Goal: Task Accomplishment & Management: Complete application form

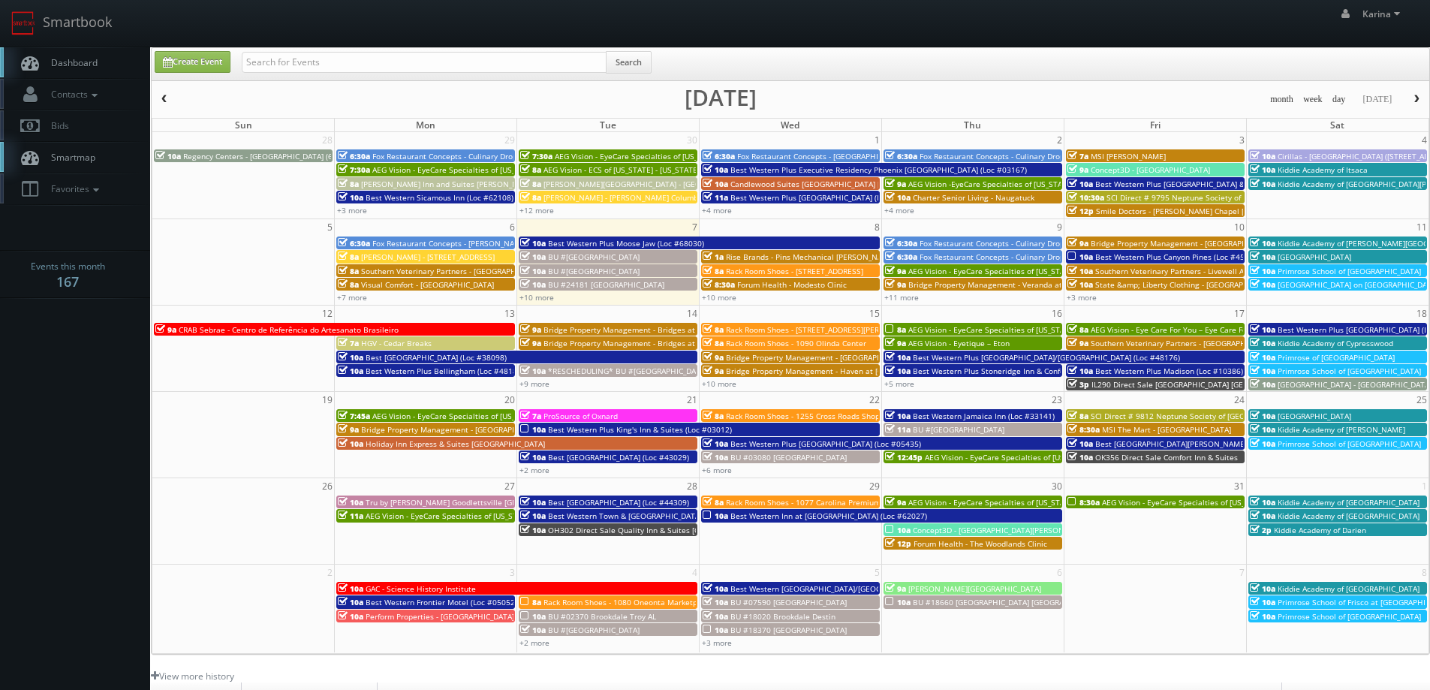
click at [763, 273] on span "Rack Room Shoes - 1062 Bellair Plaza" at bounding box center [794, 271] width 137 height 11
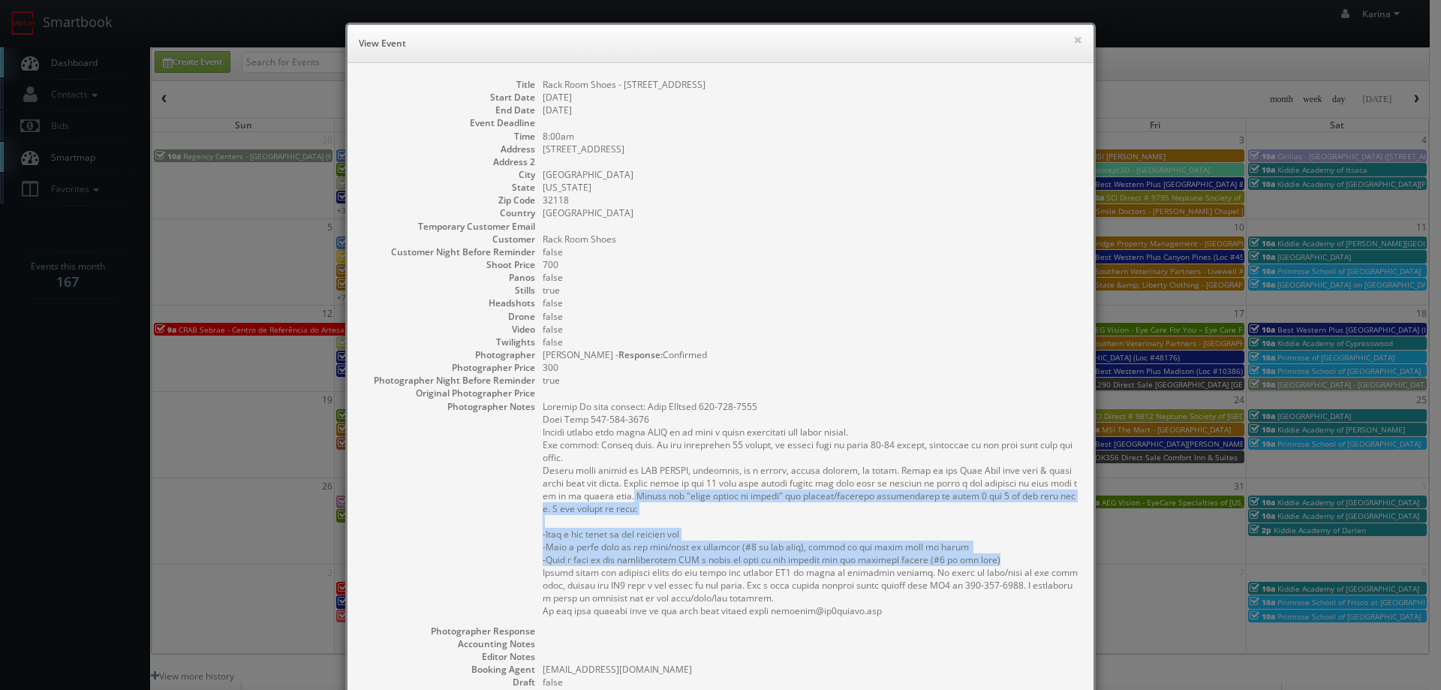
drag, startPoint x: 628, startPoint y: 480, endPoint x: 990, endPoint y: 547, distance: 367.9
click at [990, 547] on pre at bounding box center [811, 508] width 536 height 217
copy pre "Ignore the "total number of images" and editing/delivery instructions on pages …"
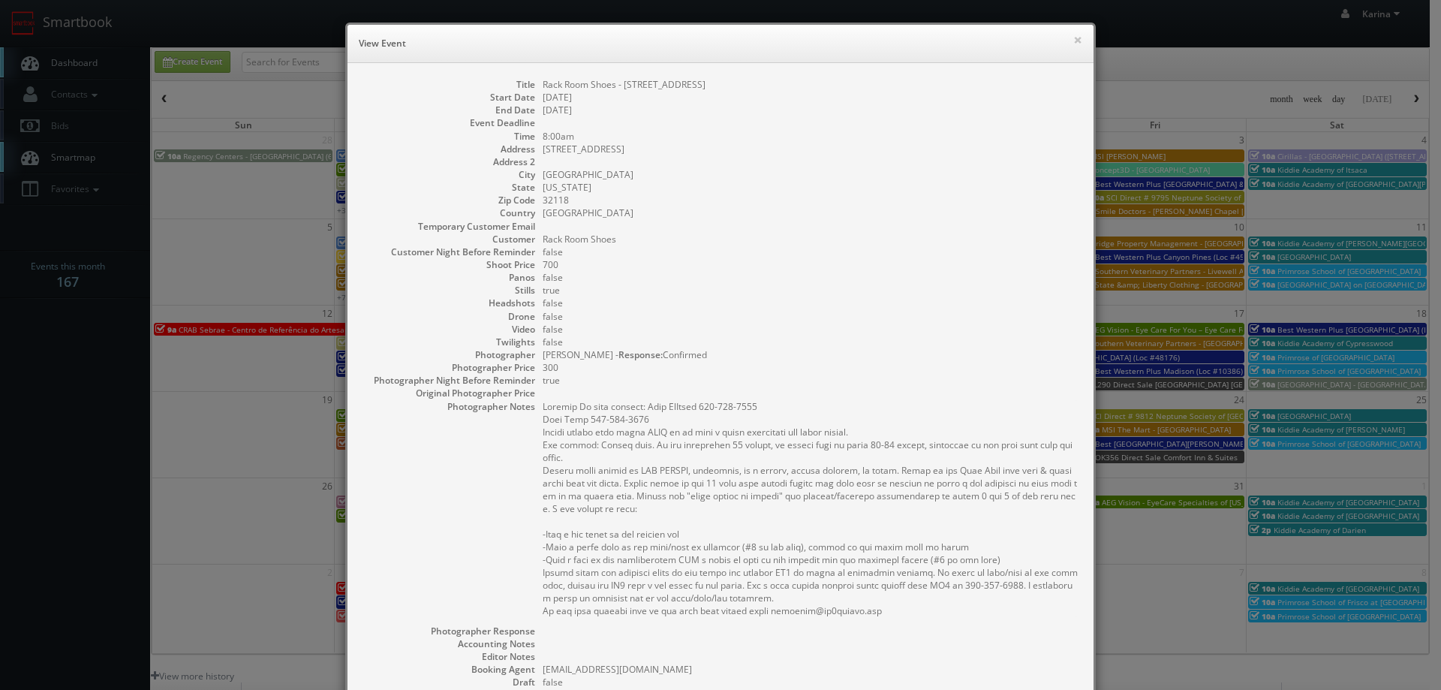
click at [994, 65] on div "Title Rack Room Shoes - 1062 Bellair Plaza Start Date 10/08/2025 End Date 10/08…" at bounding box center [721, 461] width 746 height 797
click at [1073, 38] on button "×" at bounding box center [1077, 40] width 9 height 11
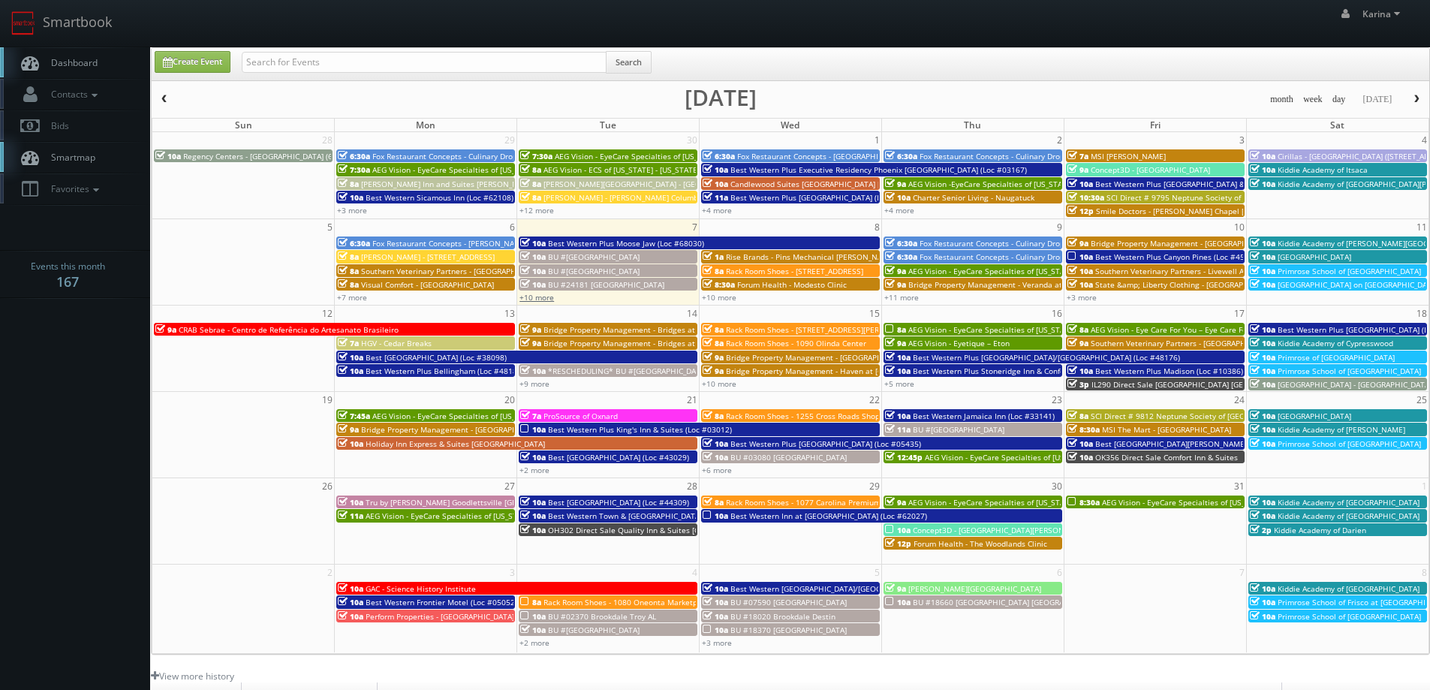
click at [540, 297] on link "+10 more" at bounding box center [536, 297] width 35 height 11
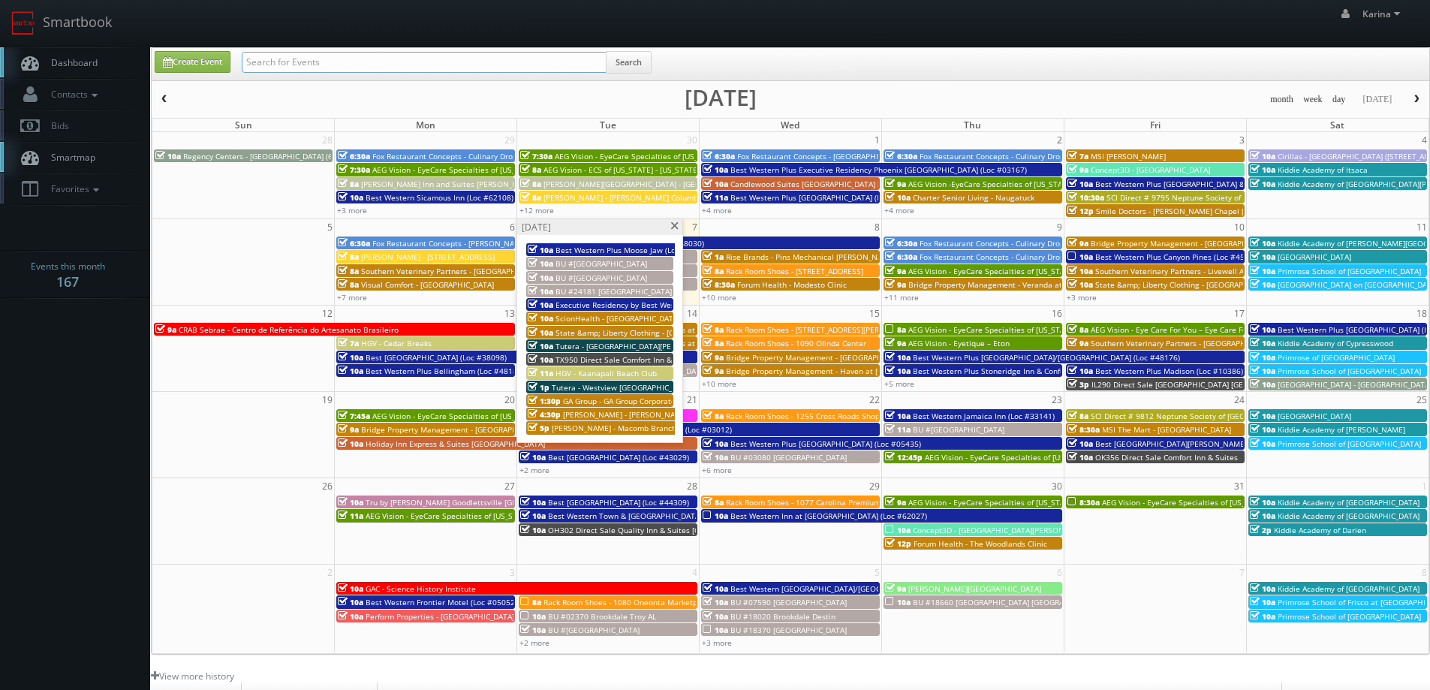
click at [281, 62] on input "text" at bounding box center [424, 62] width 365 height 21
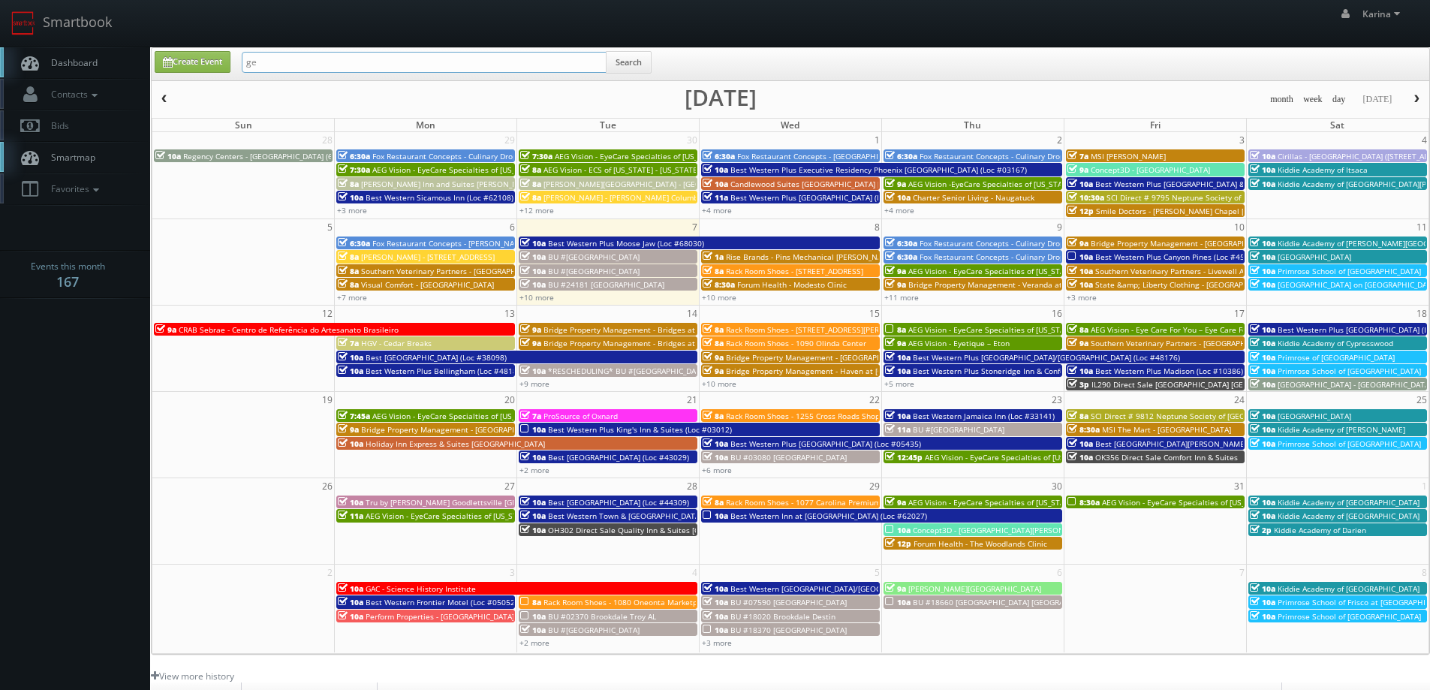
type input "george paxton"
click at [634, 62] on button "Search" at bounding box center [629, 62] width 46 height 23
click at [636, 68] on button "Search" at bounding box center [629, 62] width 46 height 23
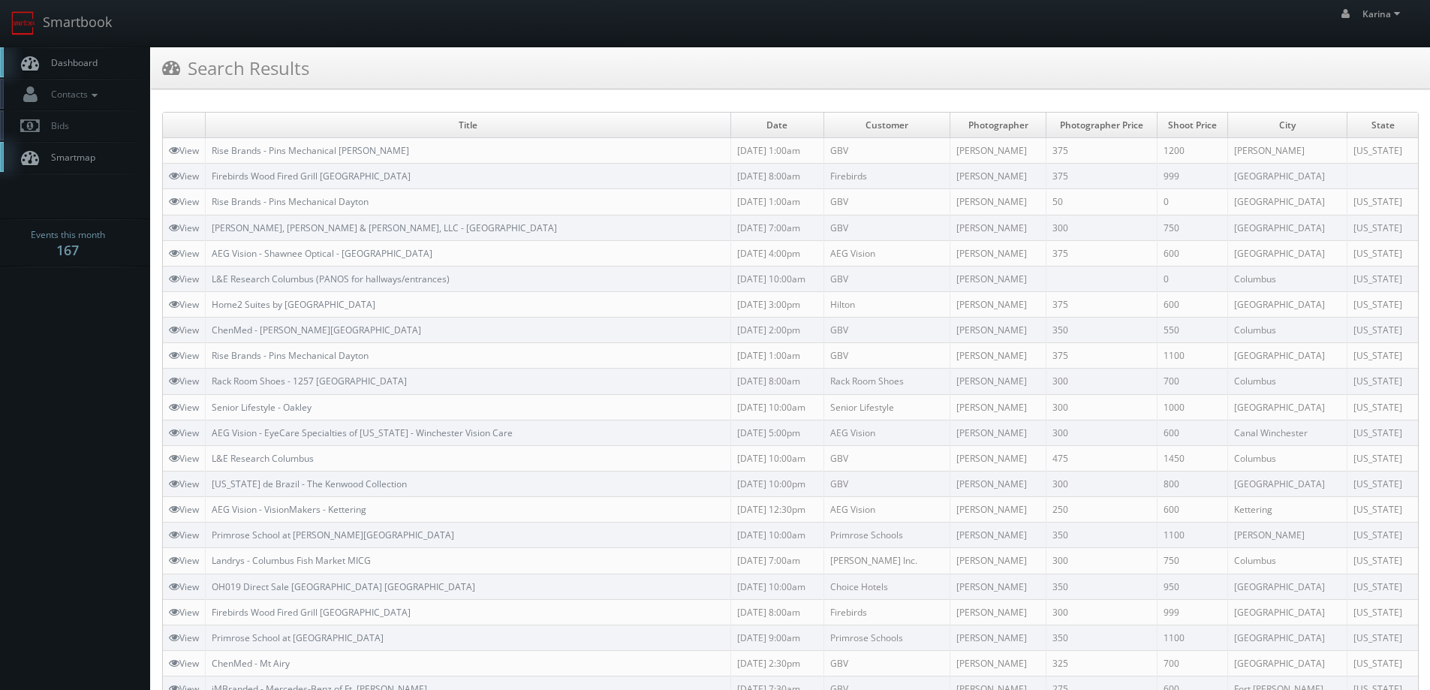
click at [65, 61] on span "Dashboard" at bounding box center [71, 62] width 54 height 13
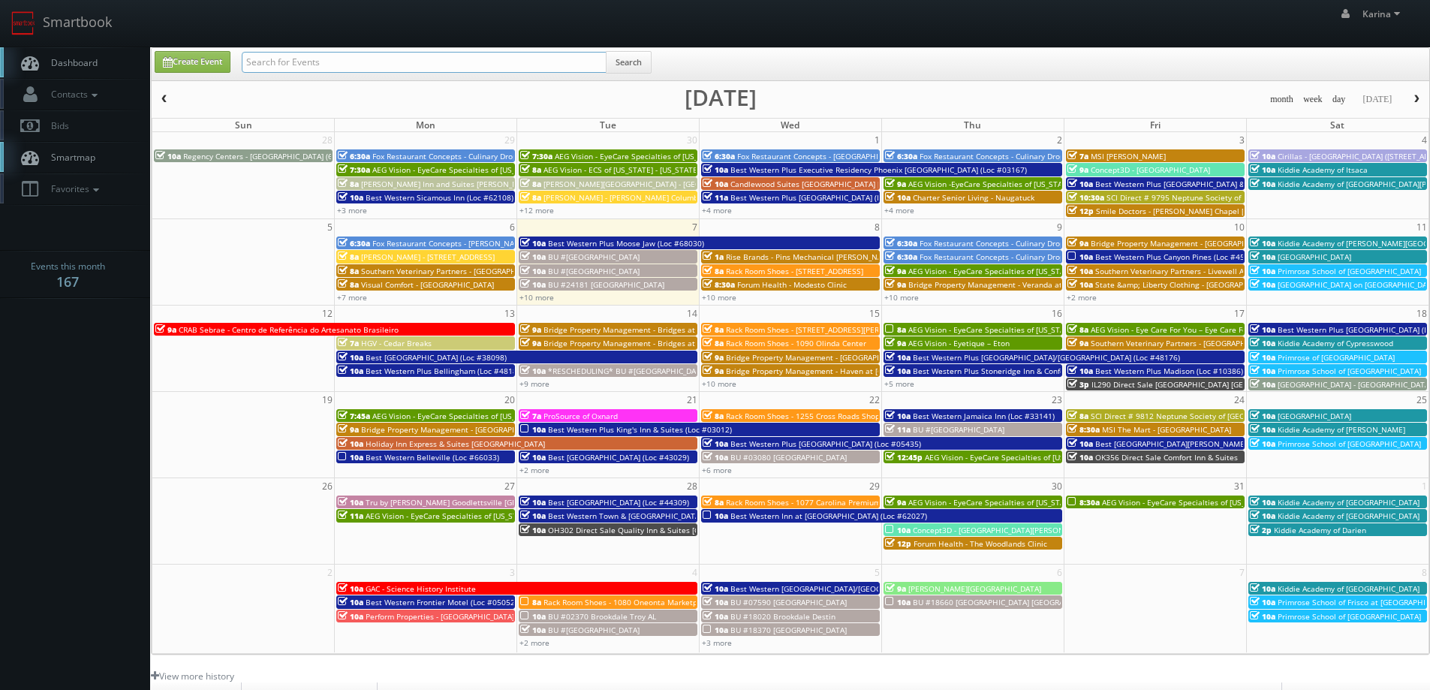
click at [330, 63] on input "text" at bounding box center [424, 62] width 365 height 21
type input "milton apartments"
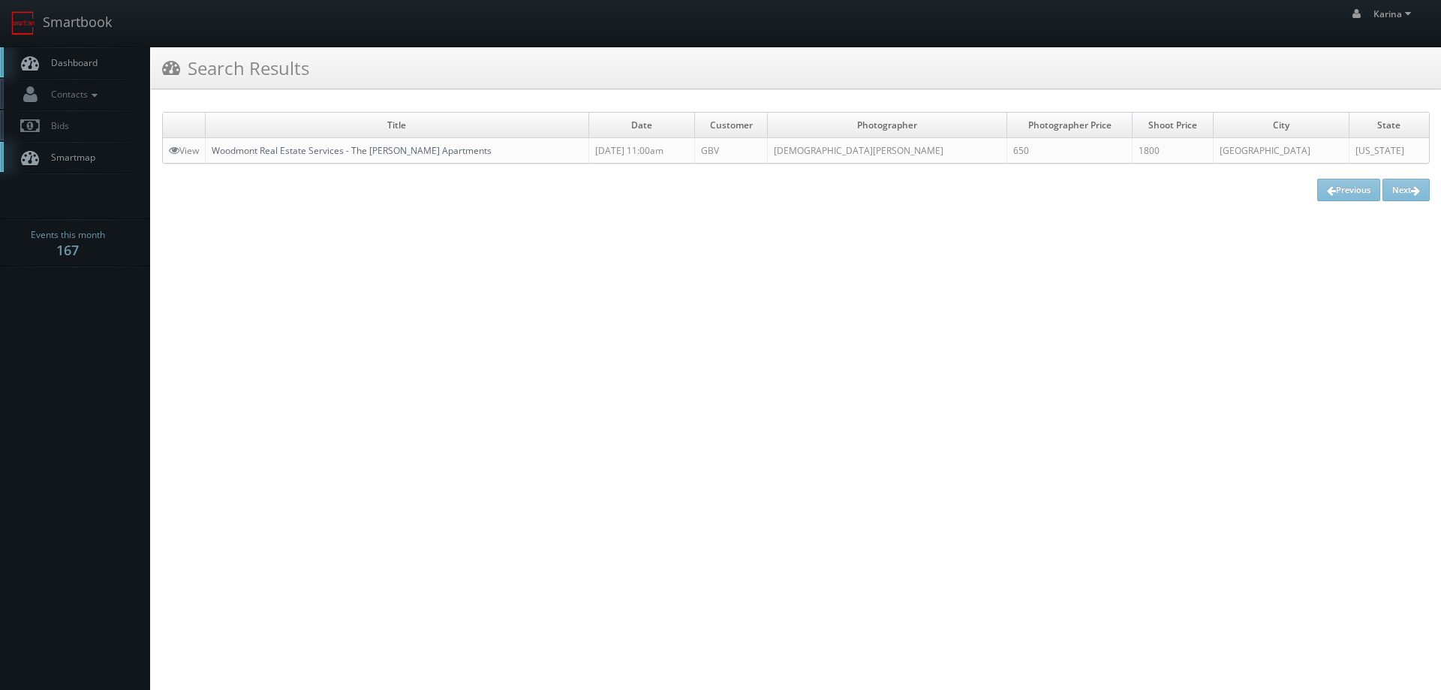
click at [311, 156] on link "Woodmont Real Estate Services - The [PERSON_NAME] Apartments" at bounding box center [352, 150] width 280 height 13
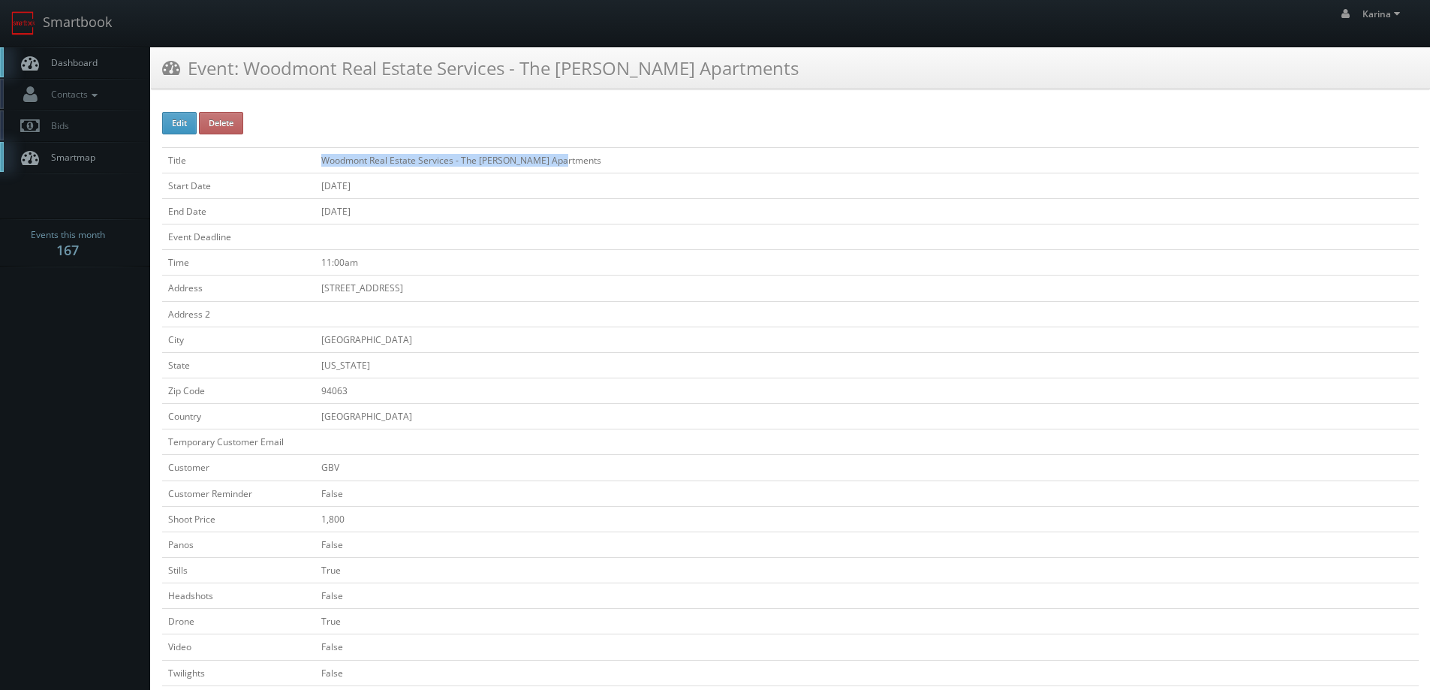
drag, startPoint x: 567, startPoint y: 161, endPoint x: 352, endPoint y: 149, distance: 215.7
click at [326, 162] on td "Woodmont Real Estate Services - The [PERSON_NAME] Apartments" at bounding box center [866, 160] width 1103 height 26
copy td "Woodmont Real Estate Services - The [PERSON_NAME] Apartments"
click at [79, 63] on span "Dashboard" at bounding box center [71, 62] width 54 height 13
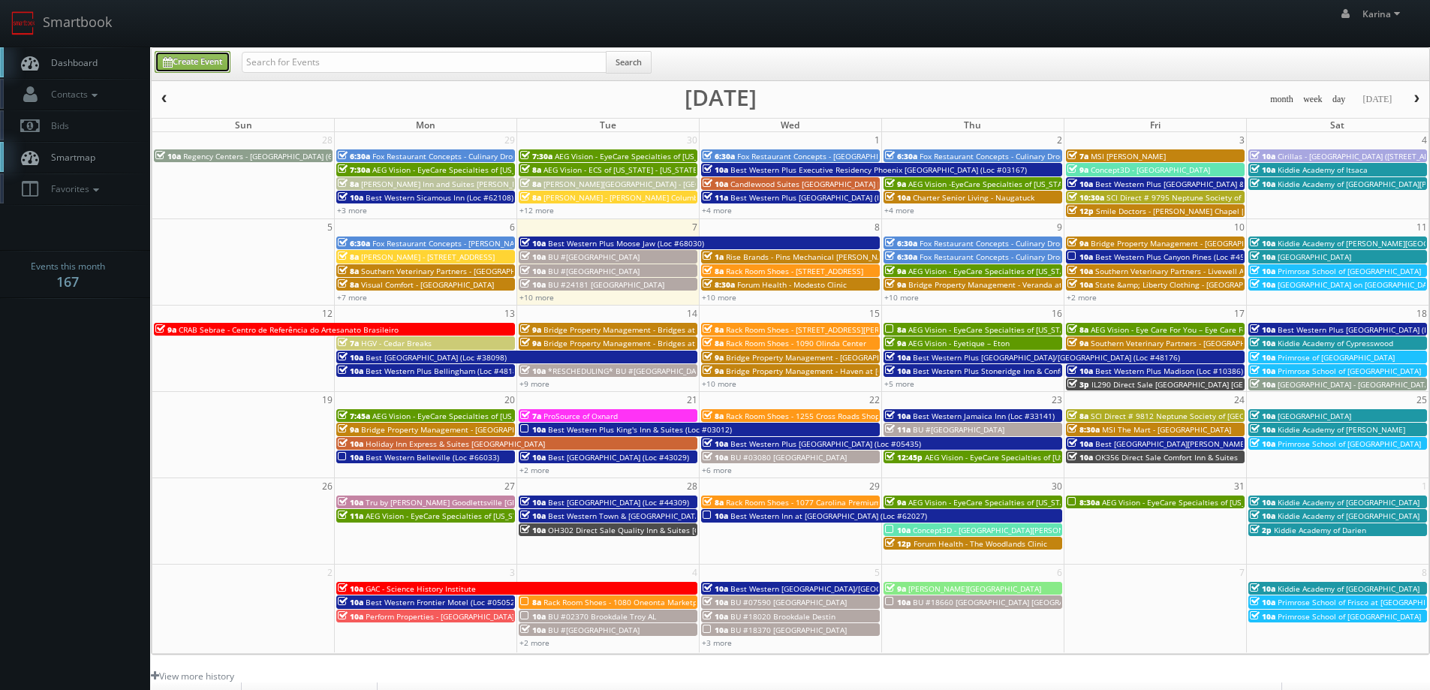
click at [221, 61] on link "Create Event" at bounding box center [193, 62] width 76 height 22
type input "[DATE]"
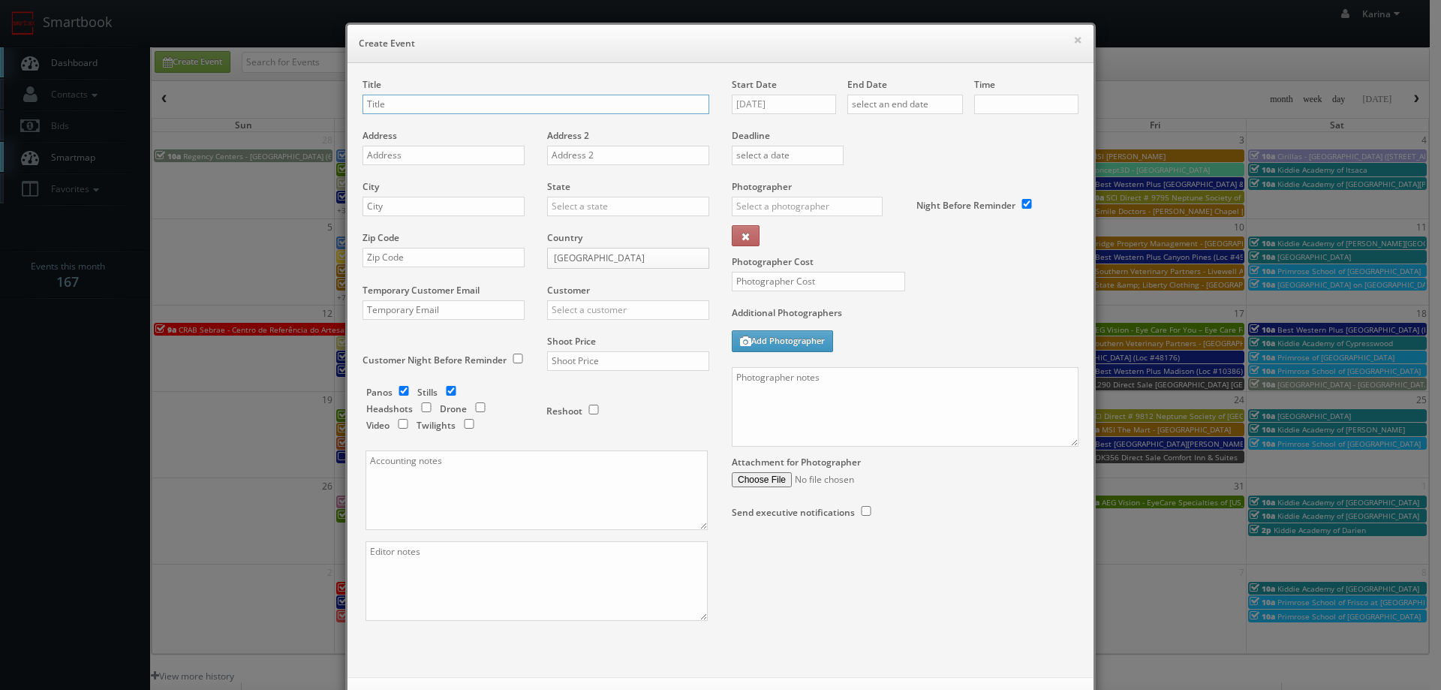
checkbox input "true"
type input "10:00am"
checkbox input "true"
paste input "AEG Vision - EyeCare Specialties of [US_STATE] – Eyeworks of San Mateo Optometry"
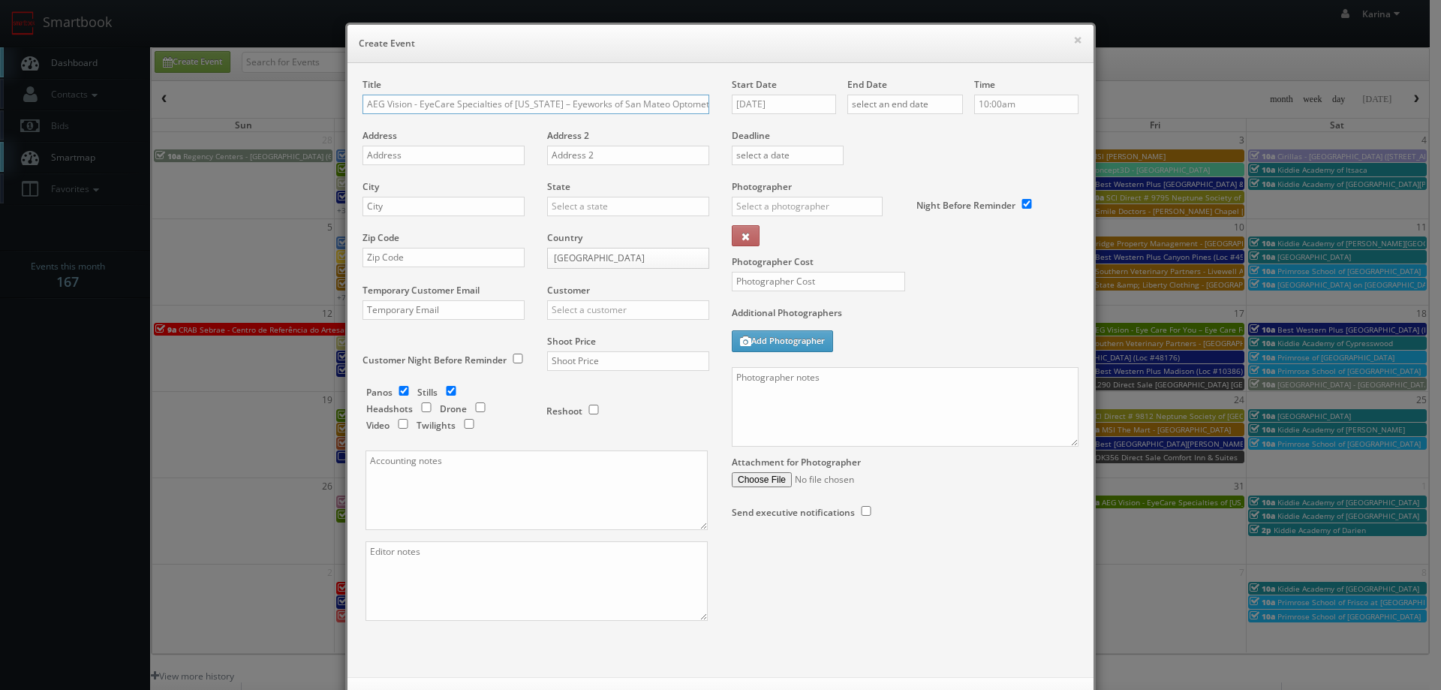
type input "AEG Vision - EyeCare Specialties of [US_STATE] – Eyeworks of San Mateo Optometry"
drag, startPoint x: 1027, startPoint y: 290, endPoint x: 1055, endPoint y: 325, distance: 44.9
click at [1027, 290] on div "Photographer Cost" at bounding box center [905, 243] width 369 height 126
click at [382, 157] on input "text" at bounding box center [444, 156] width 162 height 20
paste input "214 S. B Street"
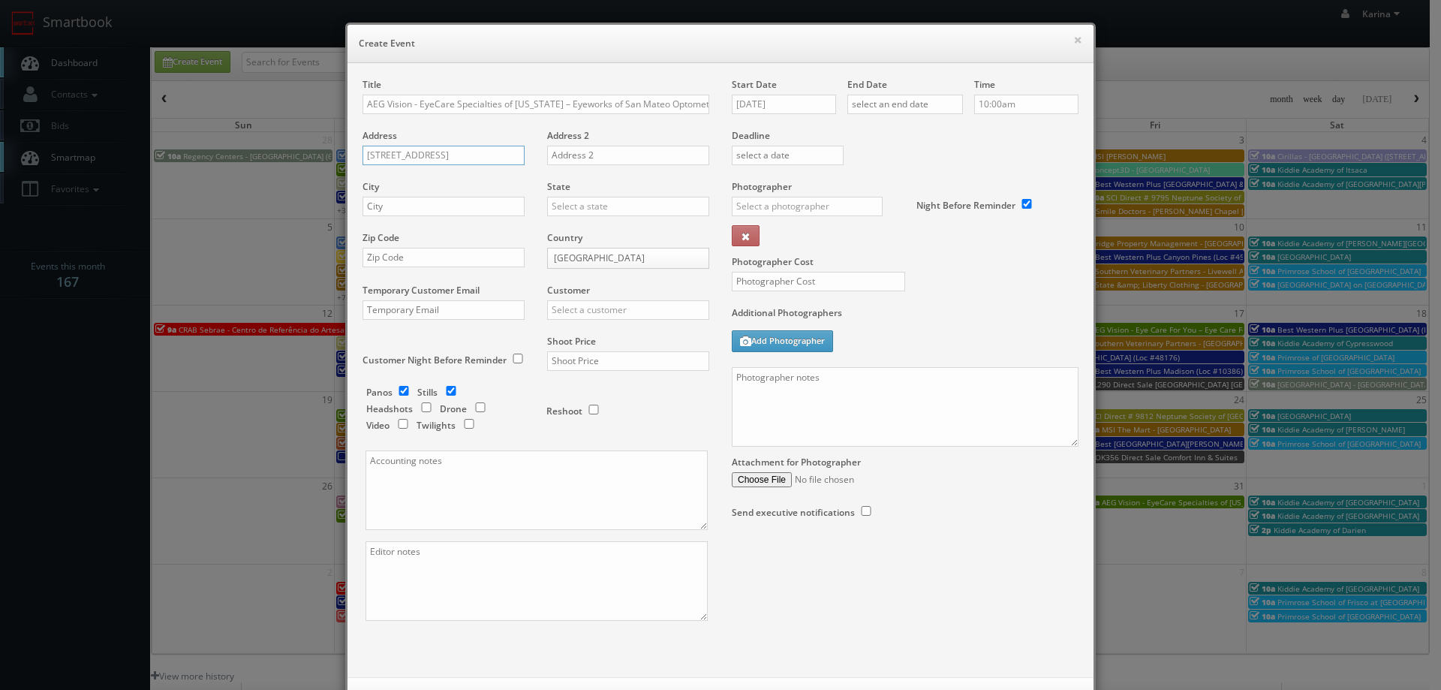
type input "214 S. B Street"
click at [411, 209] on input "text" at bounding box center [444, 207] width 162 height 20
type input "San Mateo"
click at [615, 231] on div "[US_STATE]" at bounding box center [628, 230] width 161 height 25
type input "[US_STATE]"
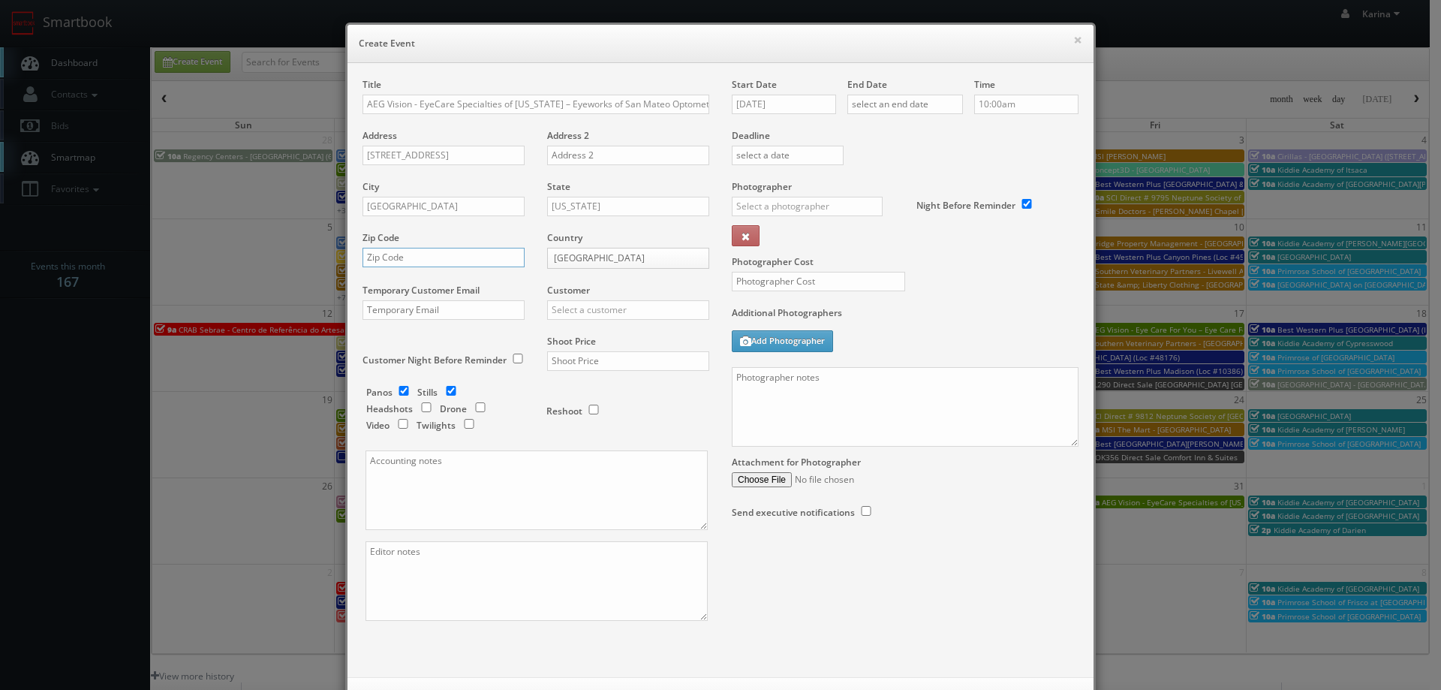
click at [399, 266] on input "text" at bounding box center [444, 258] width 162 height 20
type input "94401"
click at [599, 314] on input "text" at bounding box center [628, 310] width 162 height 20
click at [594, 333] on div "AEG Vision" at bounding box center [628, 334] width 161 height 25
type input "AEG Vision"
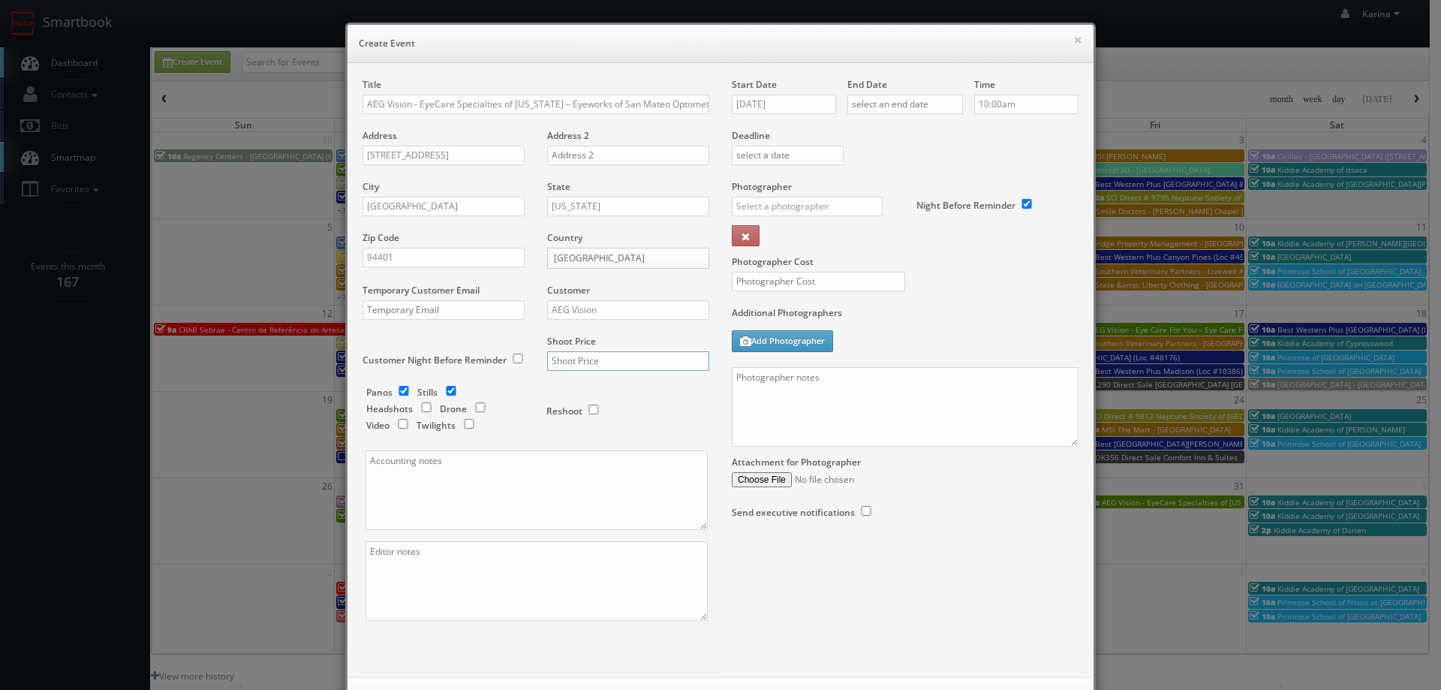
click at [588, 362] on input "text" at bounding box center [628, 361] width 162 height 20
drag, startPoint x: 604, startPoint y: 363, endPoint x: 551, endPoint y: 360, distance: 53.4
click at [551, 360] on input "600" at bounding box center [628, 361] width 162 height 20
type input "675"
click at [399, 392] on input "checkbox" at bounding box center [404, 391] width 23 height 10
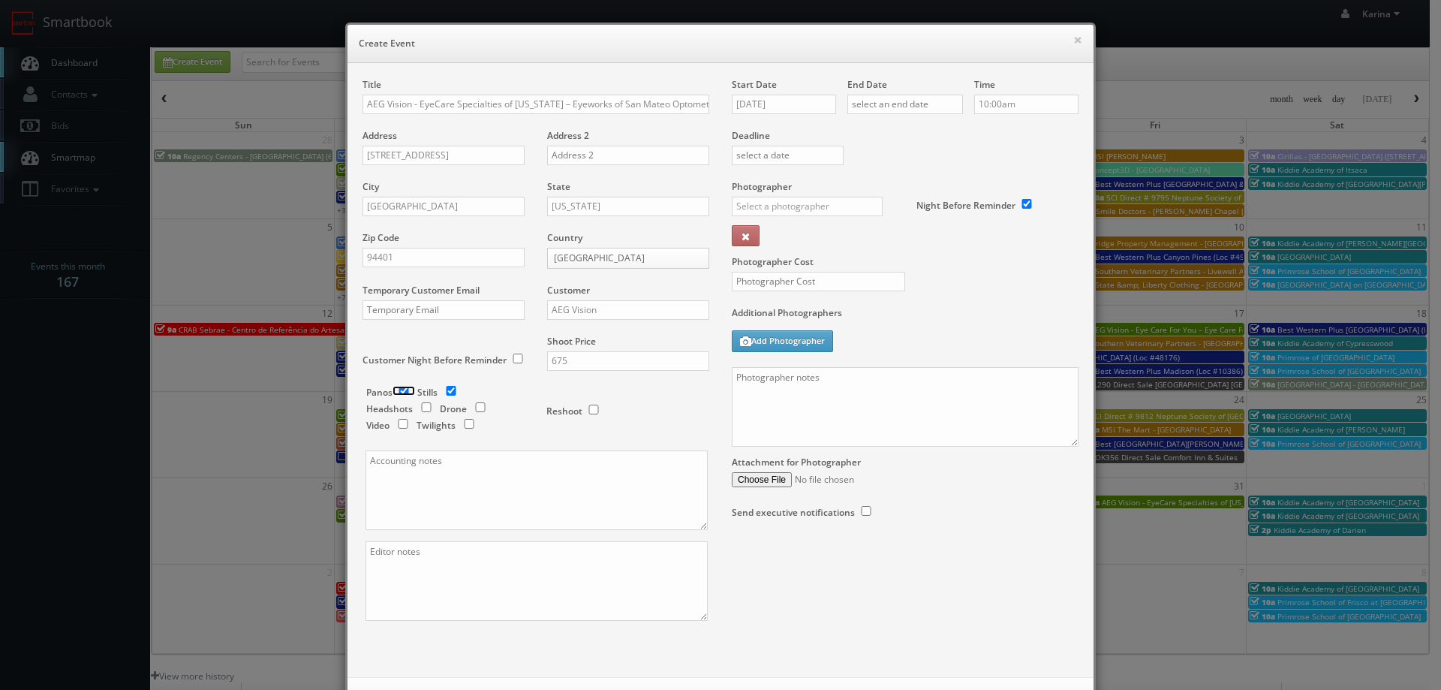
checkbox input "false"
click at [420, 408] on input "checkbox" at bounding box center [426, 407] width 23 height 10
checkbox input "true"
click at [794, 106] on input "10/07/2025" at bounding box center [784, 105] width 104 height 20
click at [811, 239] on td "22" at bounding box center [807, 241] width 23 height 22
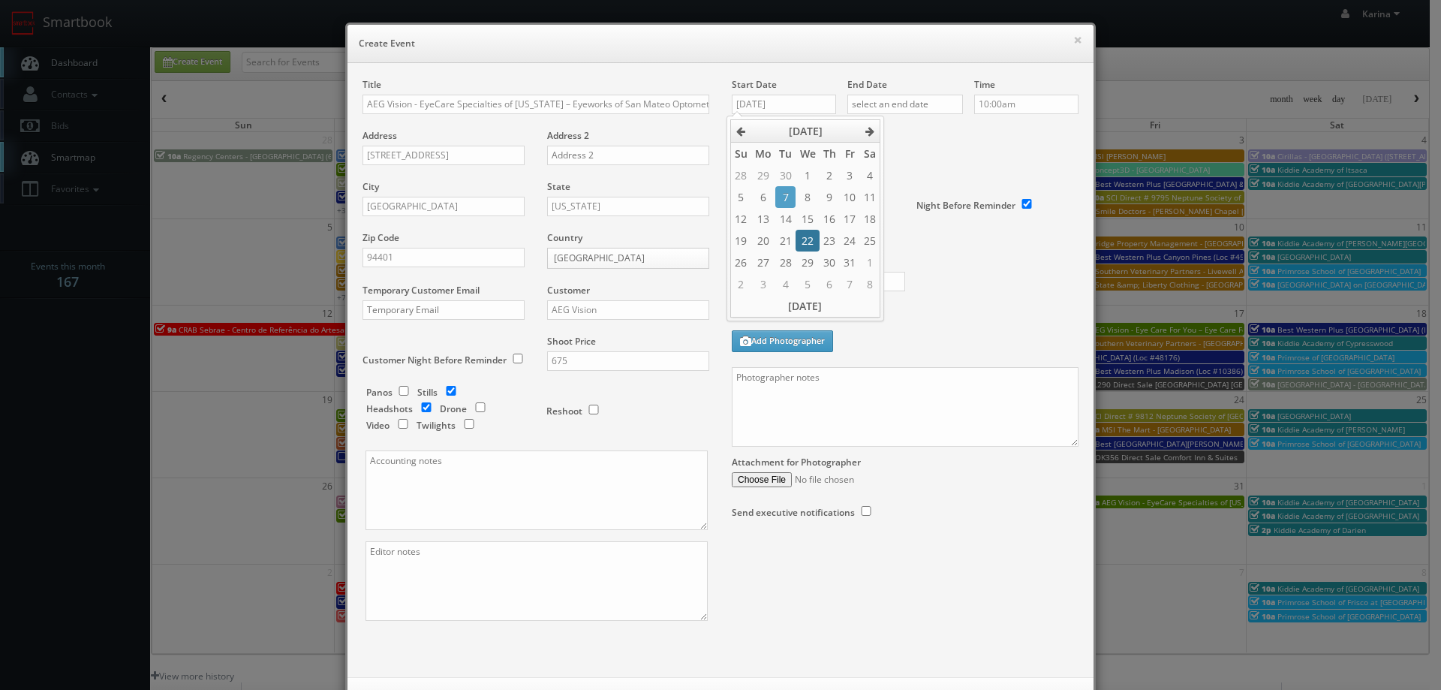
type input "10/22/2025"
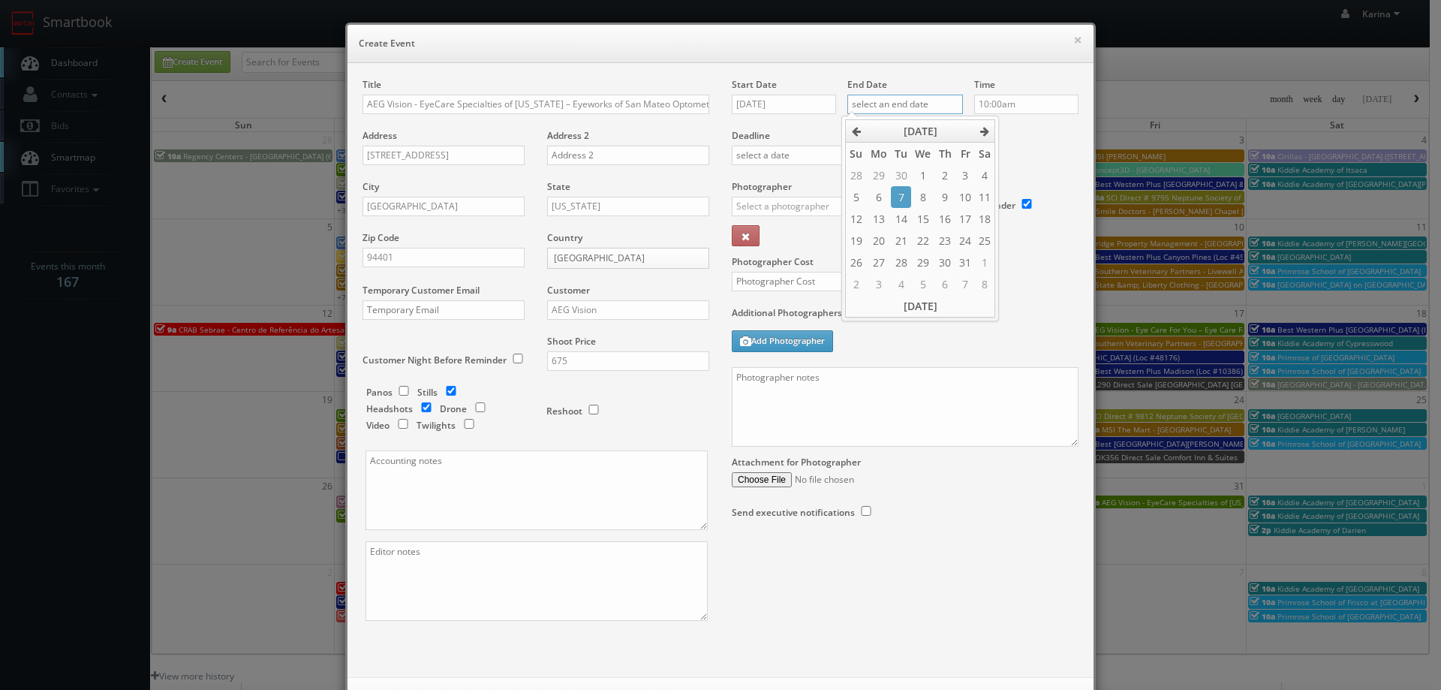
click at [914, 113] on input "text" at bounding box center [905, 105] width 116 height 20
click at [929, 241] on td "22" at bounding box center [922, 241] width 23 height 22
type input "10/22/2025"
click at [1014, 109] on input "10:00am" at bounding box center [1026, 105] width 104 height 20
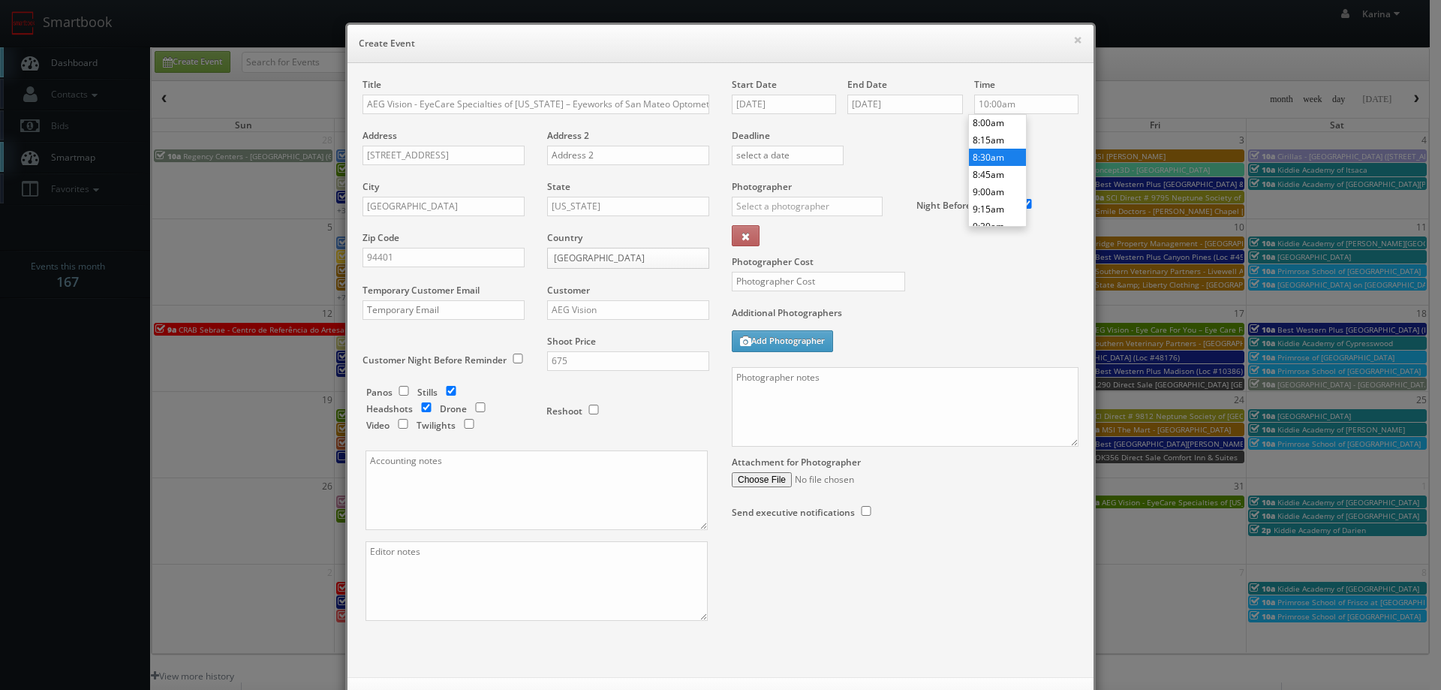
type input "8:30am"
click at [1002, 155] on li "8:30am" at bounding box center [997, 157] width 57 height 17
click at [766, 208] on input "text" at bounding box center [807, 207] width 151 height 20
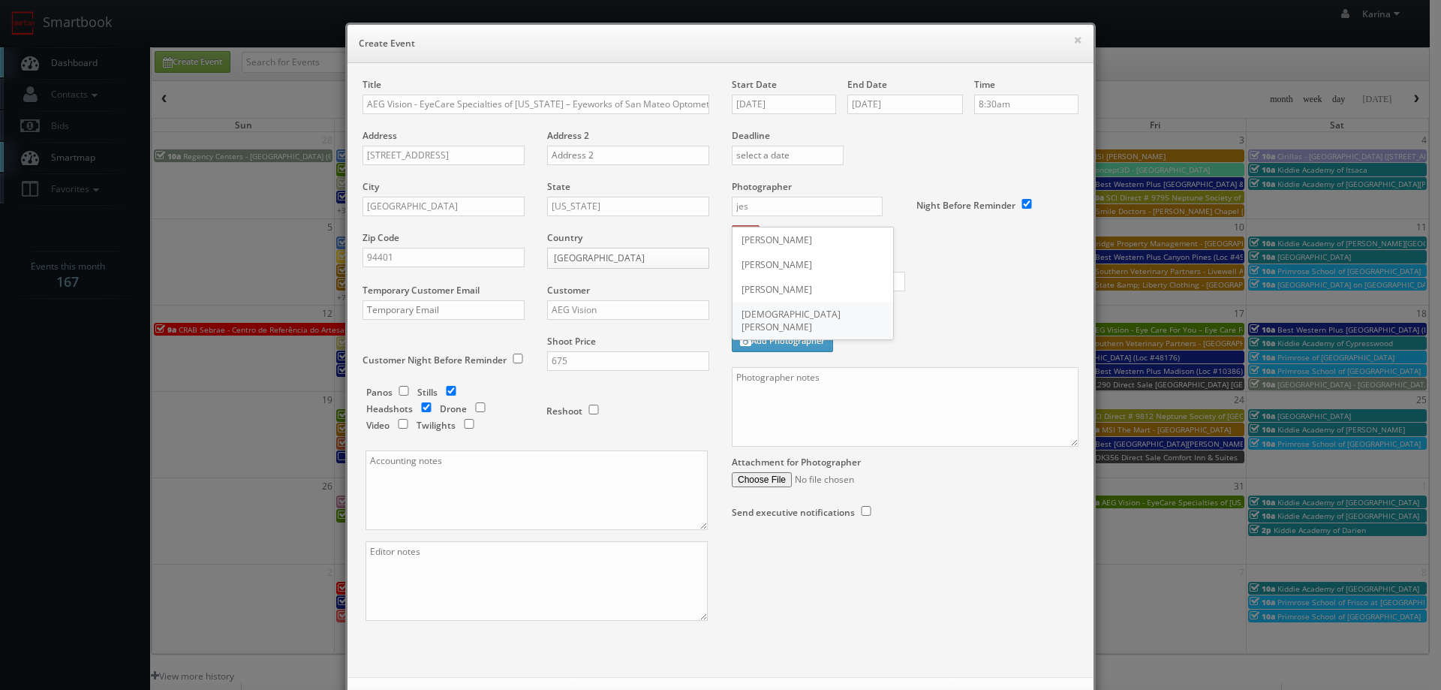
click at [778, 311] on div "Jesus McLean" at bounding box center [813, 321] width 161 height 38
type input "Jesus McLean"
click at [785, 282] on input "text" at bounding box center [818, 282] width 173 height 20
click at [751, 280] on input "575" at bounding box center [818, 282] width 173 height 20
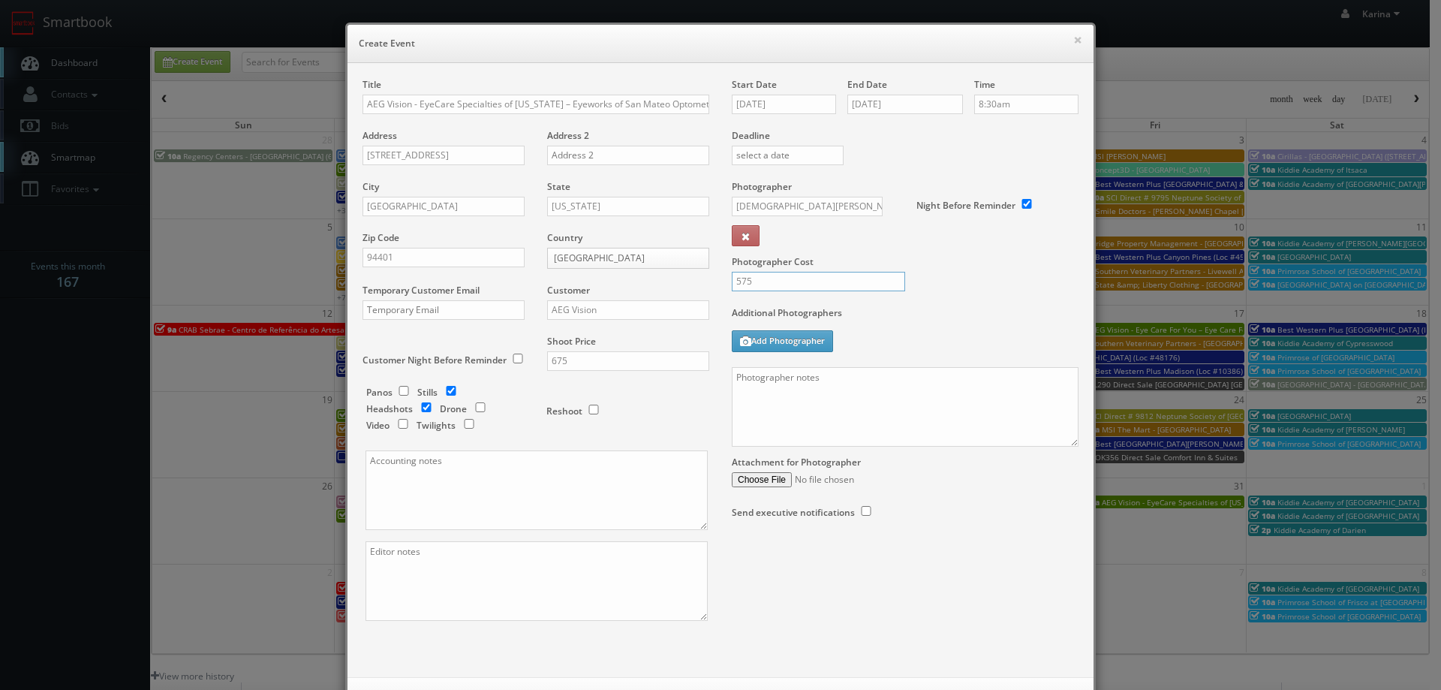
click at [751, 280] on input "575" at bounding box center [818, 282] width 173 height 20
type input "300"
click at [748, 373] on textarea at bounding box center [905, 407] width 347 height 80
paste textarea "650-343-2080"
paste textarea "Stills only. We need to deliver 10 stills to the client so we ask that you capt…"
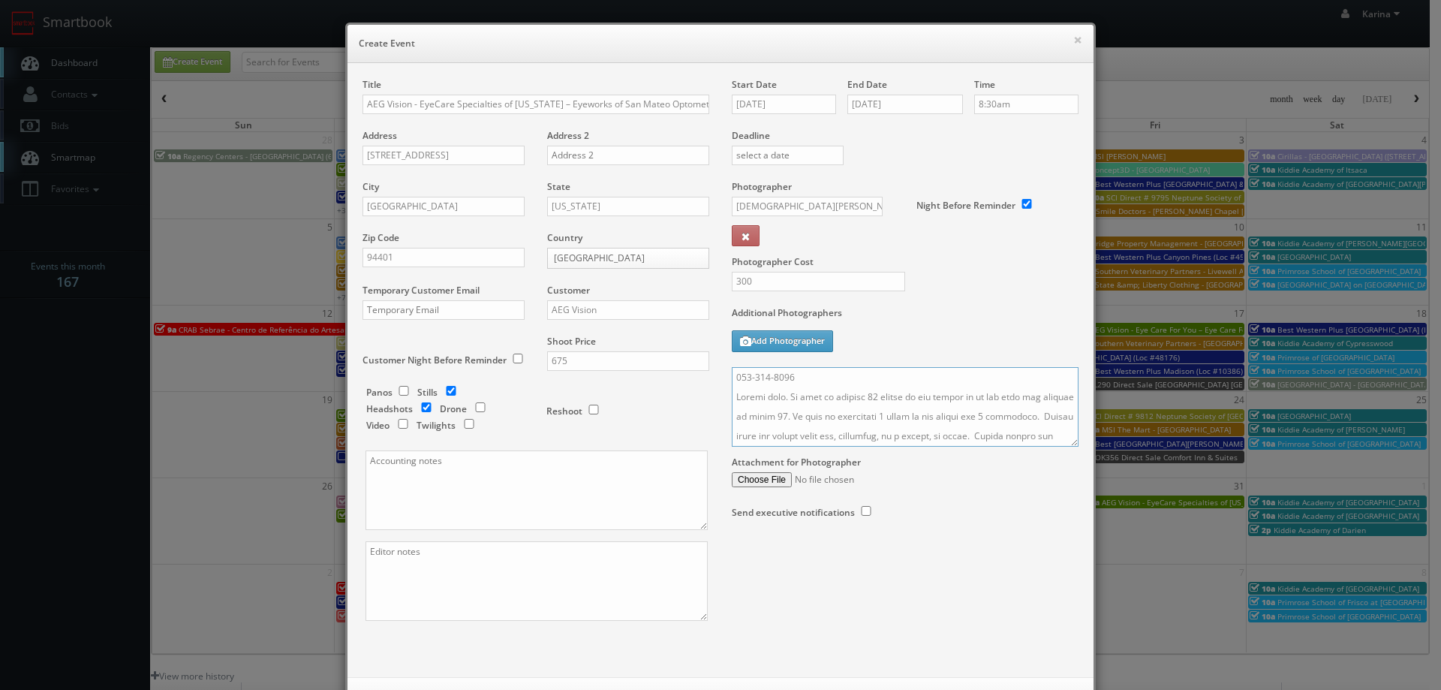
scroll to position [660, 0]
click at [1076, 446] on div "Start Date 10/22/2025 End Date 10/22/2025 Time 8:30am Deadline Photographer Jes…" at bounding box center [905, 313] width 369 height 471
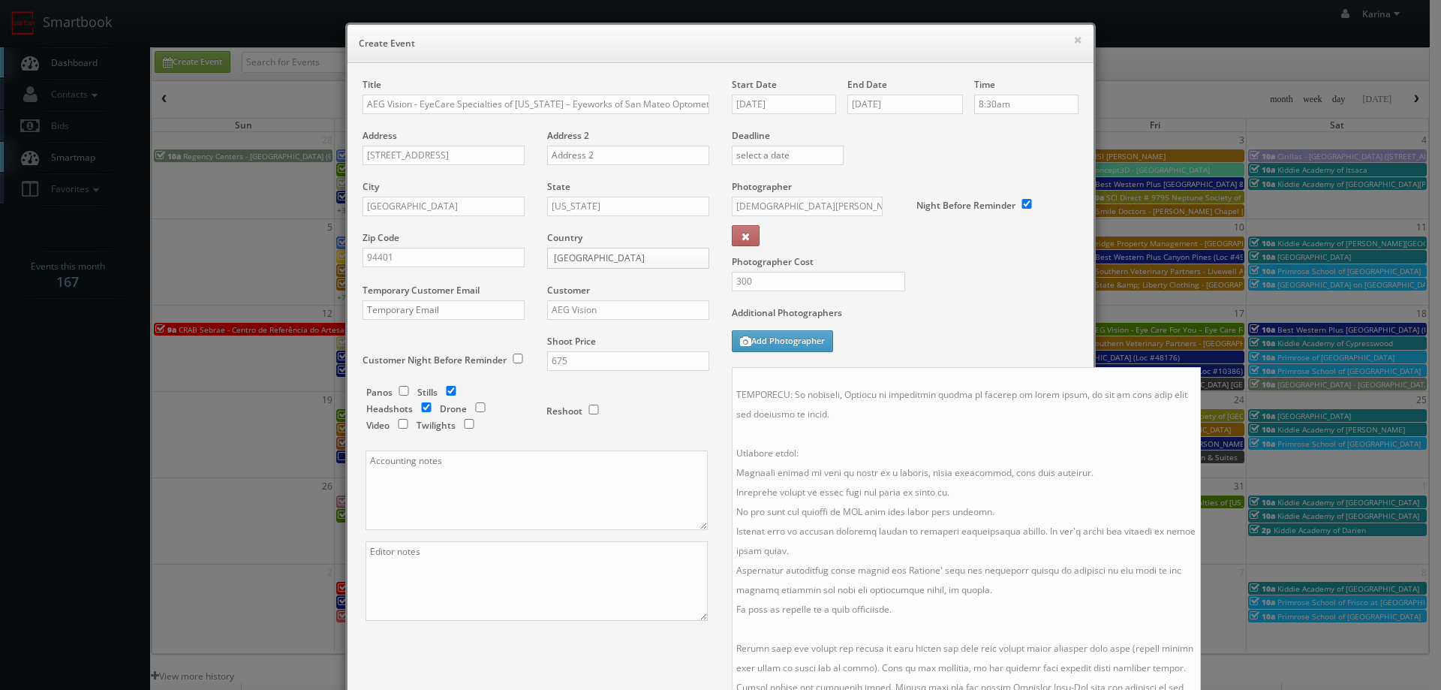
drag, startPoint x: 1067, startPoint y: 440, endPoint x: 1133, endPoint y: 667, distance: 236.8
click at [1189, 689] on html "Smartbook Toggle Side Navigation Toggle Top Navigation Karina Karina Profile Lo…" at bounding box center [720, 481] width 1441 height 963
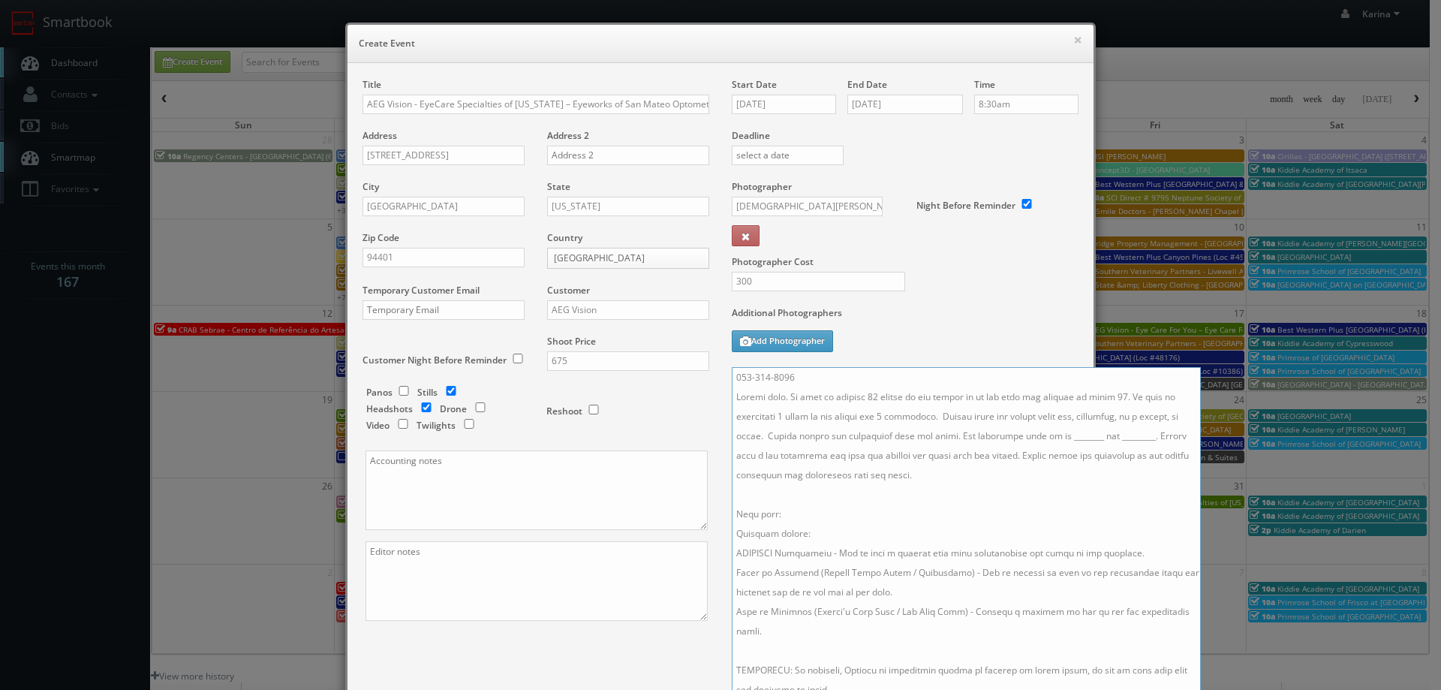
drag, startPoint x: 1142, startPoint y: 438, endPoint x: 1057, endPoint y: 435, distance: 85.6
click at [1057, 435] on textarea at bounding box center [966, 542] width 469 height 351
paste textarea "Dr. Gary Lai, Dr. Sharon Ho"
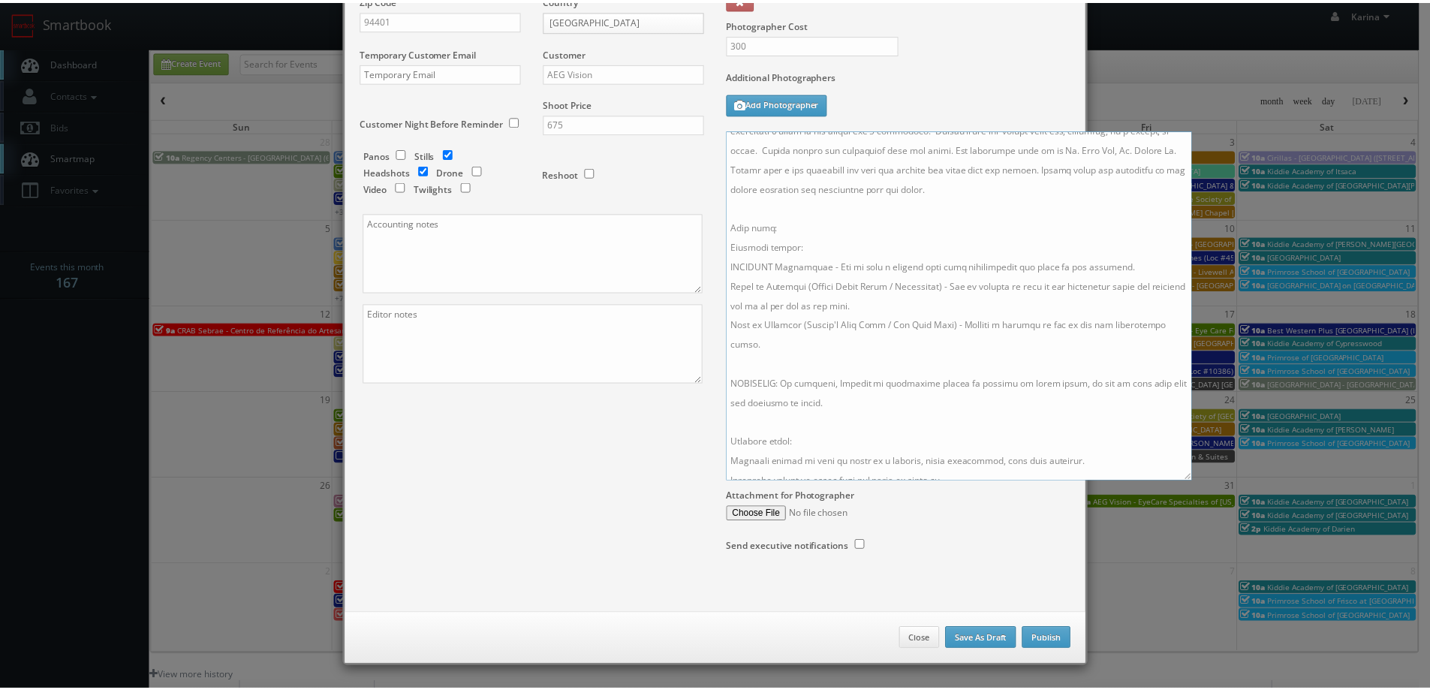
scroll to position [275, 0]
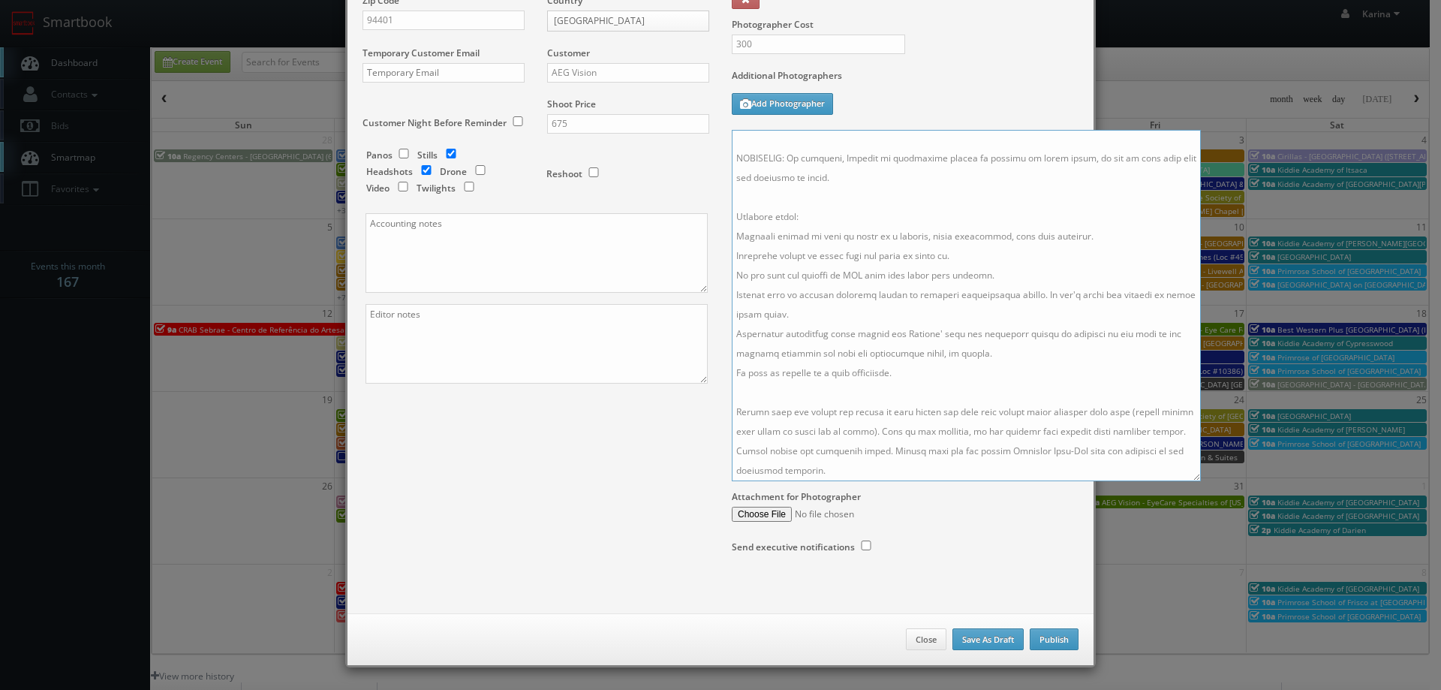
type textarea "650-343-2080 Stills only. We need to deliver 10 stills to the client so we ask …"
click at [1048, 639] on button "Publish" at bounding box center [1054, 639] width 49 height 23
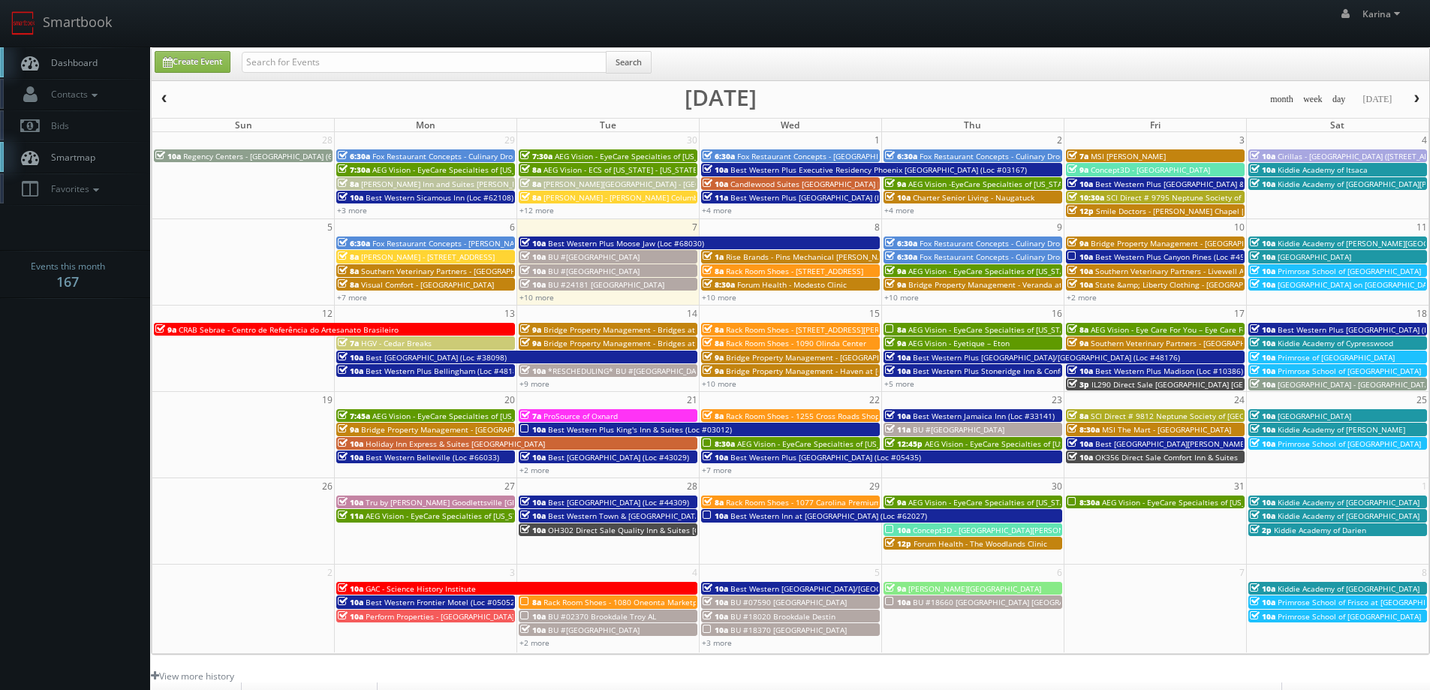
click at [72, 66] on span "Dashboard" at bounding box center [71, 62] width 54 height 13
click at [742, 440] on span "AEG Vision - EyeCare Specialties of [US_STATE] – Eyeworks of San Mateo Optometry" at bounding box center [887, 443] width 301 height 11
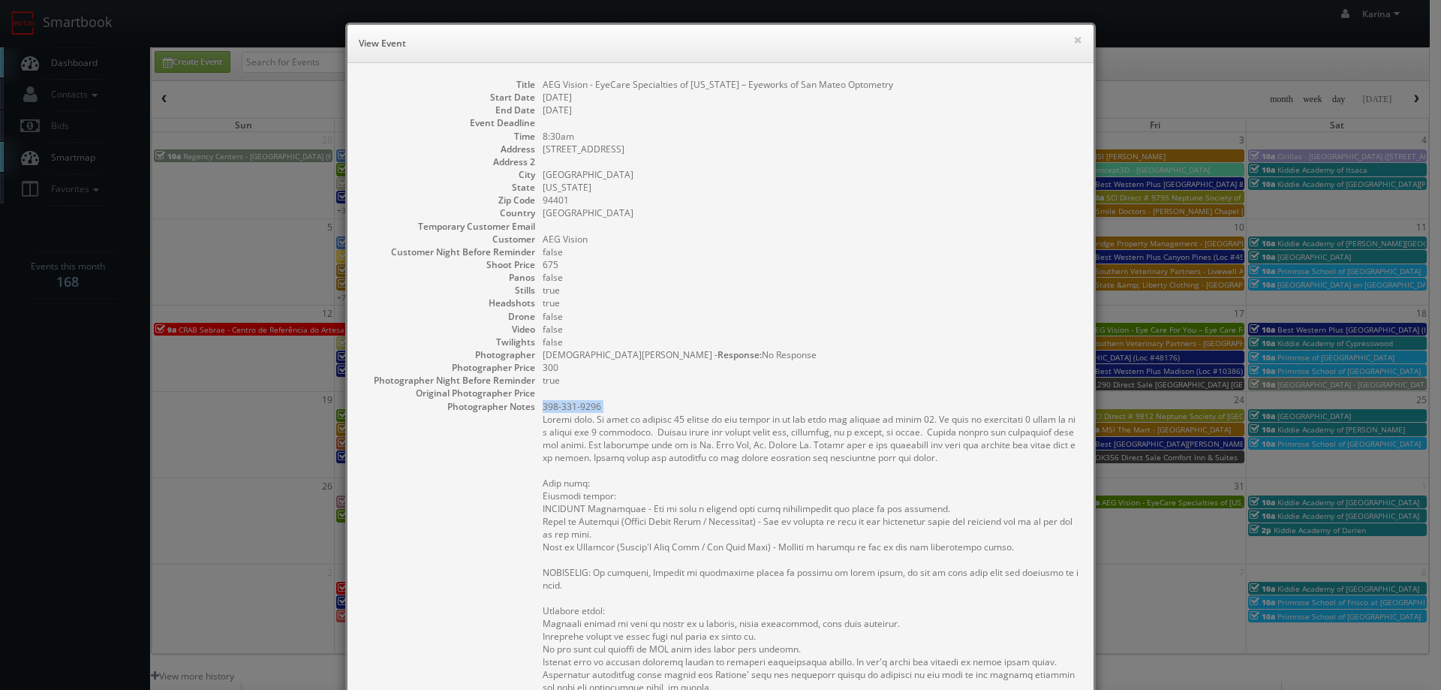
drag, startPoint x: 595, startPoint y: 408, endPoint x: 540, endPoint y: 405, distance: 55.6
click at [543, 406] on pre at bounding box center [811, 578] width 536 height 357
copy pre "650-343-2080"
click at [1076, 39] on button "×" at bounding box center [1077, 40] width 9 height 11
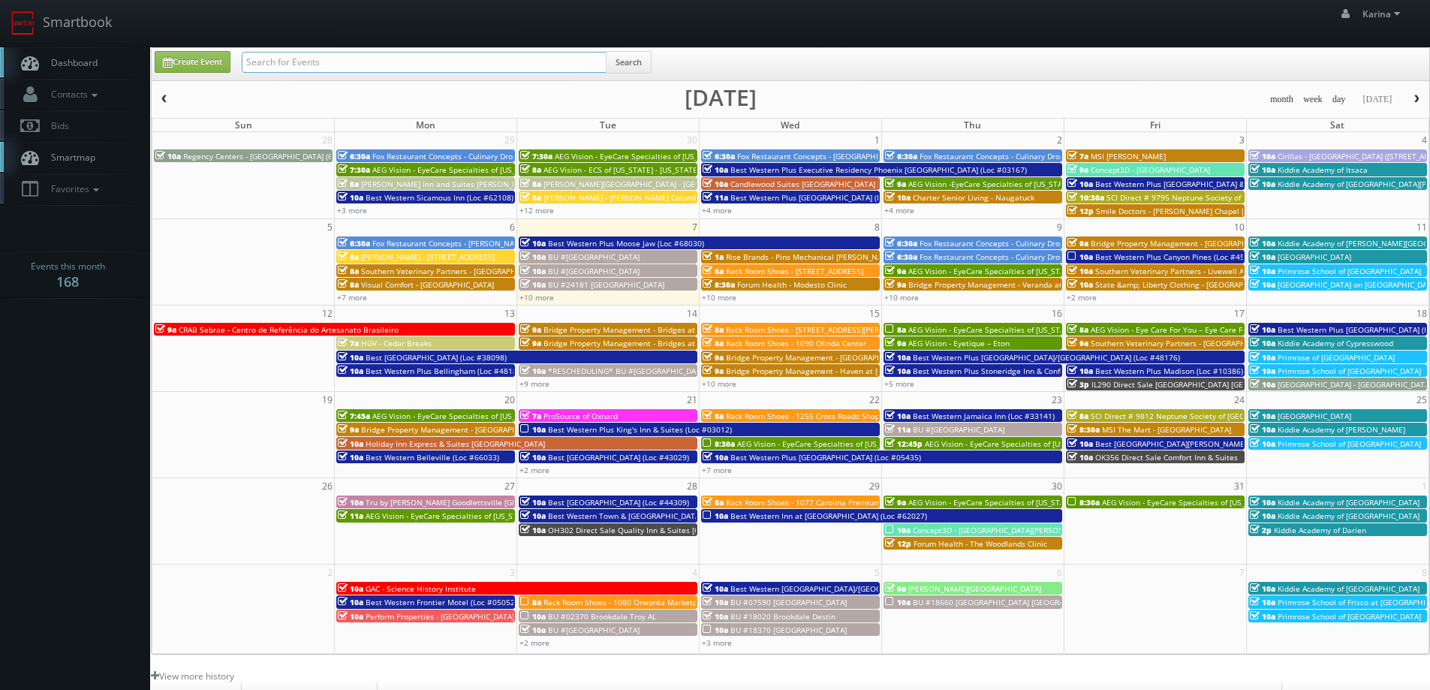
click at [297, 66] on input "text" at bounding box center [424, 62] width 365 height 21
type input "saratoga"
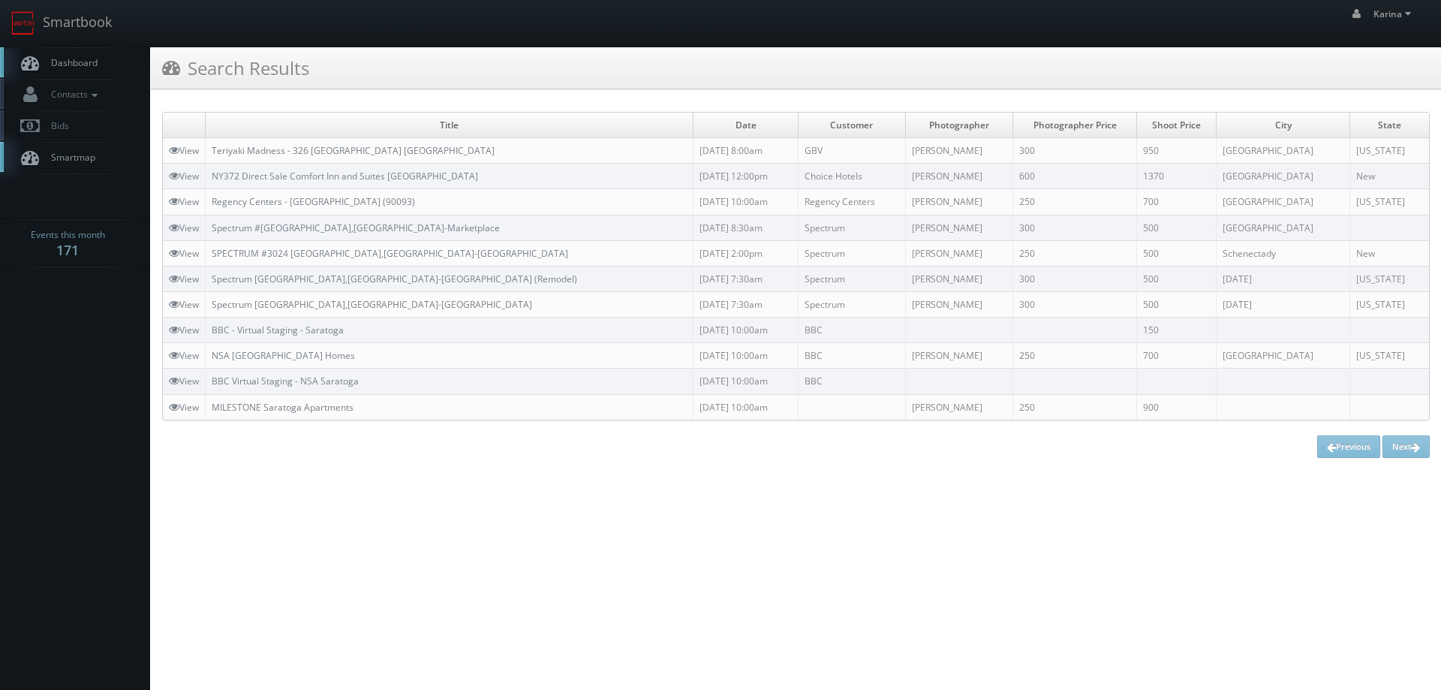
click at [57, 58] on span "Dashboard" at bounding box center [71, 62] width 54 height 13
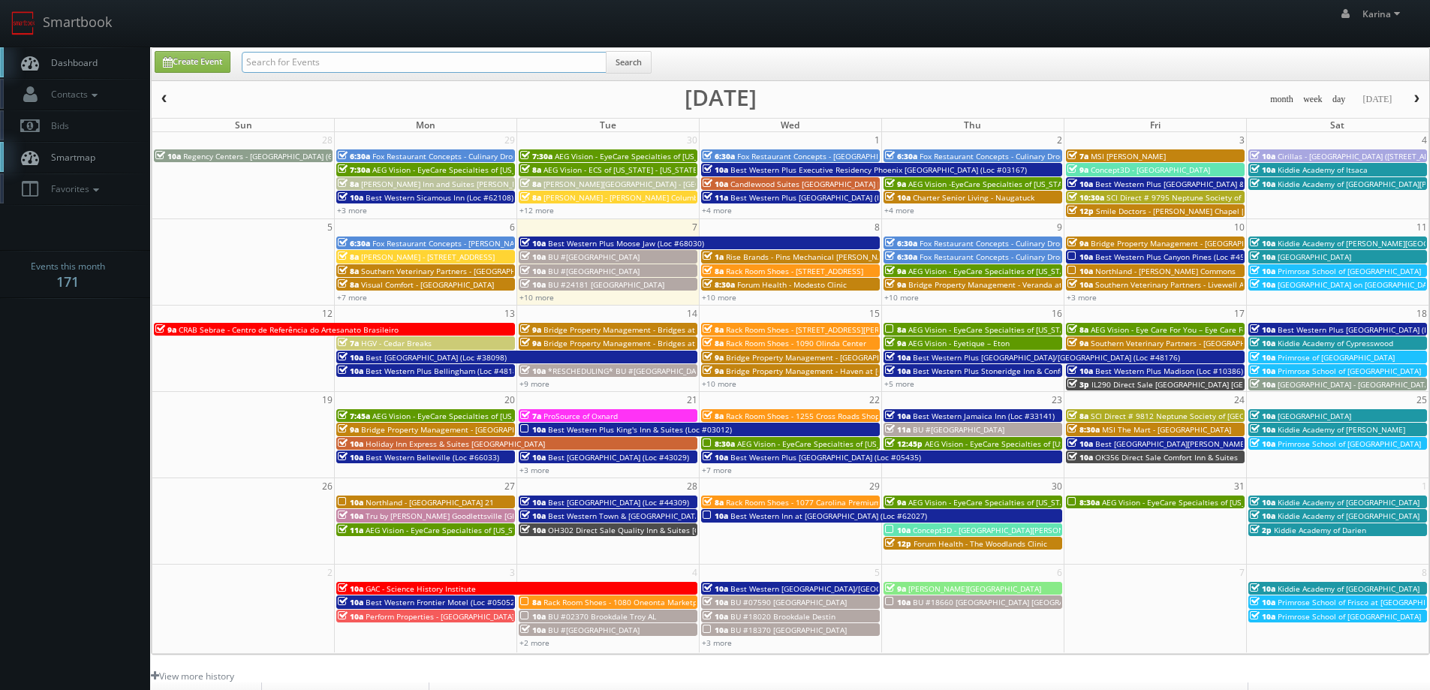
click at [404, 59] on input "text" at bounding box center [424, 62] width 365 height 21
type input "[PERSON_NAME]"
click at [625, 61] on button "Search" at bounding box center [629, 62] width 46 height 23
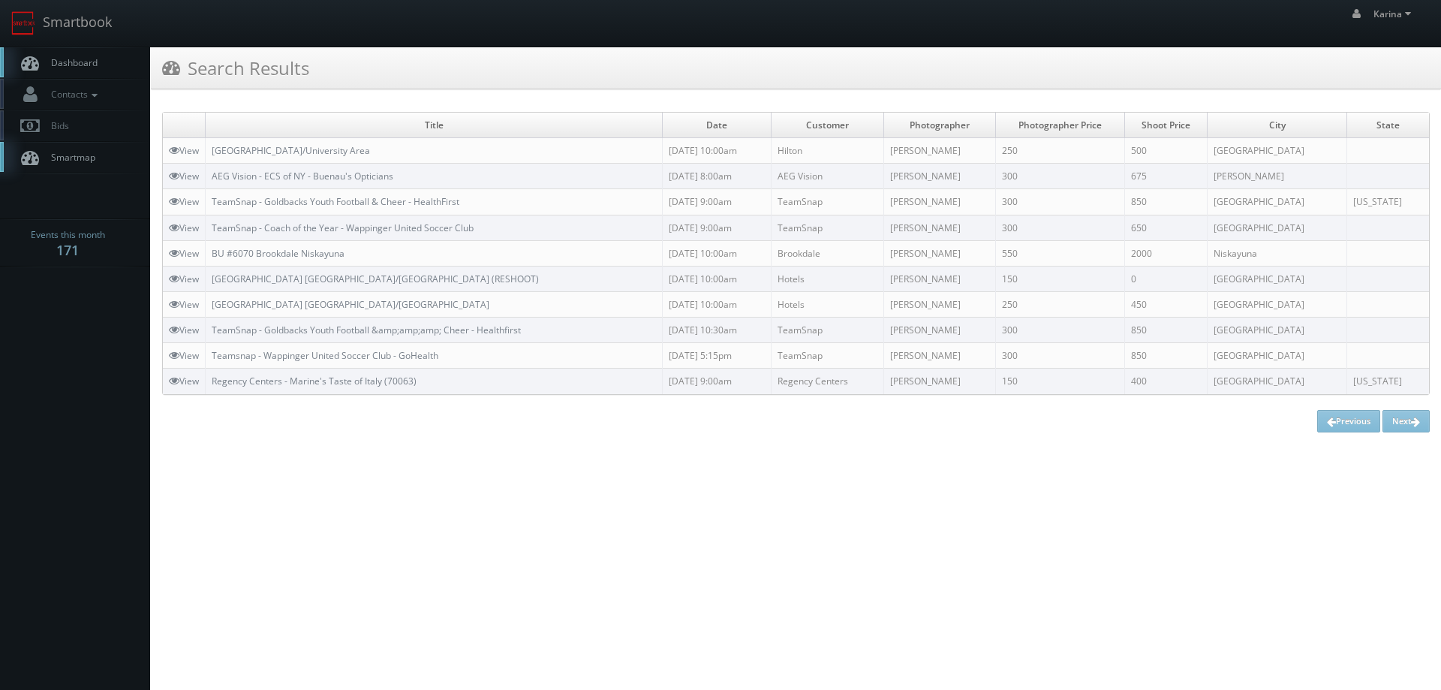
click at [80, 66] on span "Dashboard" at bounding box center [71, 62] width 54 height 13
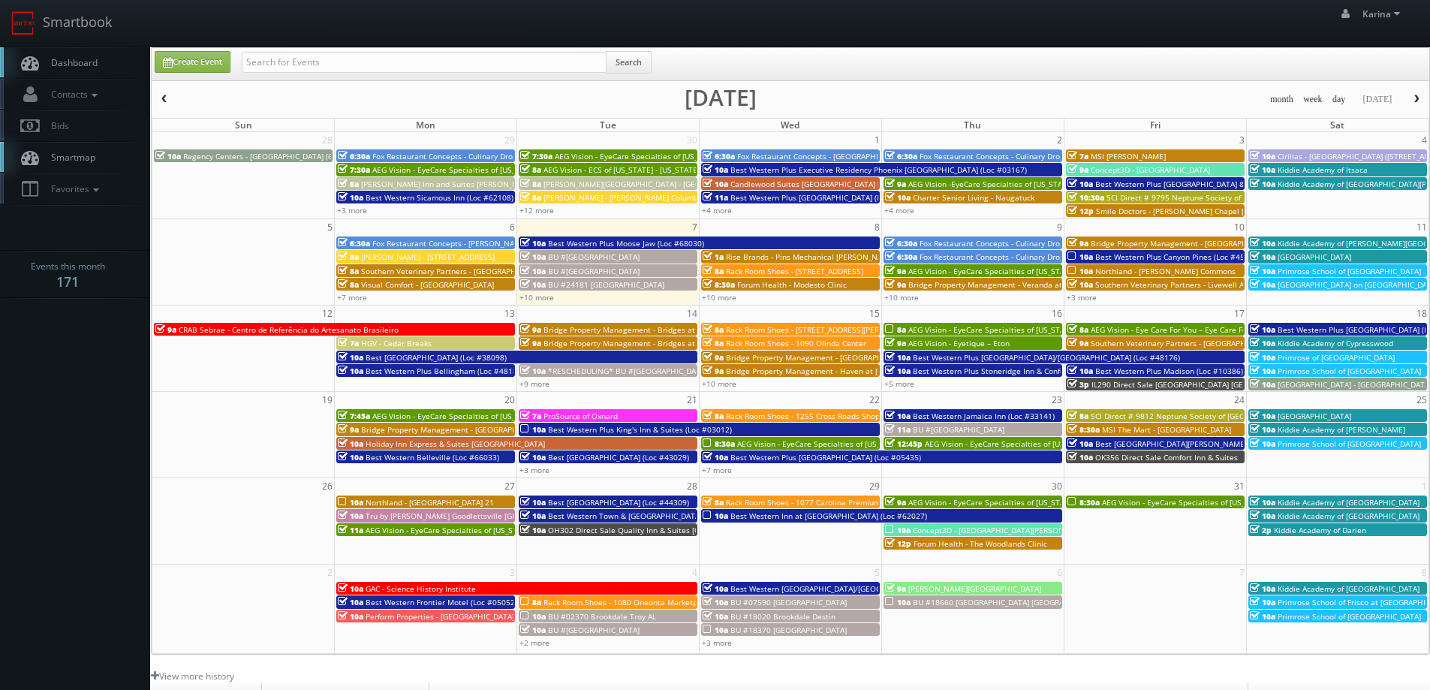
click at [91, 64] on span "Dashboard" at bounding box center [71, 62] width 54 height 13
click at [730, 299] on link "+10 more" at bounding box center [719, 297] width 35 height 11
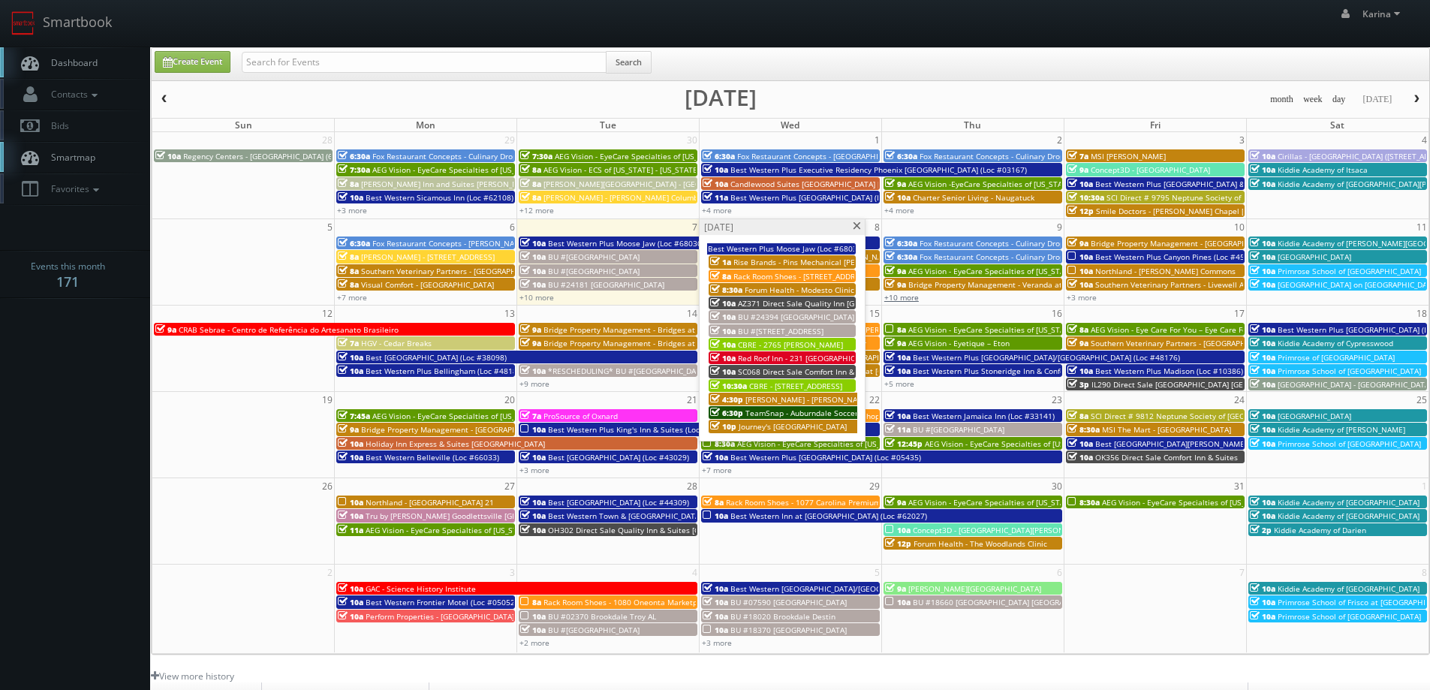
click at [895, 297] on link "+10 more" at bounding box center [901, 297] width 35 height 11
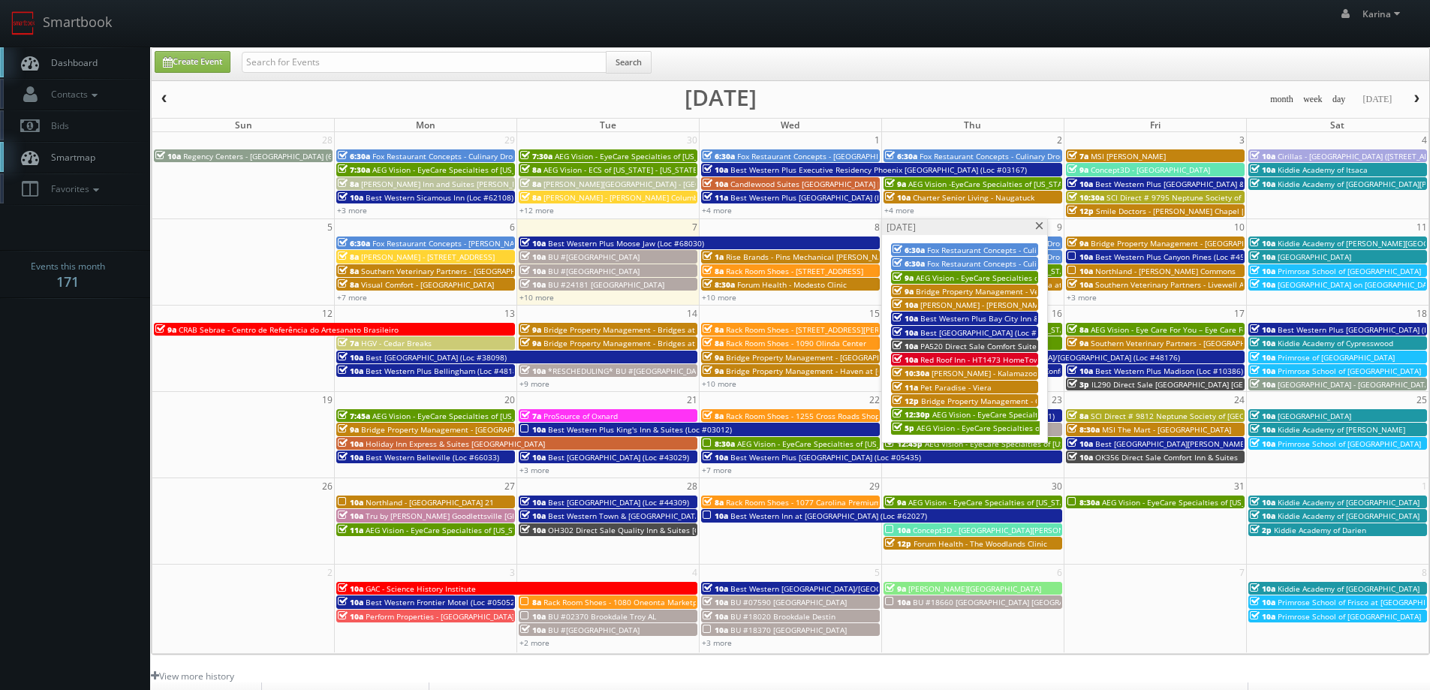
click at [964, 388] on span "Pet Paradise - Viera" at bounding box center [955, 387] width 71 height 11
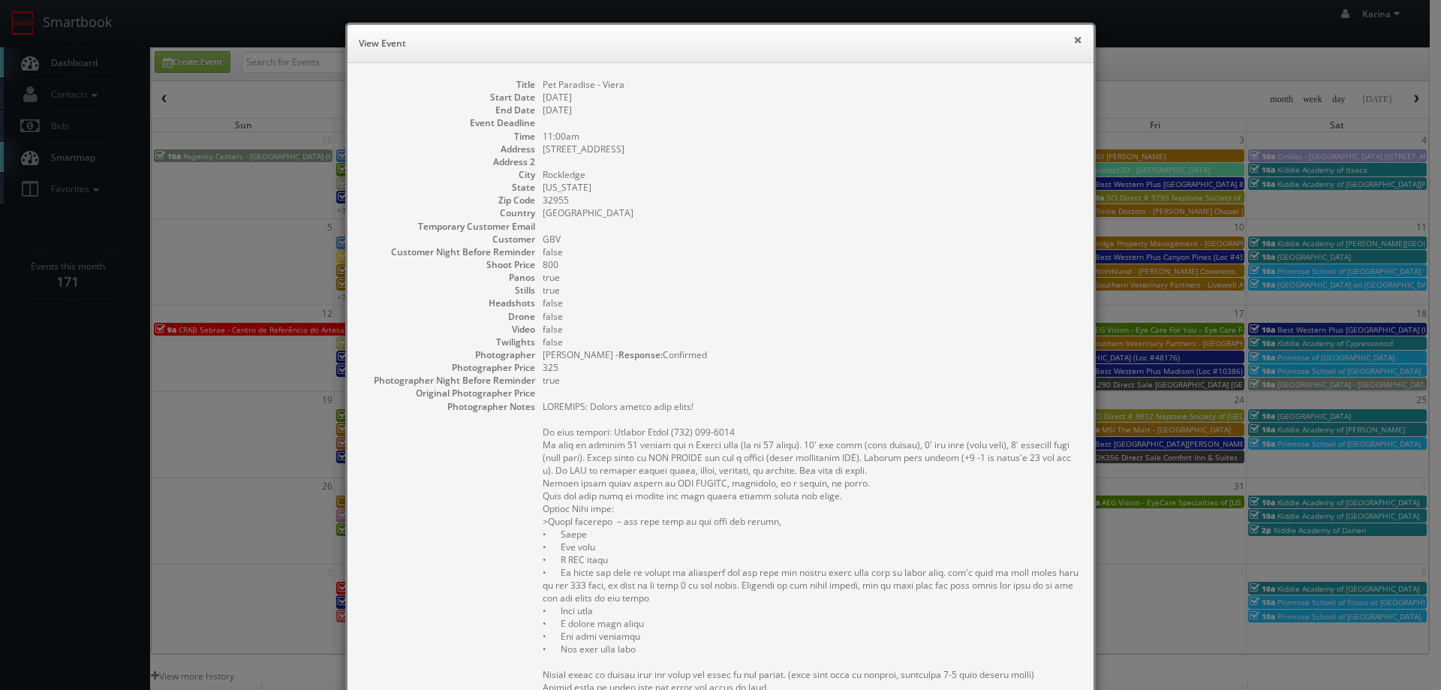
click at [1073, 42] on button "×" at bounding box center [1077, 40] width 9 height 11
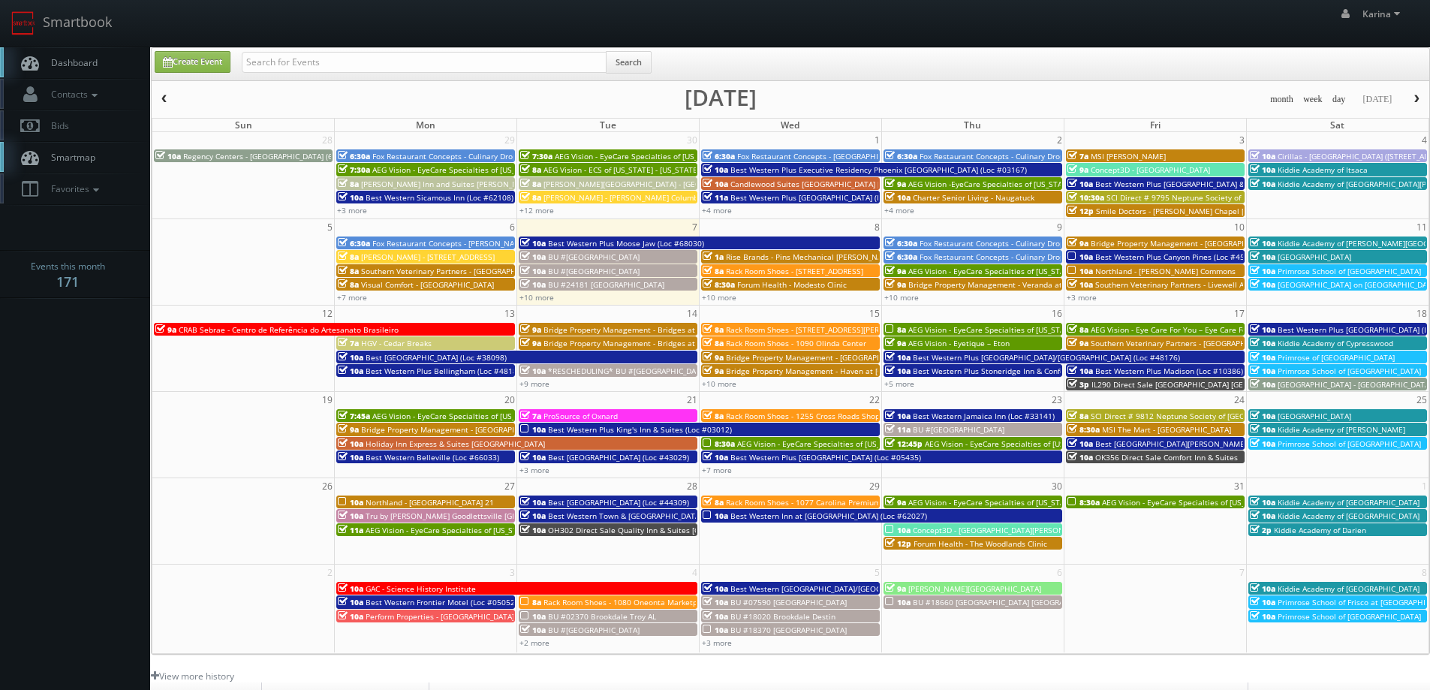
click at [69, 71] on link "Dashboard" at bounding box center [75, 62] width 150 height 31
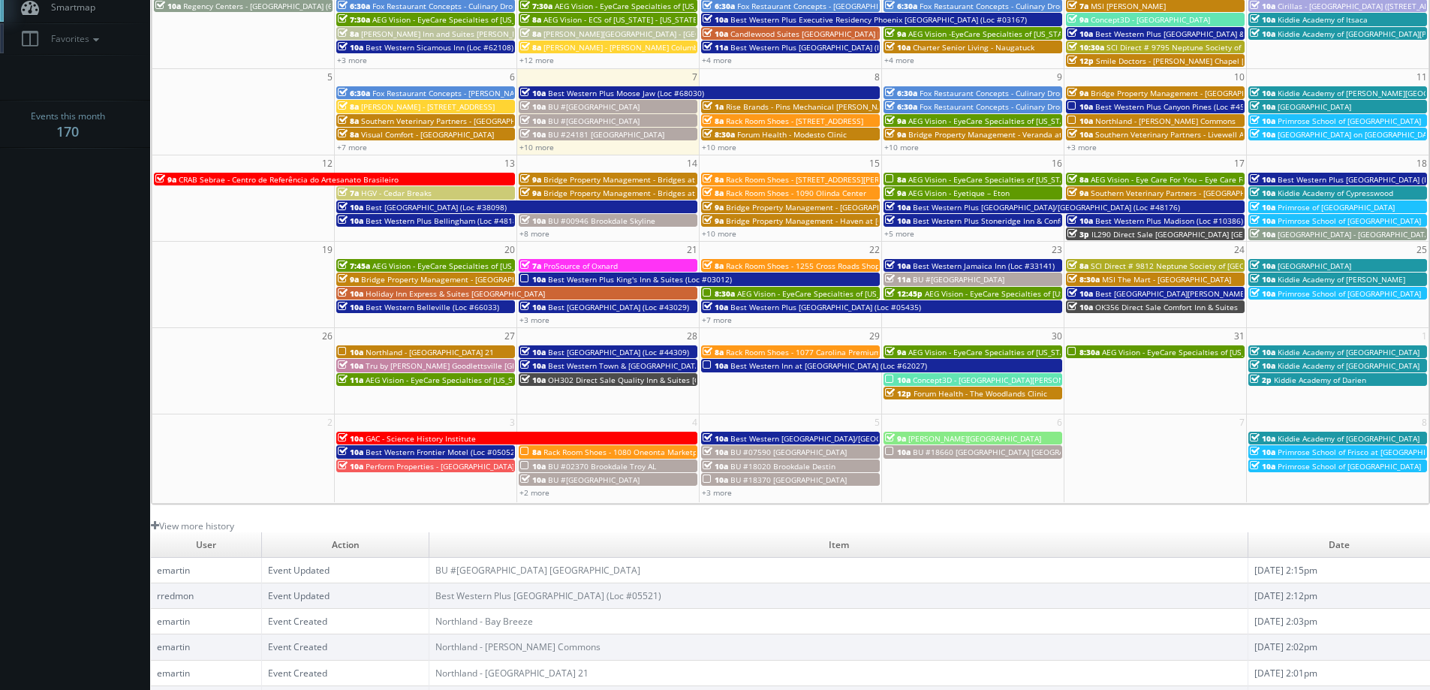
scroll to position [75, 0]
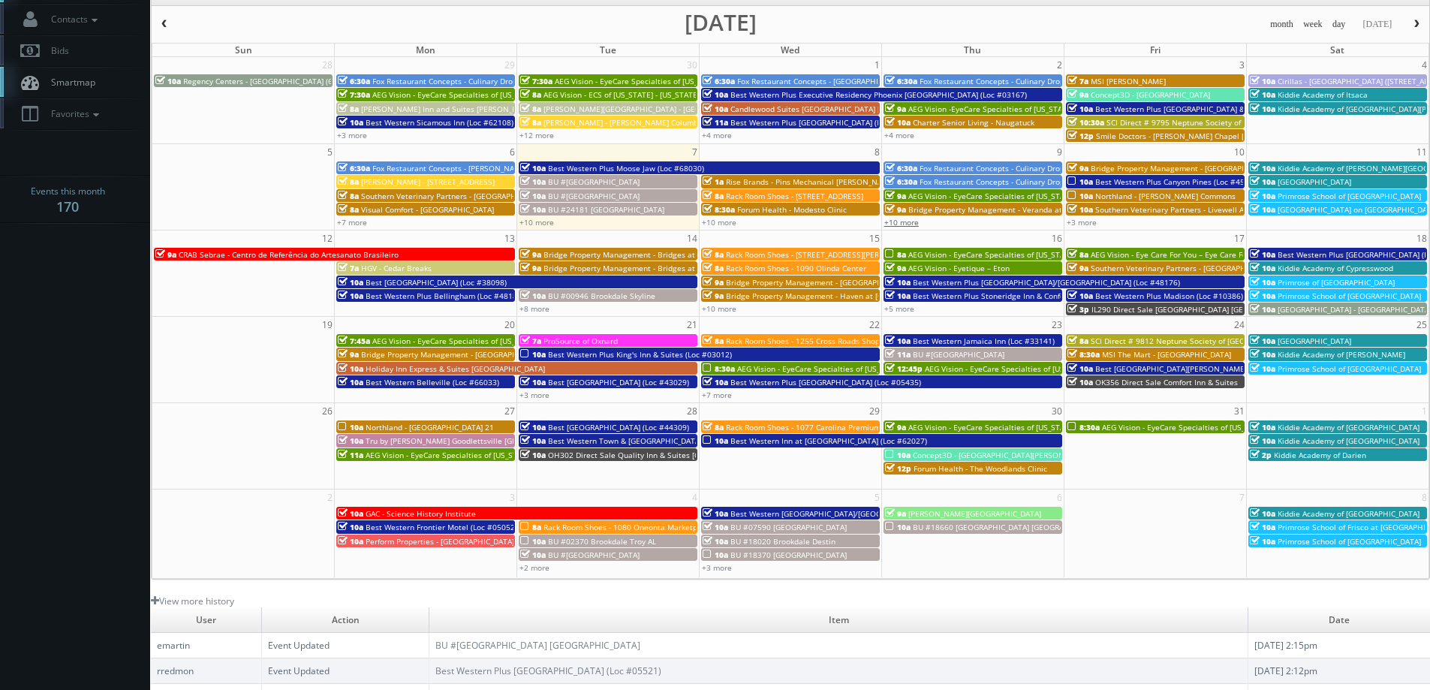
click at [897, 221] on link "+10 more" at bounding box center [901, 222] width 35 height 11
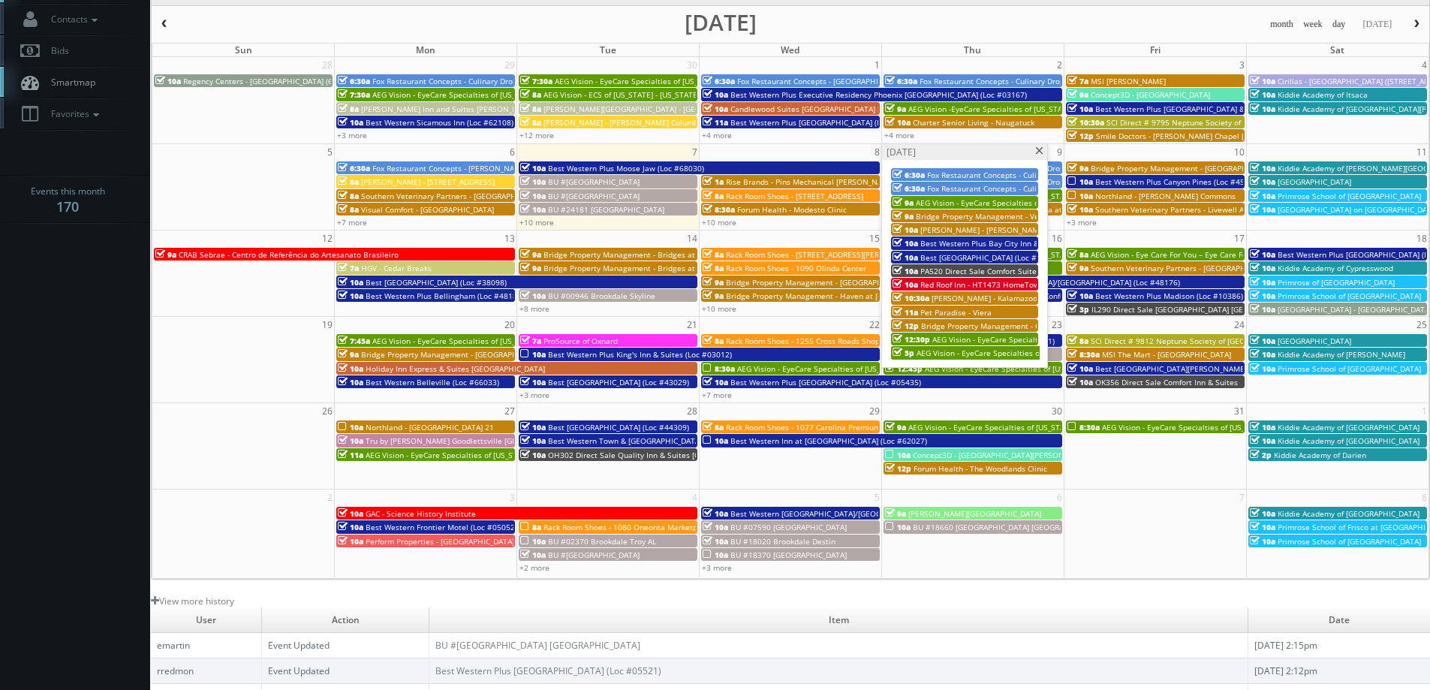
click at [960, 350] on span "AEG Vision - EyeCare Specialties of [GEOGRAPHIC_DATA] – [PERSON_NAME] Eyecare A…" at bounding box center [1119, 353] width 406 height 11
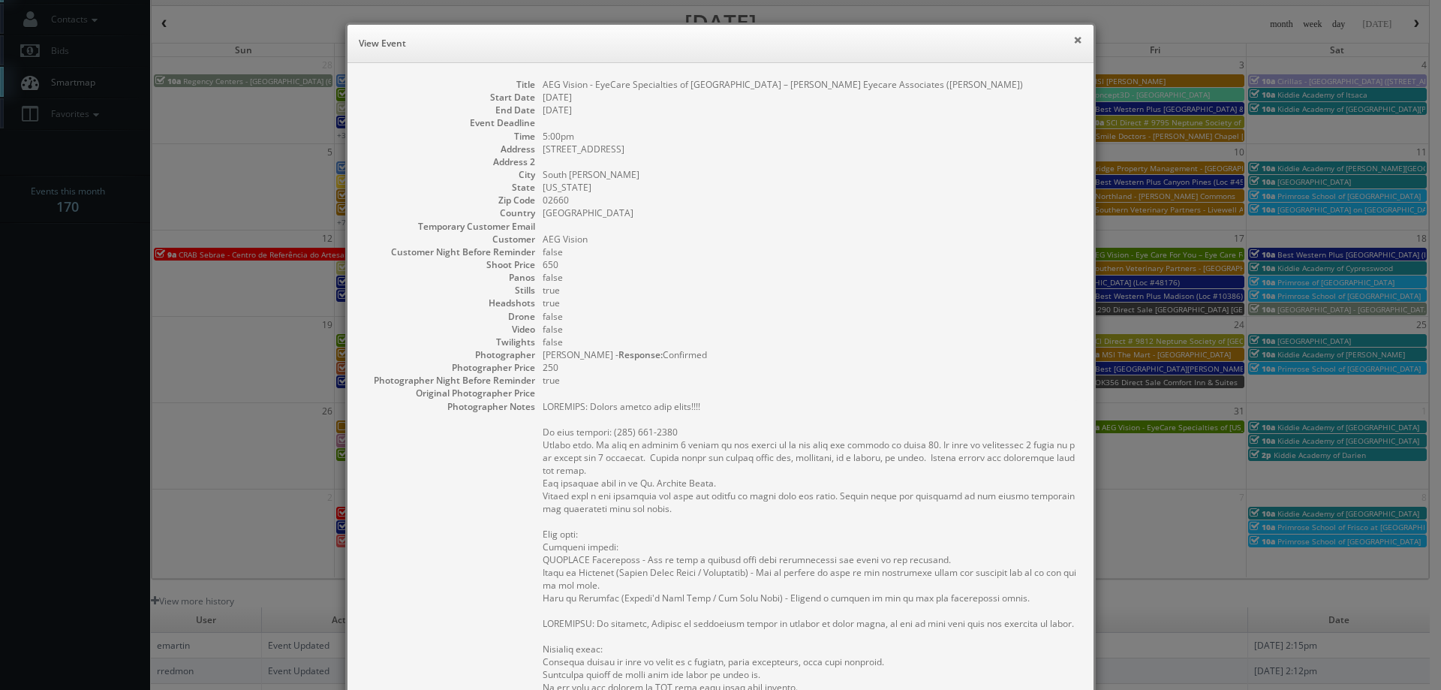
click at [1073, 36] on button "×" at bounding box center [1077, 40] width 9 height 11
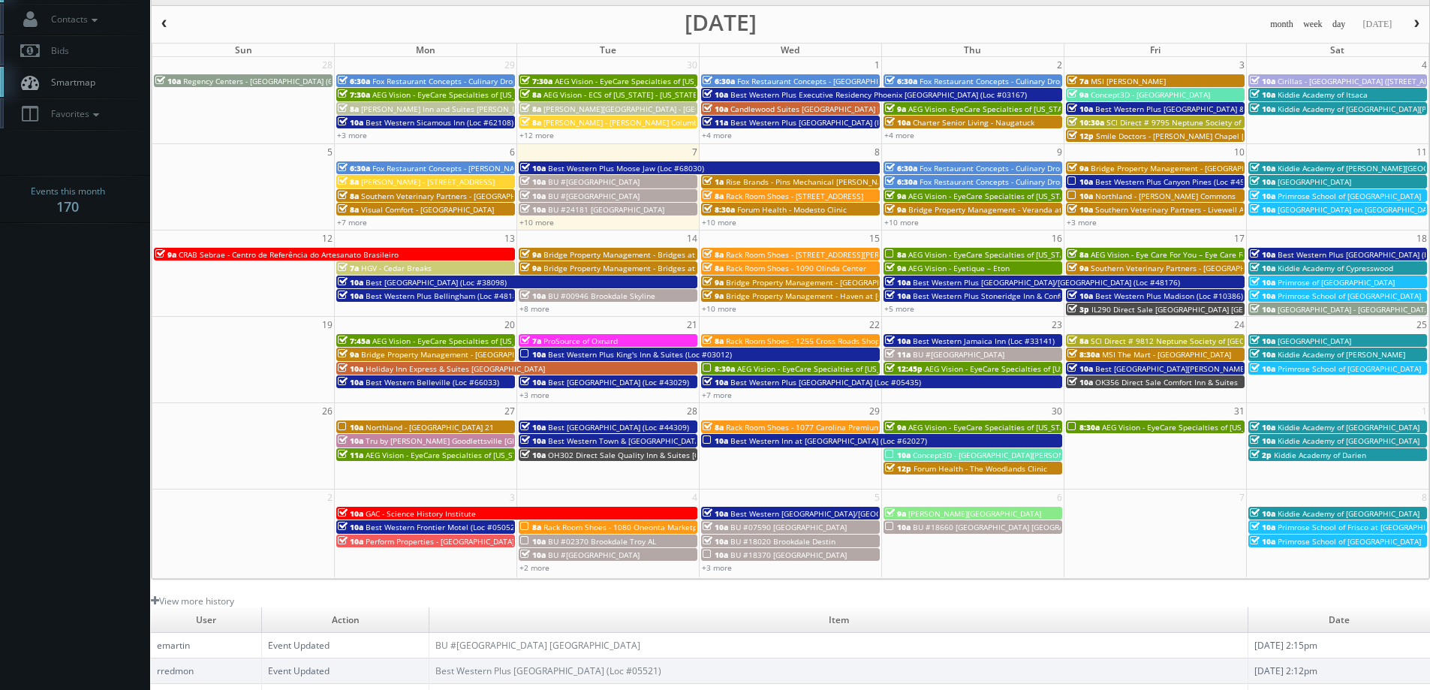
scroll to position [0, 0]
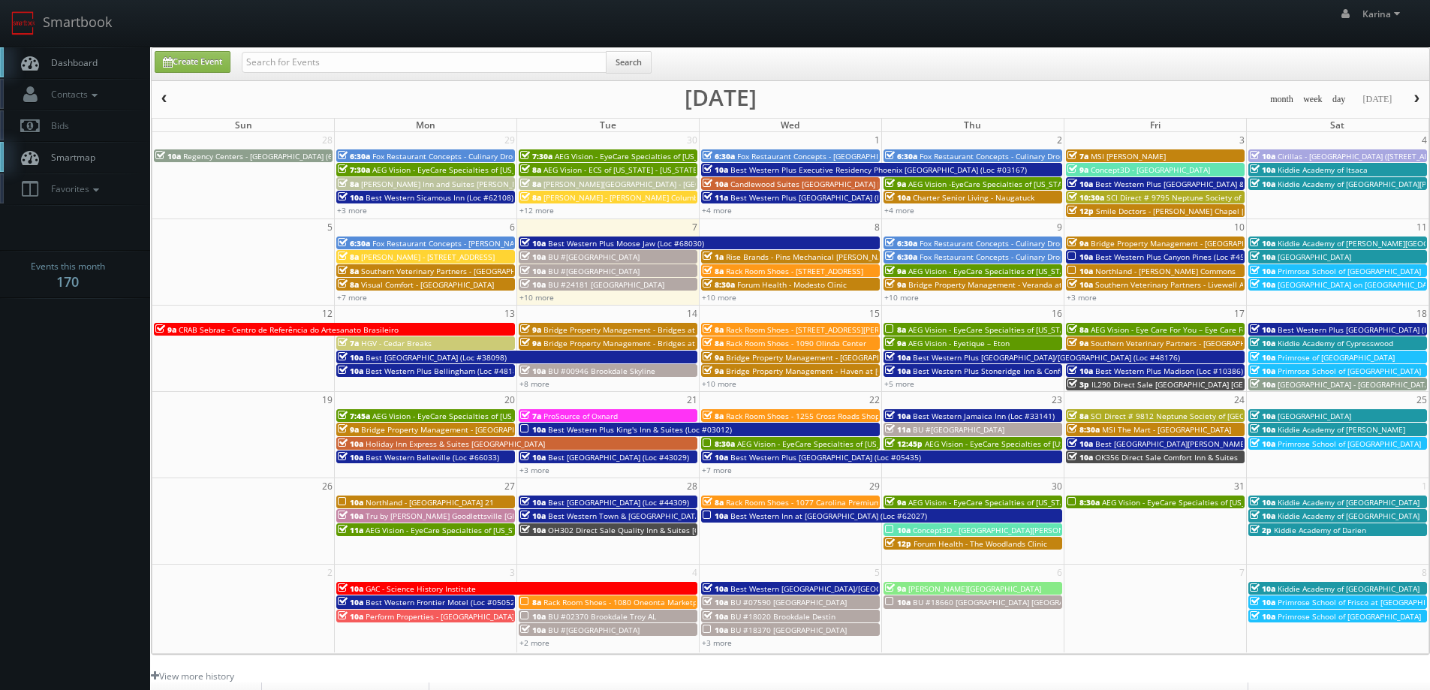
click at [84, 58] on span "Dashboard" at bounding box center [71, 62] width 54 height 13
click at [71, 62] on span "Dashboard" at bounding box center [71, 62] width 54 height 13
click at [82, 62] on span "Dashboard" at bounding box center [71, 62] width 54 height 13
click at [721, 296] on link "+10 more" at bounding box center [719, 297] width 35 height 11
click at [896, 296] on link "+10 more" at bounding box center [901, 297] width 35 height 11
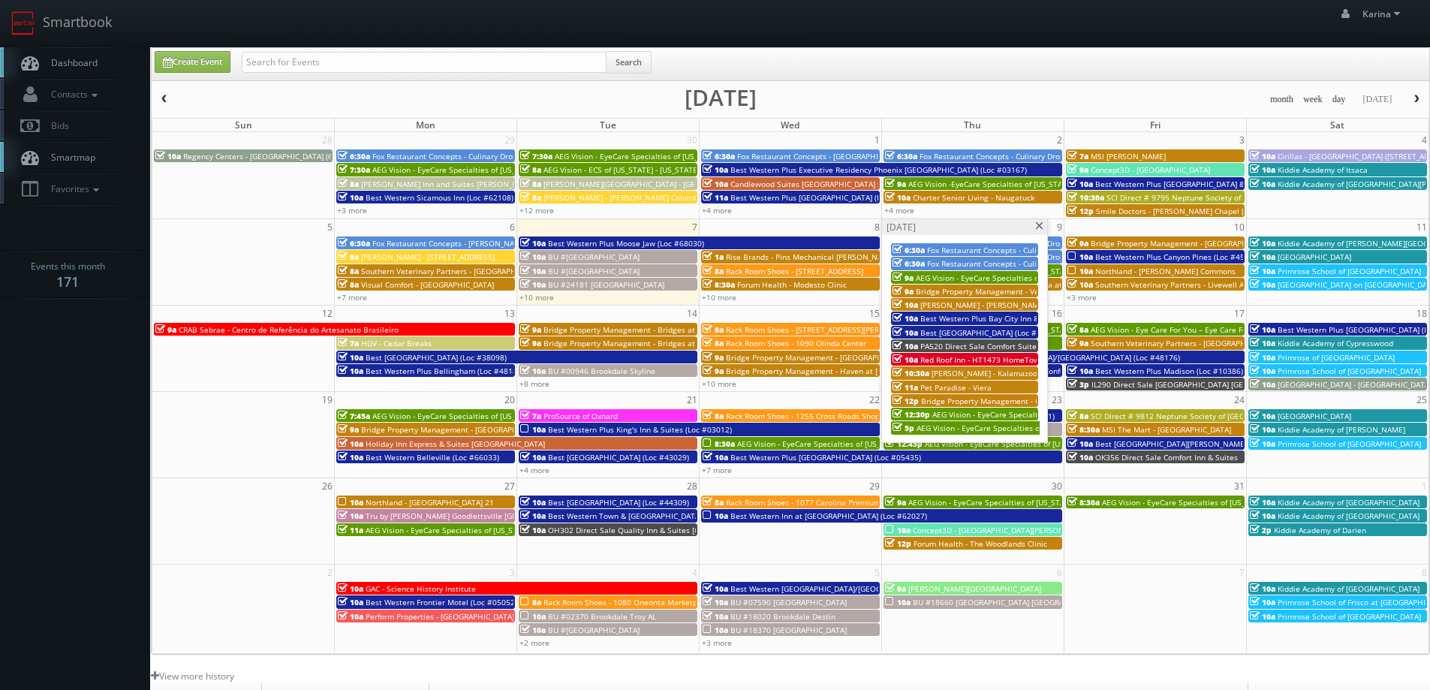
click at [1037, 225] on span at bounding box center [1039, 226] width 10 height 8
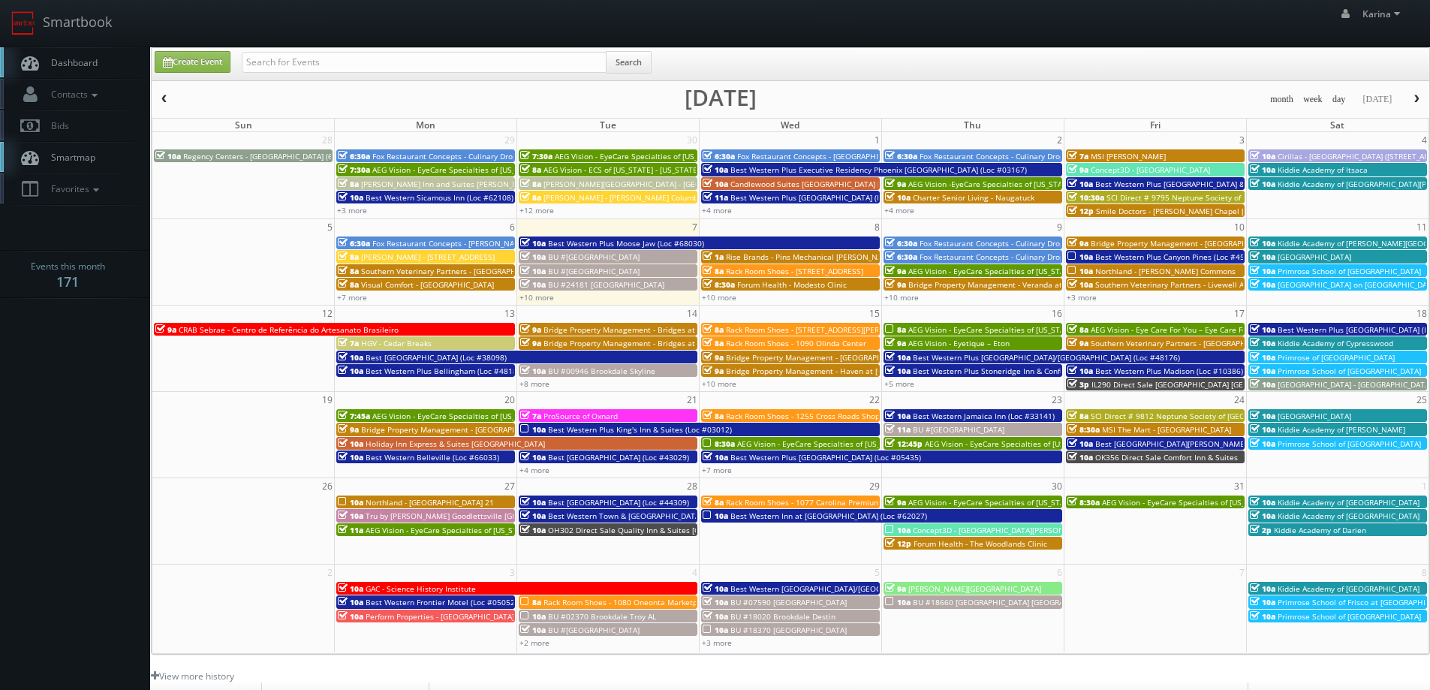
click at [102, 66] on link "Dashboard" at bounding box center [75, 62] width 150 height 31
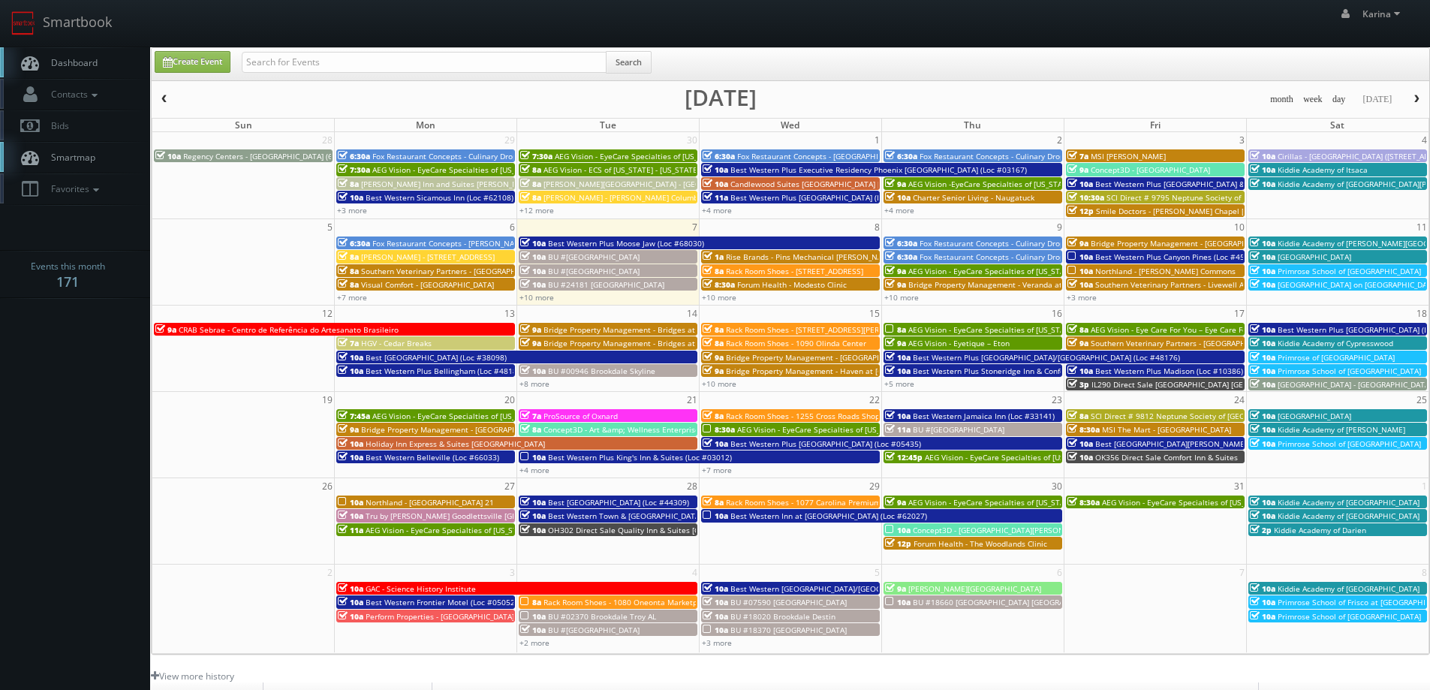
click at [71, 343] on body "Smartbook Toggle Side Navigation Toggle Top Navigation Karina Karina Profile Lo…" at bounding box center [715, 481] width 1430 height 963
click at [74, 62] on span "Dashboard" at bounding box center [71, 62] width 54 height 13
click at [65, 60] on span "Dashboard" at bounding box center [71, 62] width 54 height 13
click at [589, 242] on span "Best Western Plus Moose Jaw (Loc #68030)" at bounding box center [626, 243] width 156 height 11
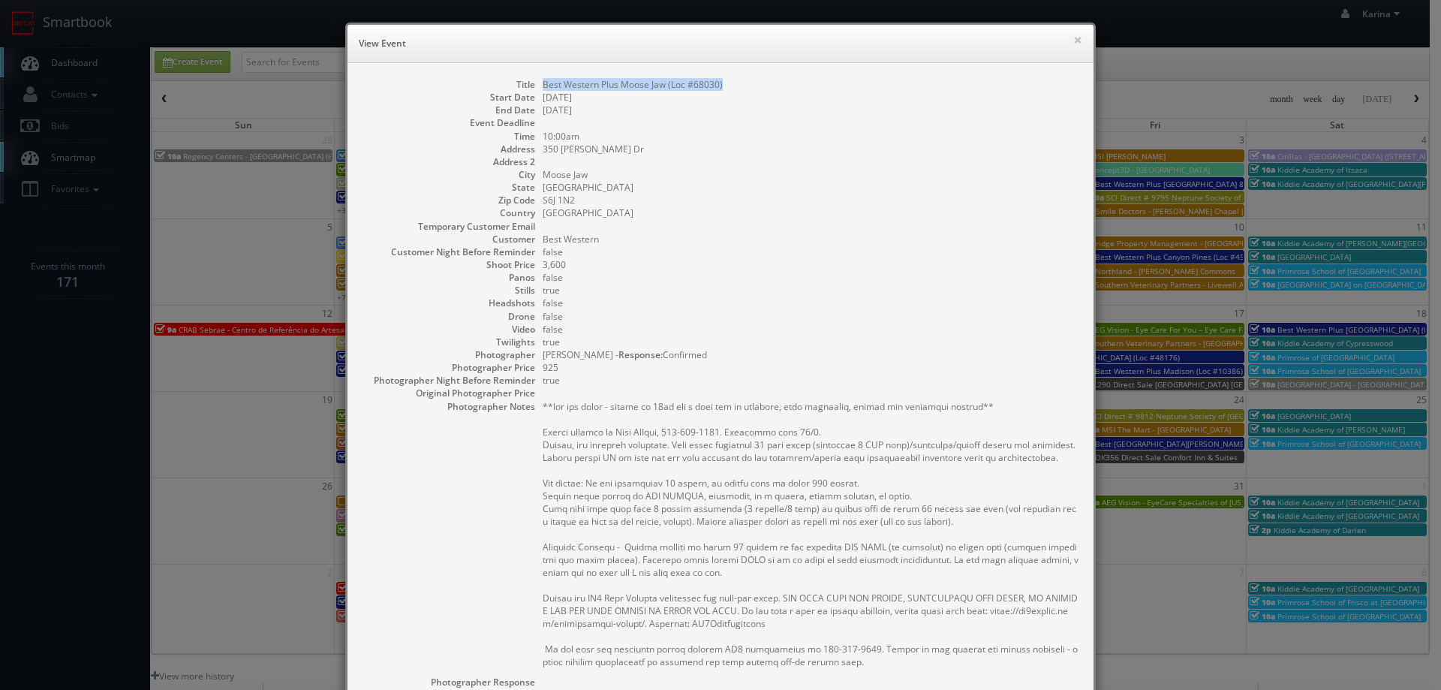
drag, startPoint x: 721, startPoint y: 89, endPoint x: 534, endPoint y: 86, distance: 186.2
click at [534, 86] on dl "Title Best Western Plus Moose Jaw (Loc #68030) Start Date [DATE] End Date [DATE…" at bounding box center [721, 479] width 716 height 803
copy dd "Best Western Plus Moose Jaw (Loc #68030)"
click at [1073, 41] on button "×" at bounding box center [1077, 40] width 9 height 11
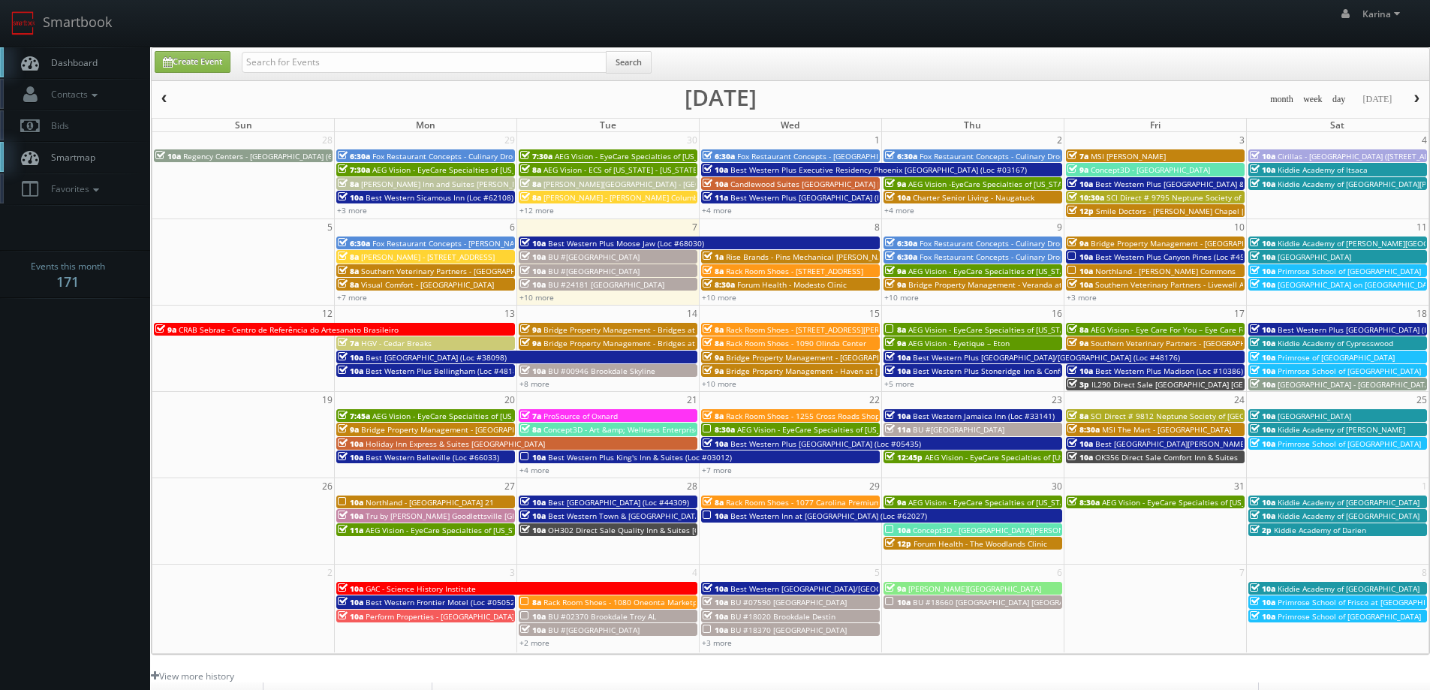
drag, startPoint x: 93, startPoint y: 66, endPoint x: 101, endPoint y: 74, distance: 11.2
click at [95, 68] on span "Dashboard" at bounding box center [71, 62] width 54 height 13
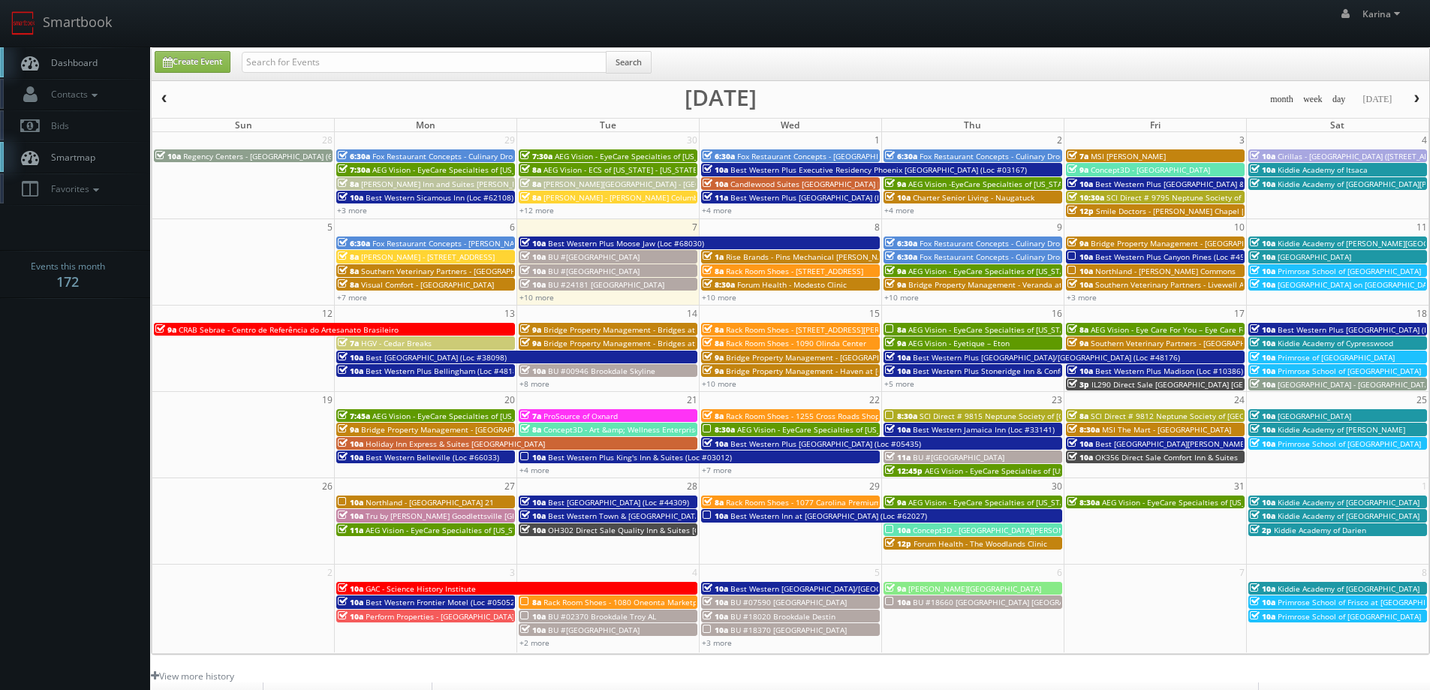
click at [86, 62] on span "Dashboard" at bounding box center [71, 62] width 54 height 13
click at [71, 67] on span "Dashboard" at bounding box center [71, 62] width 54 height 13
click at [448, 257] on span "[PERSON_NAME] - [STREET_ADDRESS]" at bounding box center [428, 256] width 134 height 11
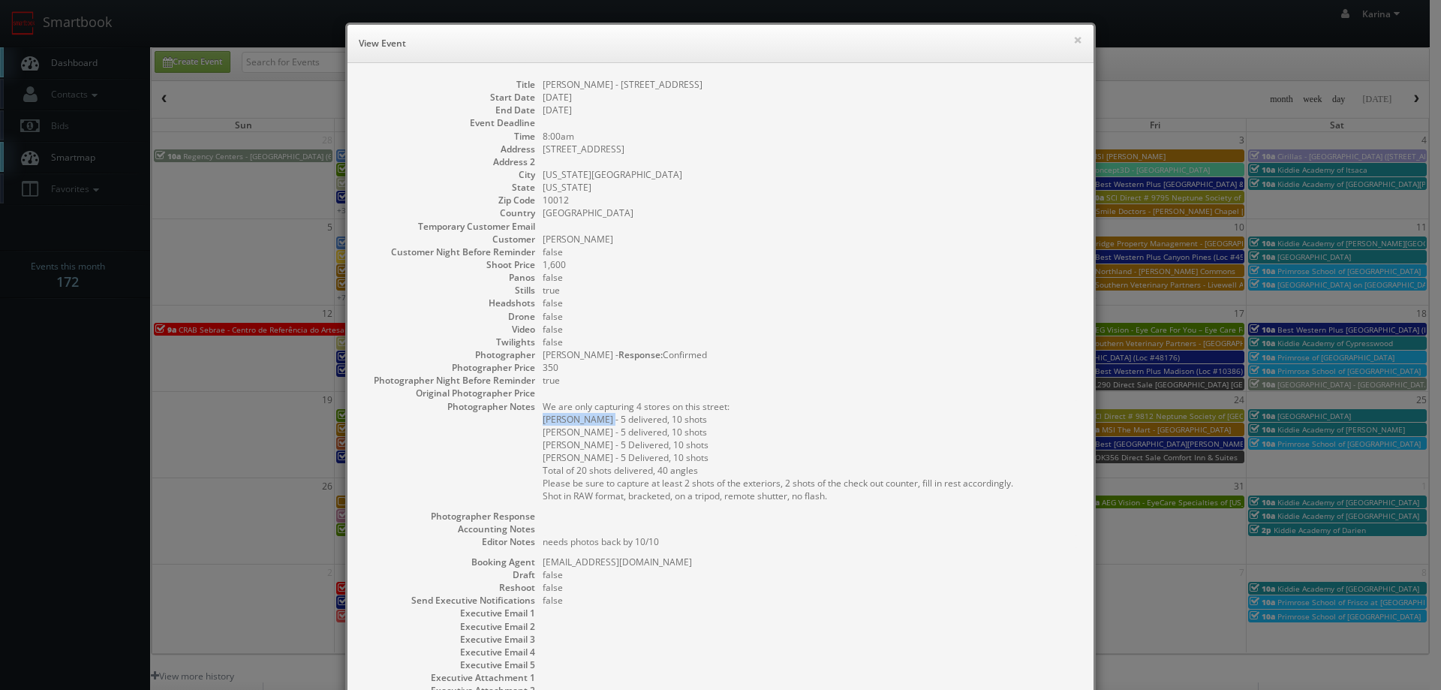
drag, startPoint x: 595, startPoint y: 419, endPoint x: 537, endPoint y: 414, distance: 58.0
click at [543, 414] on pre "We are only capturing 4 stores on this street: Frederic Malle - 5 delivered, 10…" at bounding box center [811, 451] width 536 height 102
copy pre "Frederic Malle"
drag, startPoint x: 770, startPoint y: 257, endPoint x: 781, endPoint y: 267, distance: 15.4
click at [772, 258] on dl "Title EStee Lauder - 120 Prince St Start Date 10/06/2025 End Date 10/06/2025 Ev…" at bounding box center [721, 400] width 716 height 645
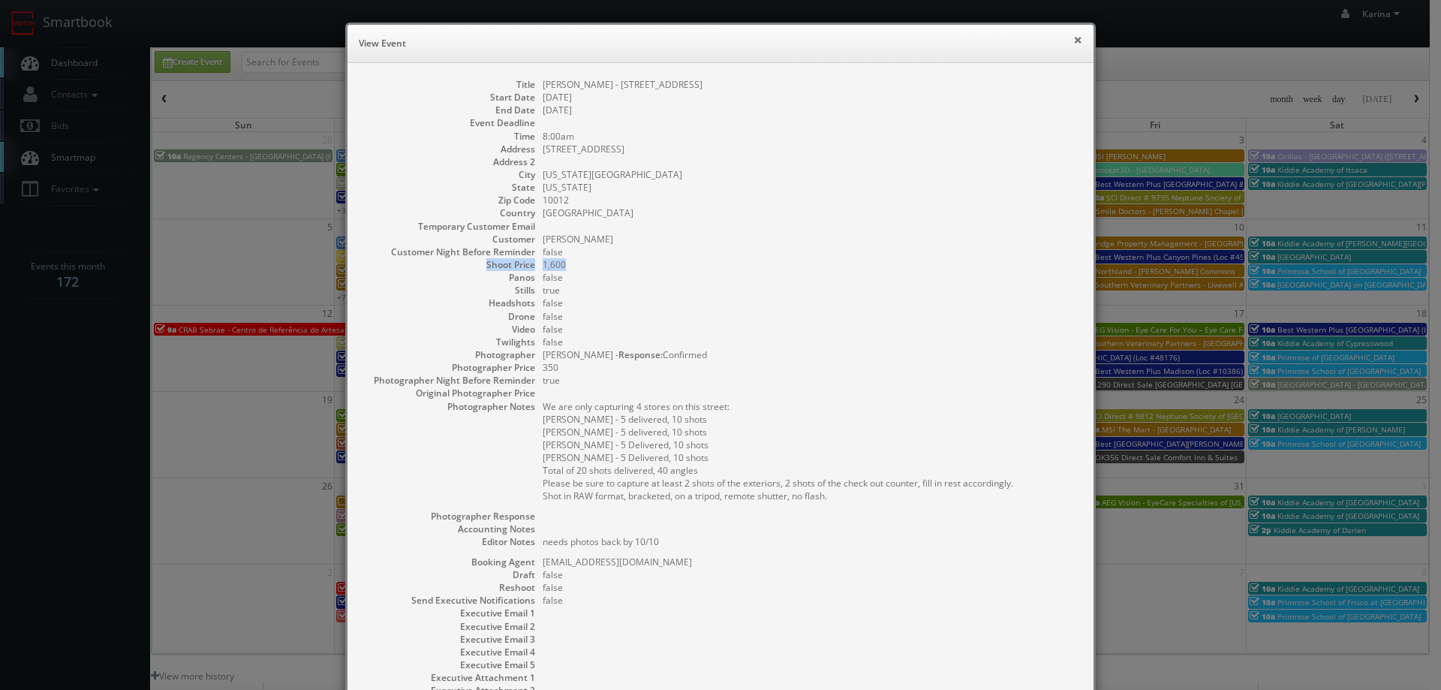
click at [1073, 41] on button "×" at bounding box center [1077, 40] width 9 height 11
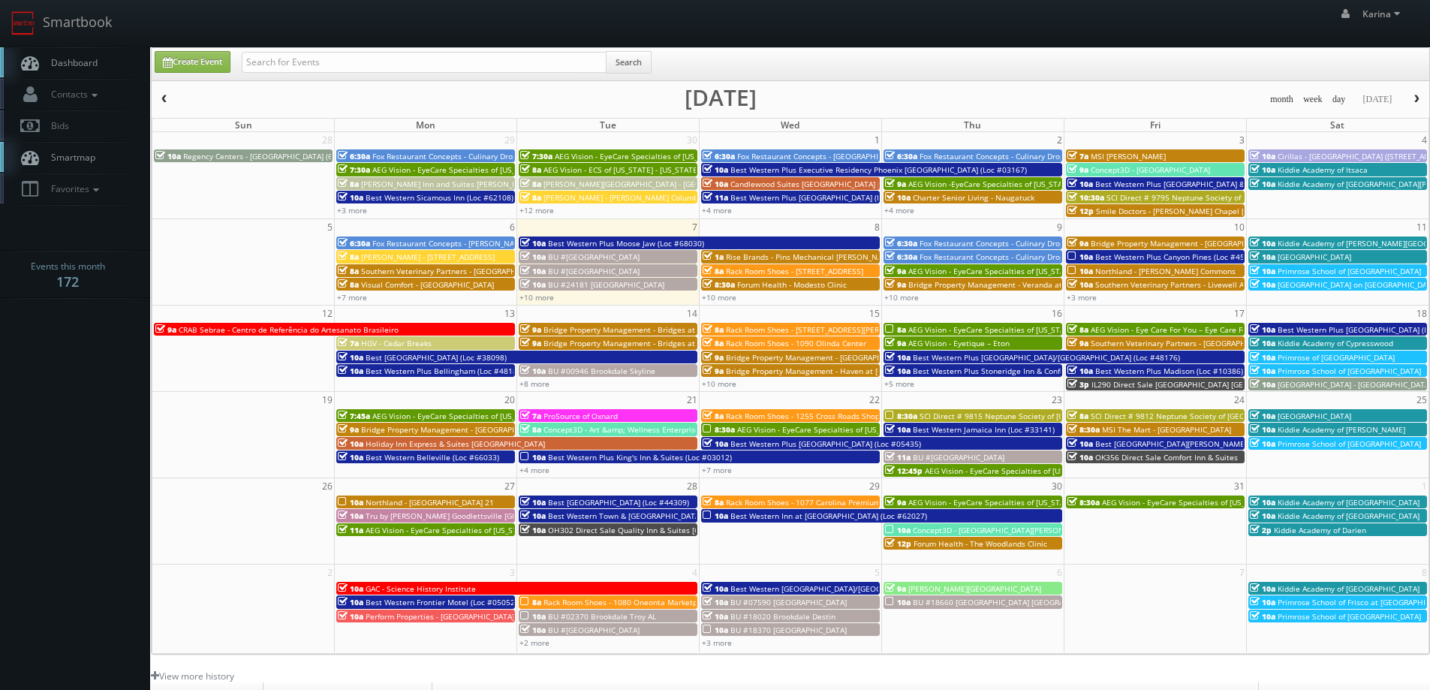
click at [73, 55] on link "Dashboard" at bounding box center [75, 62] width 150 height 31
click at [77, 56] on link "Dashboard" at bounding box center [75, 62] width 150 height 31
click at [85, 59] on span "Dashboard" at bounding box center [71, 62] width 54 height 13
click at [74, 65] on span "Dashboard" at bounding box center [71, 62] width 54 height 13
click at [1025, 329] on span "AEG Vision - EyeCare Specialties of [US_STATE] – Elite Vision Care ([GEOGRAPHIC…" at bounding box center [1065, 329] width 315 height 11
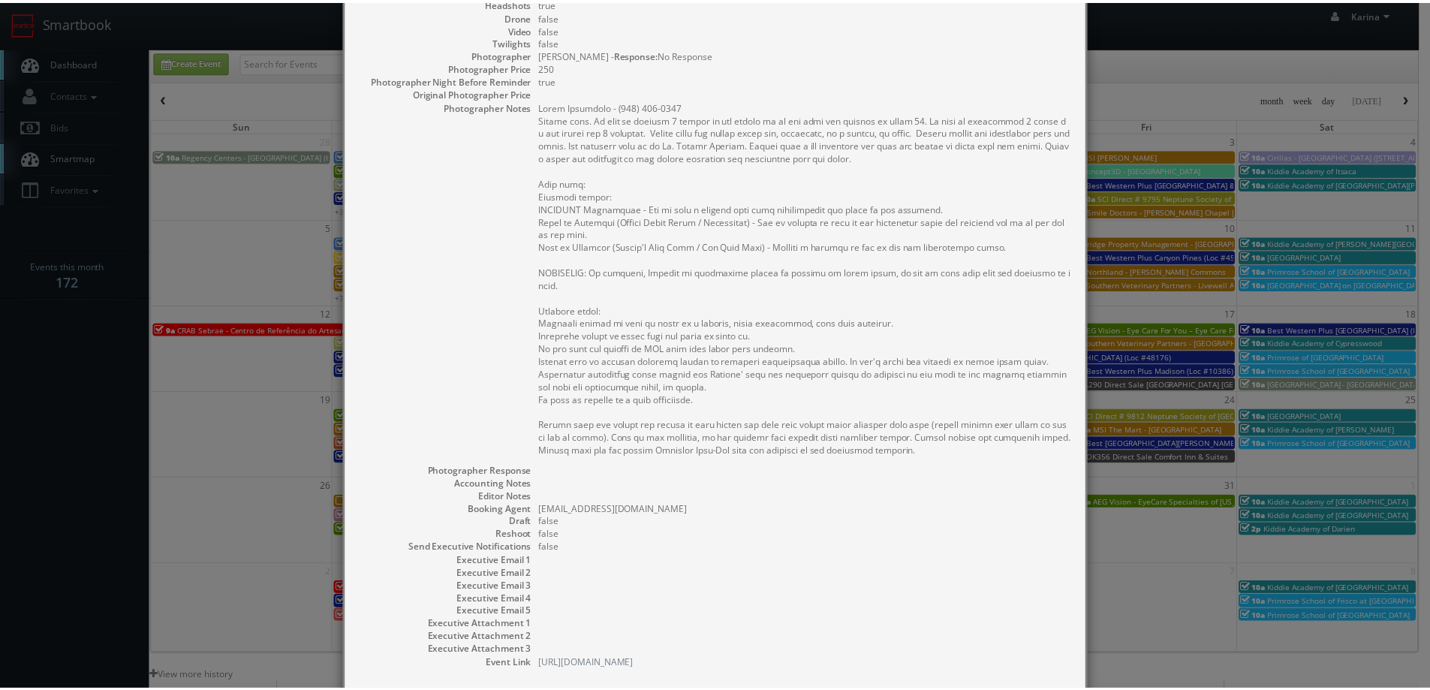
scroll to position [387, 0]
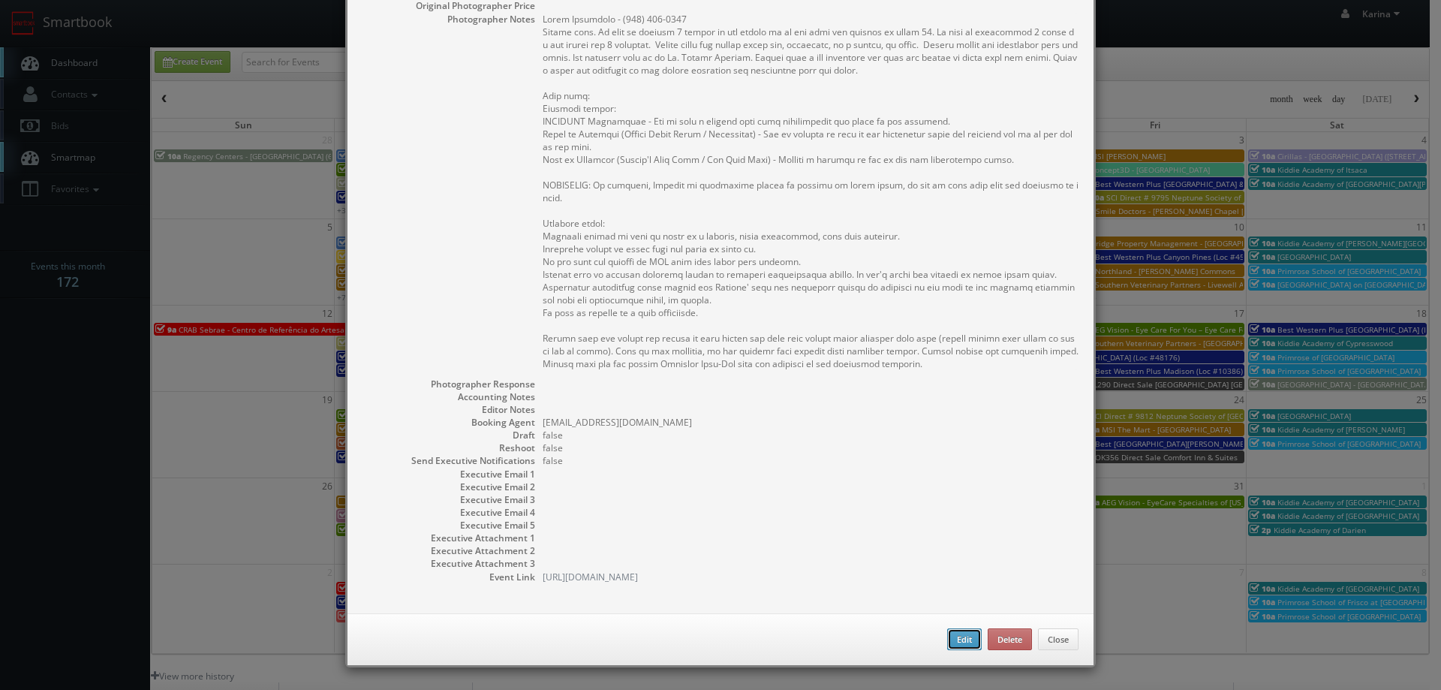
click at [952, 639] on button "Edit" at bounding box center [964, 639] width 35 height 23
select select "[US_STATE]"
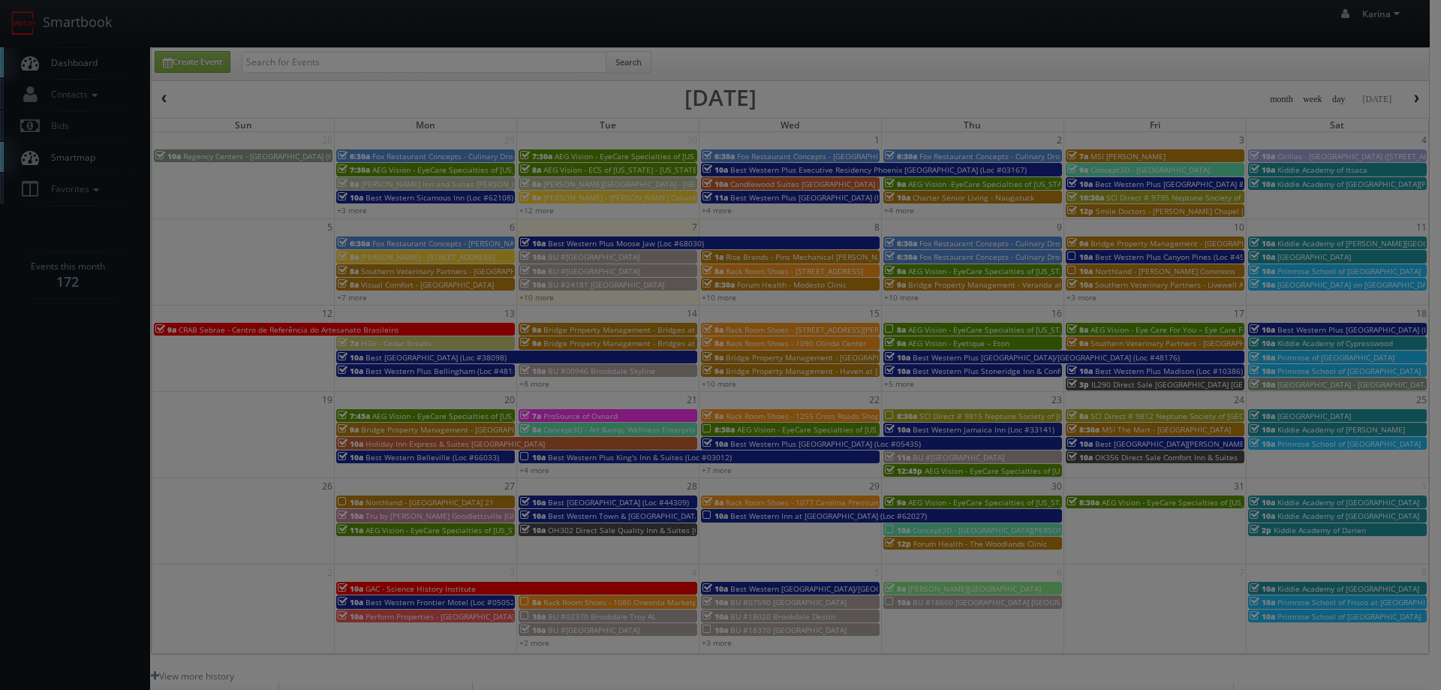
type input "600"
type input "250"
select select "fake4299@mg.cs3calendar.com"
select select "mireyacierto@hotmail.com"
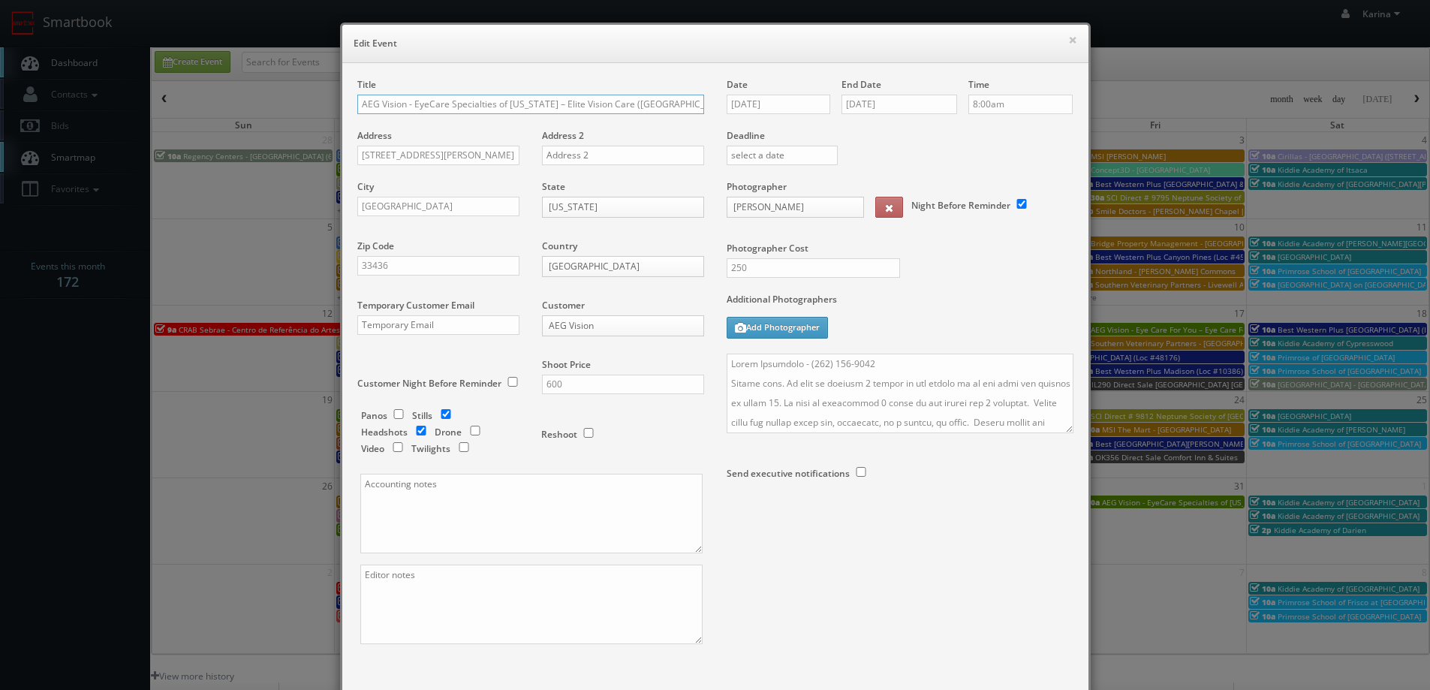
scroll to position [88, 0]
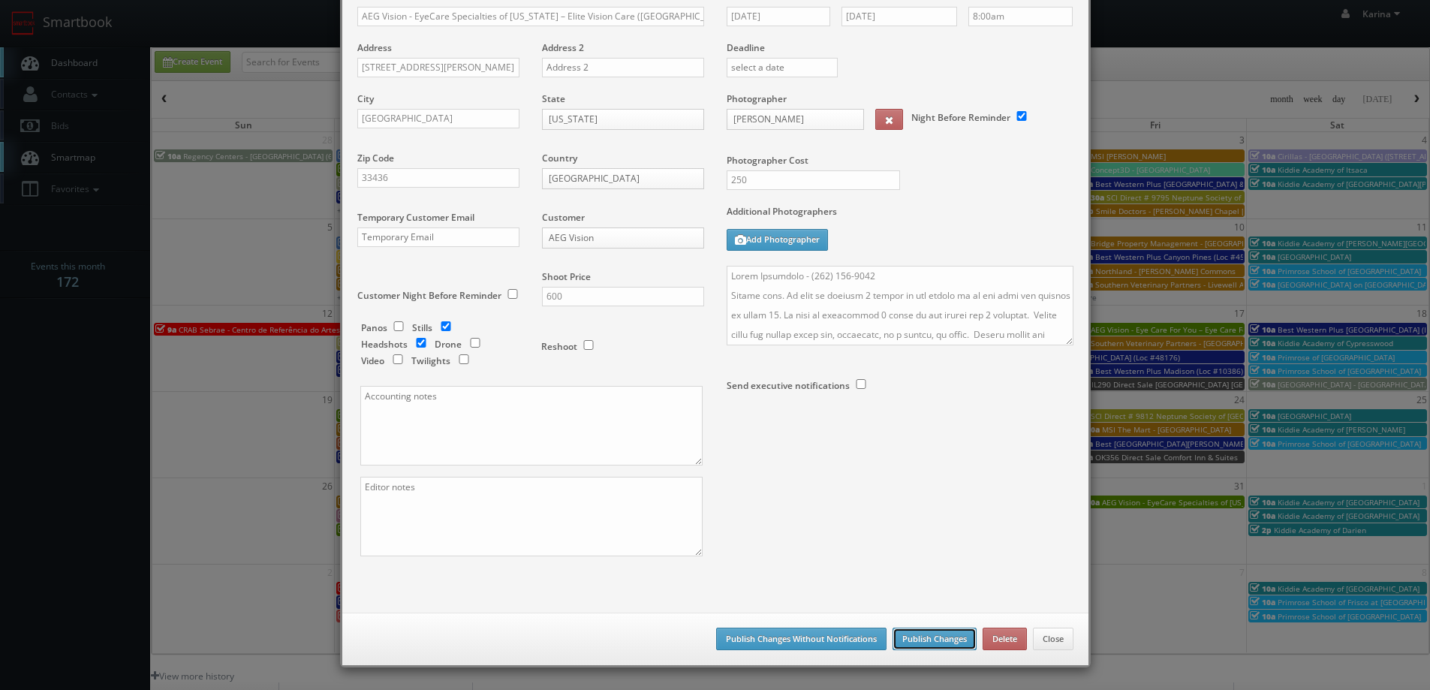
click at [910, 636] on button "Publish Changes" at bounding box center [934, 638] width 84 height 23
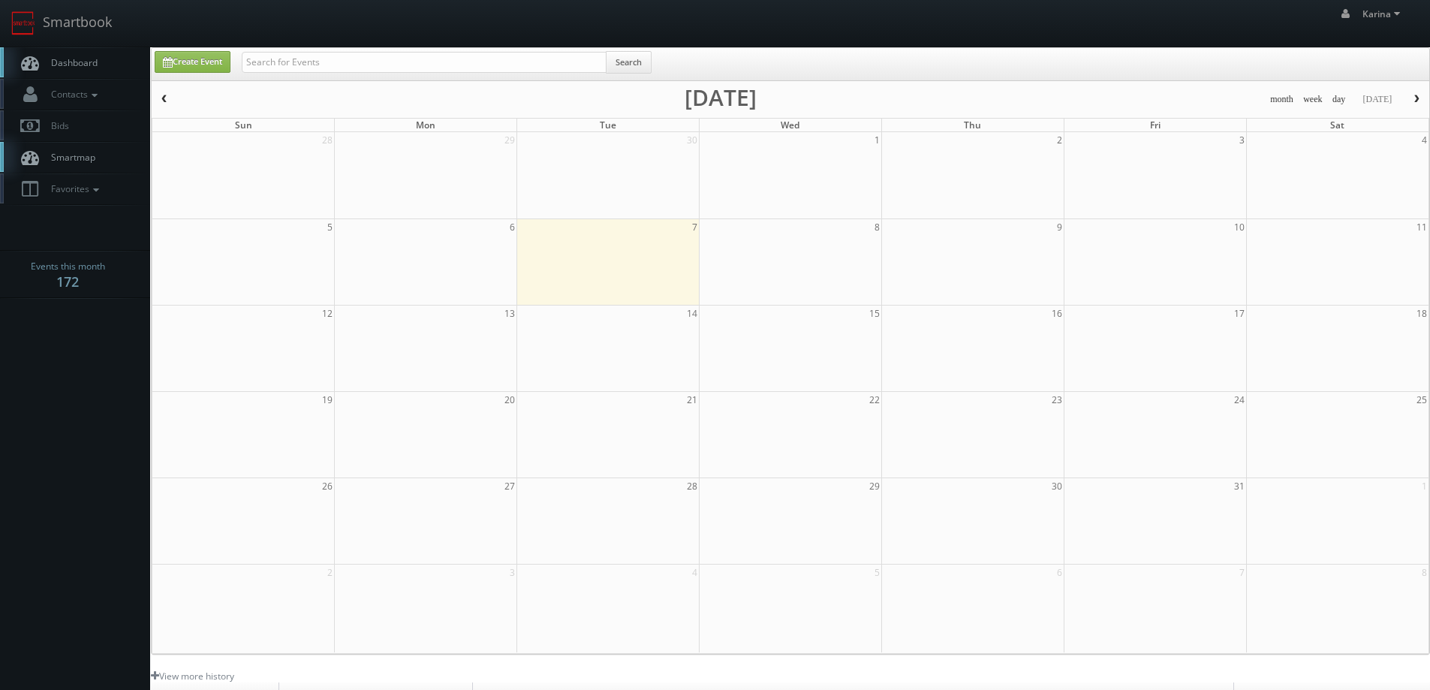
click at [106, 67] on link "Dashboard" at bounding box center [75, 62] width 150 height 31
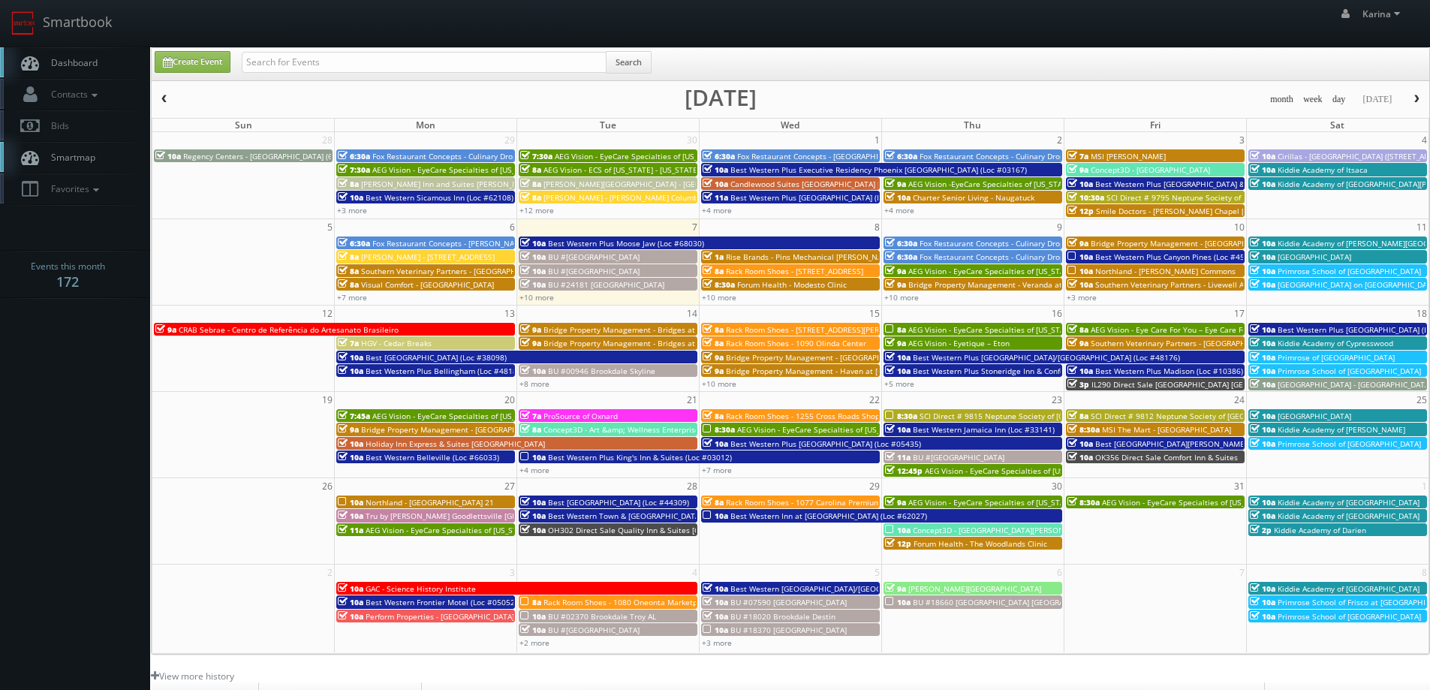
click at [80, 68] on span "Dashboard" at bounding box center [71, 62] width 54 height 13
click at [68, 64] on span "Dashboard" at bounding box center [71, 62] width 54 height 13
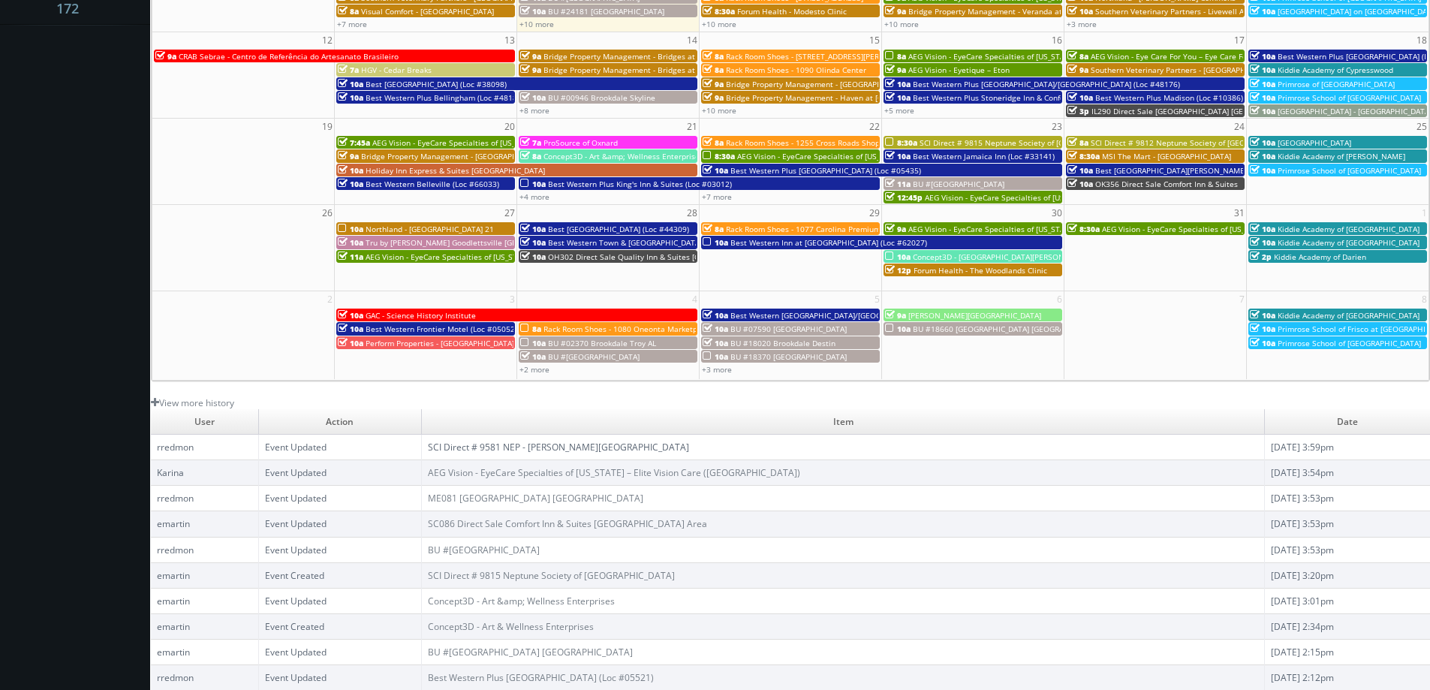
click at [578, 447] on link "SCI Direct # 9581 NEP - [PERSON_NAME][GEOGRAPHIC_DATA]" at bounding box center [558, 447] width 261 height 13
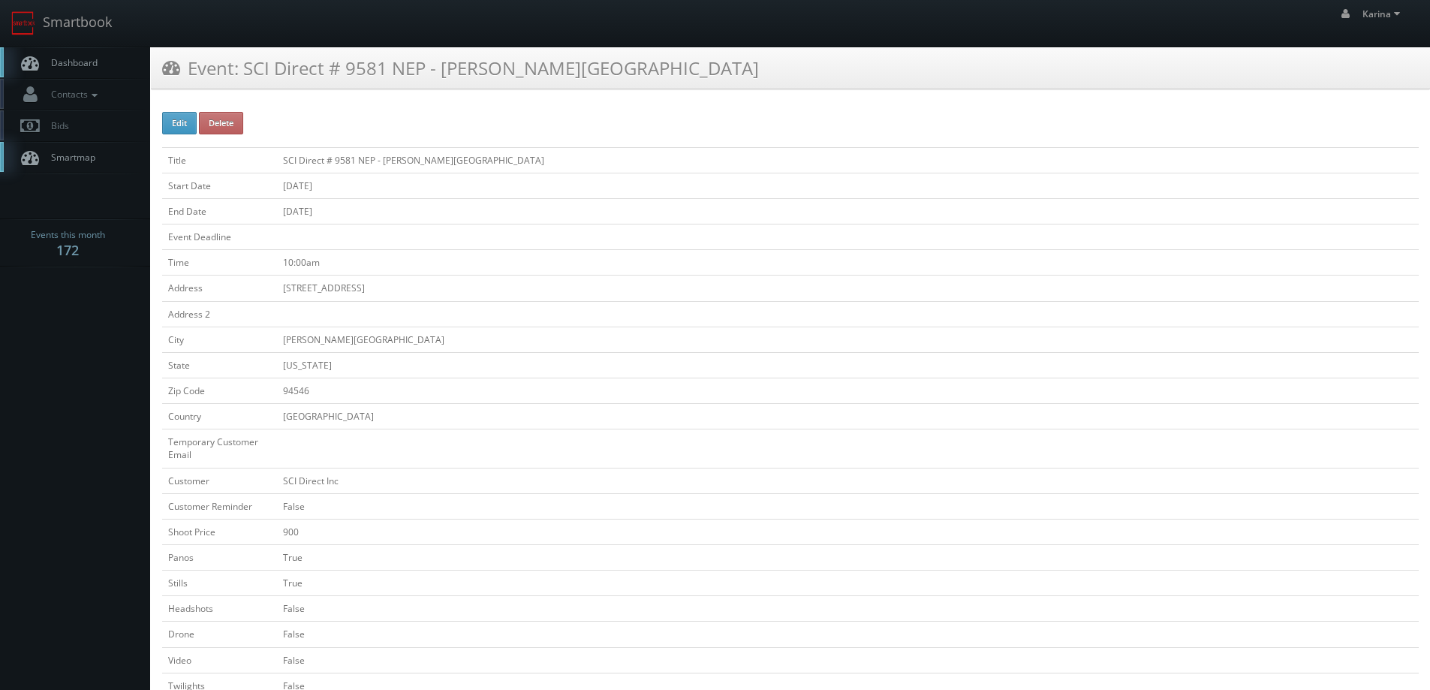
click at [86, 62] on span "Dashboard" at bounding box center [71, 62] width 54 height 13
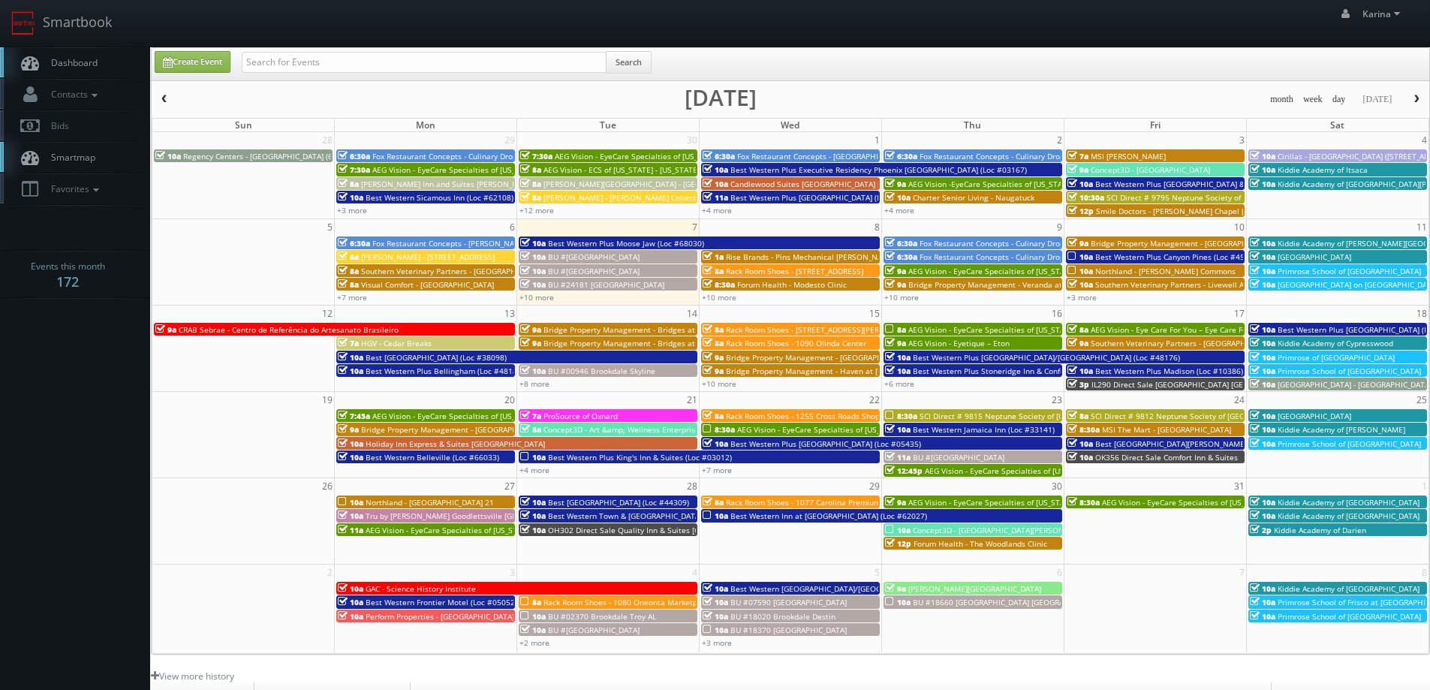
click at [92, 71] on link "Dashboard" at bounding box center [75, 62] width 150 height 31
click at [205, 62] on link "Create Event" at bounding box center [193, 62] width 76 height 22
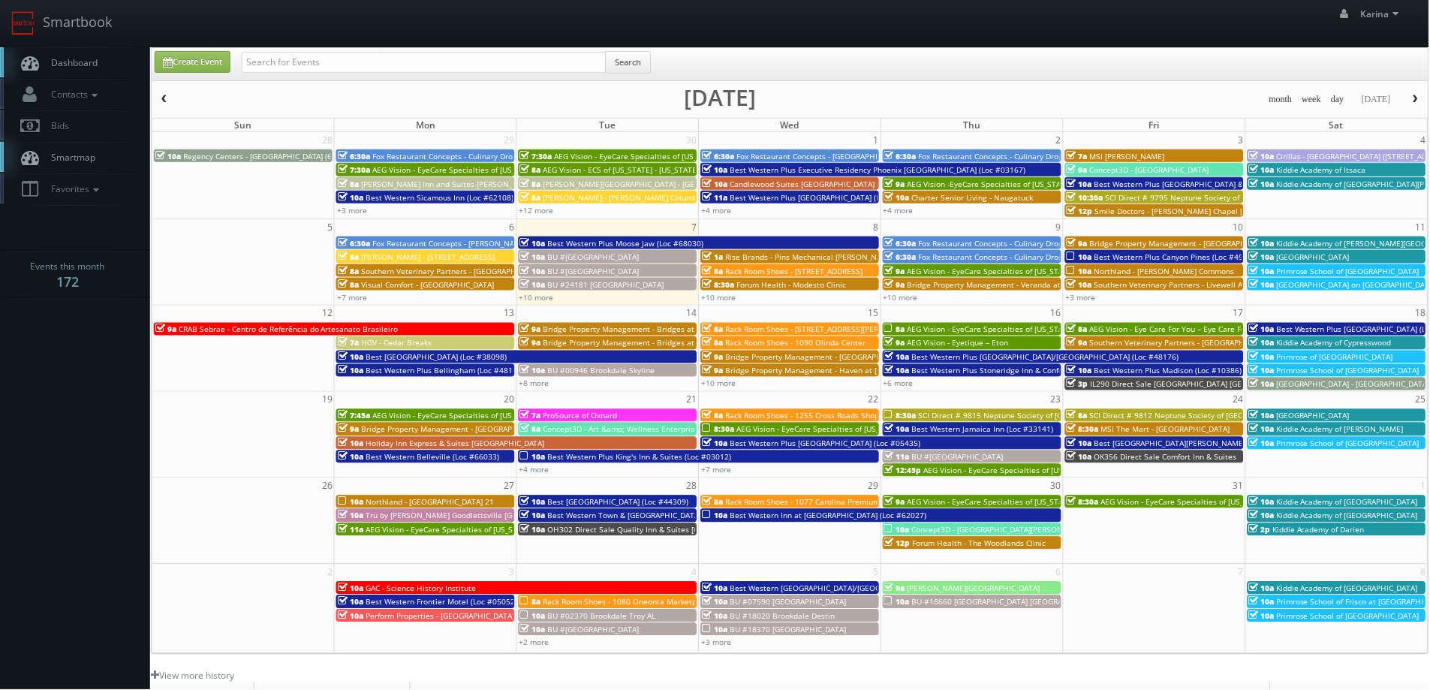
type input "10/07/2025"
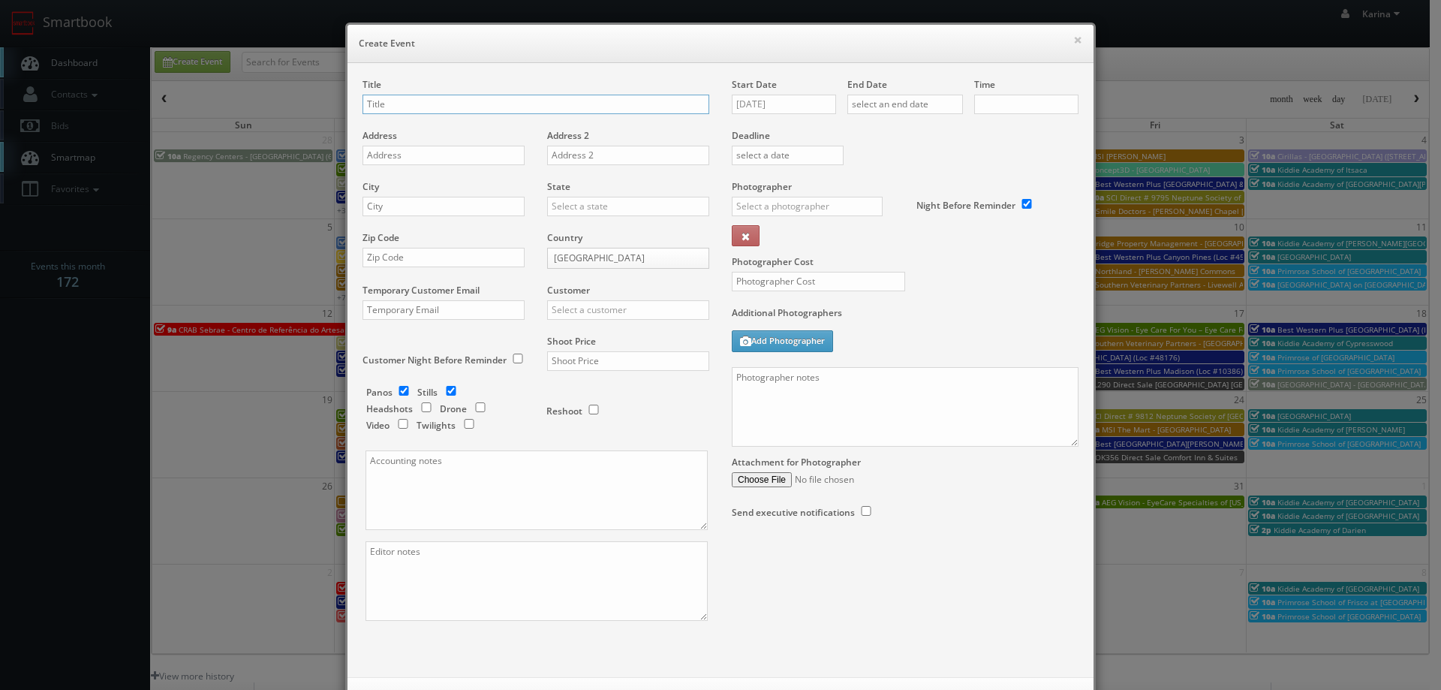
checkbox input "true"
type input "10:00am"
checkbox input "true"
type input "Estee Lauder - Tom Ford Store"
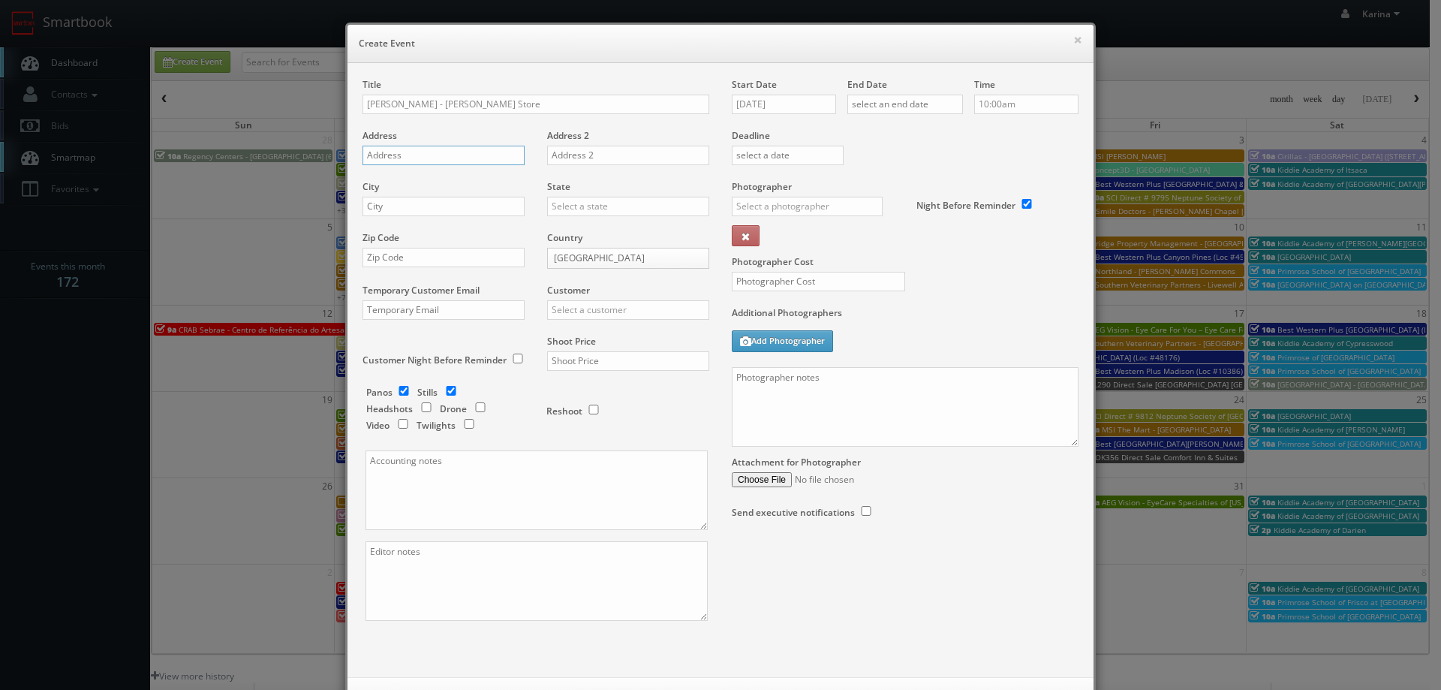
paste input "122 Prince St,"
type input "122 Prince St"
click at [437, 206] on input "text" at bounding box center [444, 207] width 162 height 20
type input "[US_STATE]"
click at [574, 232] on div "[US_STATE]" at bounding box center [628, 230] width 161 height 25
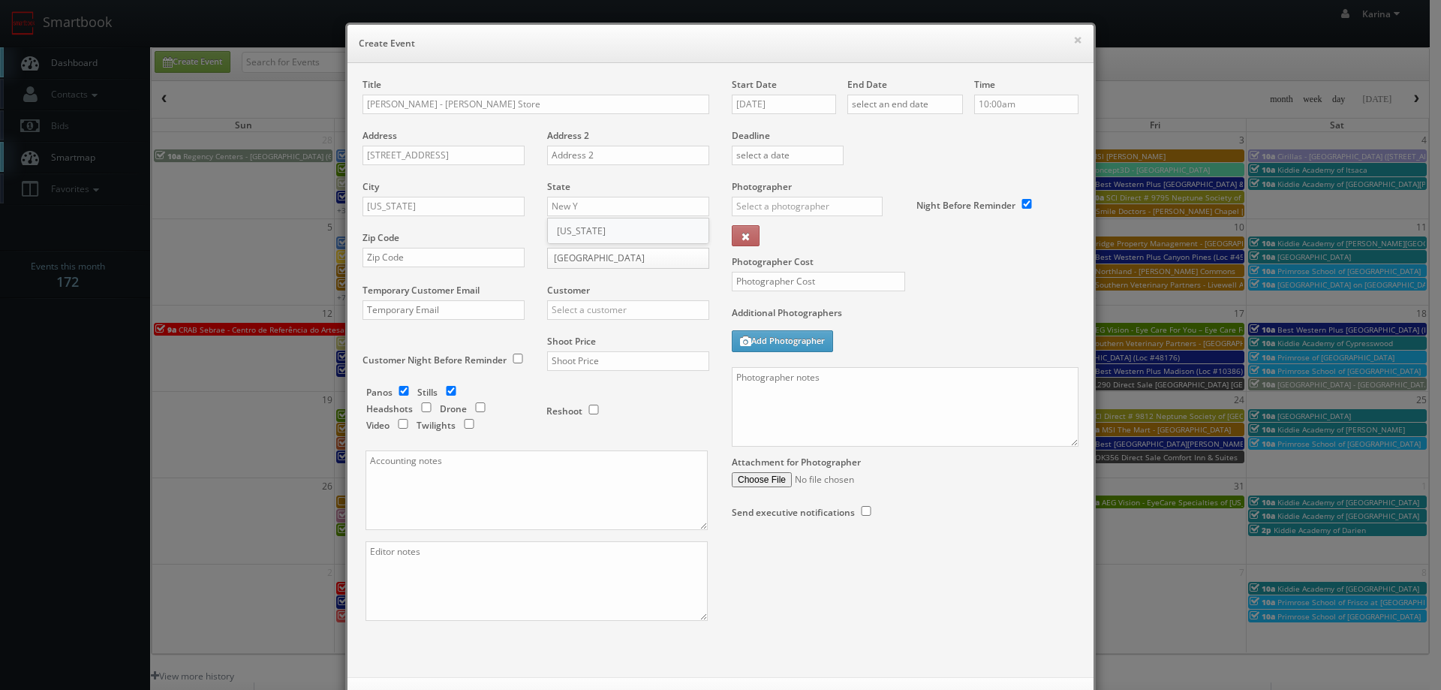
type input "[US_STATE]"
click at [436, 258] on input "text" at bounding box center [444, 258] width 162 height 20
paste input "10012"
type input "10012"
click at [588, 305] on input "text" at bounding box center [628, 310] width 162 height 20
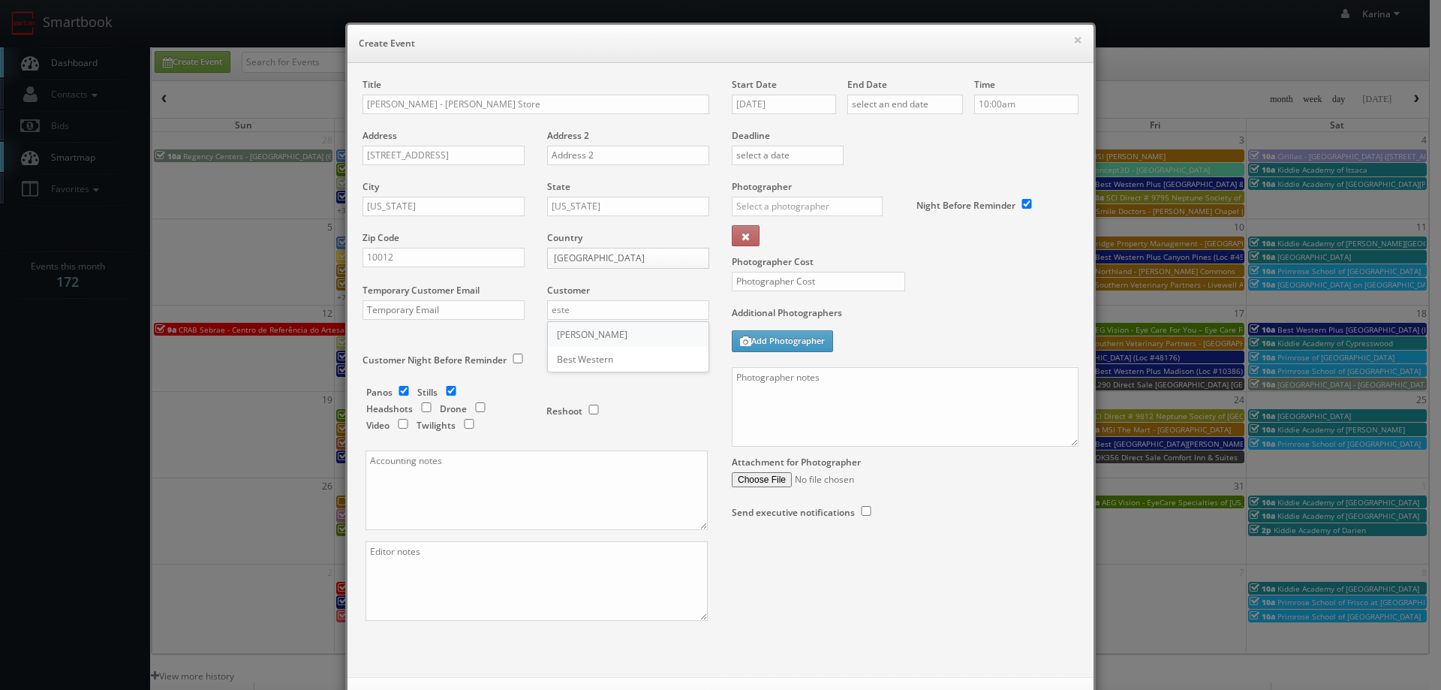
click at [596, 330] on div "[PERSON_NAME]" at bounding box center [628, 334] width 161 height 25
type input "[PERSON_NAME]"
click at [594, 360] on input "text" at bounding box center [628, 361] width 162 height 20
type input "700"
click at [402, 390] on input "checkbox" at bounding box center [404, 391] width 23 height 10
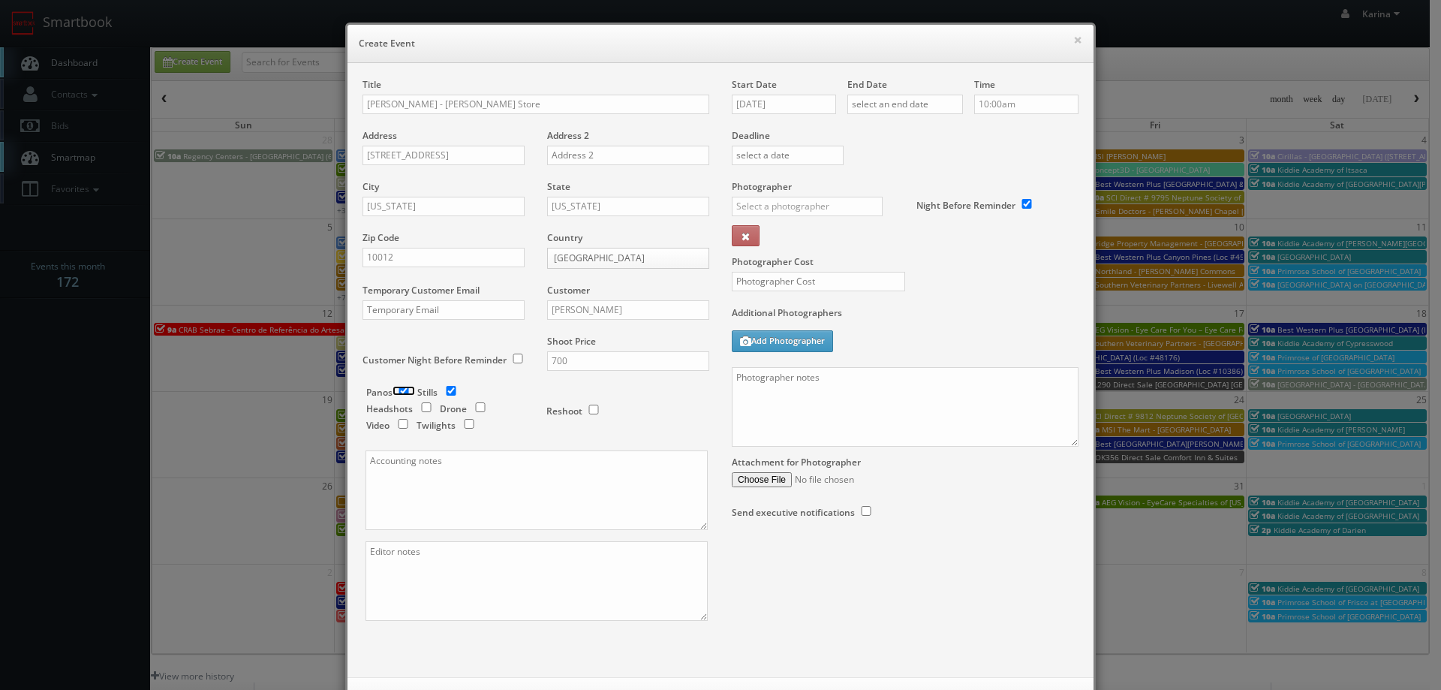
checkbox input "false"
click at [791, 100] on input "[DATE]" at bounding box center [784, 105] width 104 height 20
click at [853, 200] on td "10" at bounding box center [850, 197] width 20 height 22
type input "10/10/2025"
click at [913, 107] on input "text" at bounding box center [905, 105] width 116 height 20
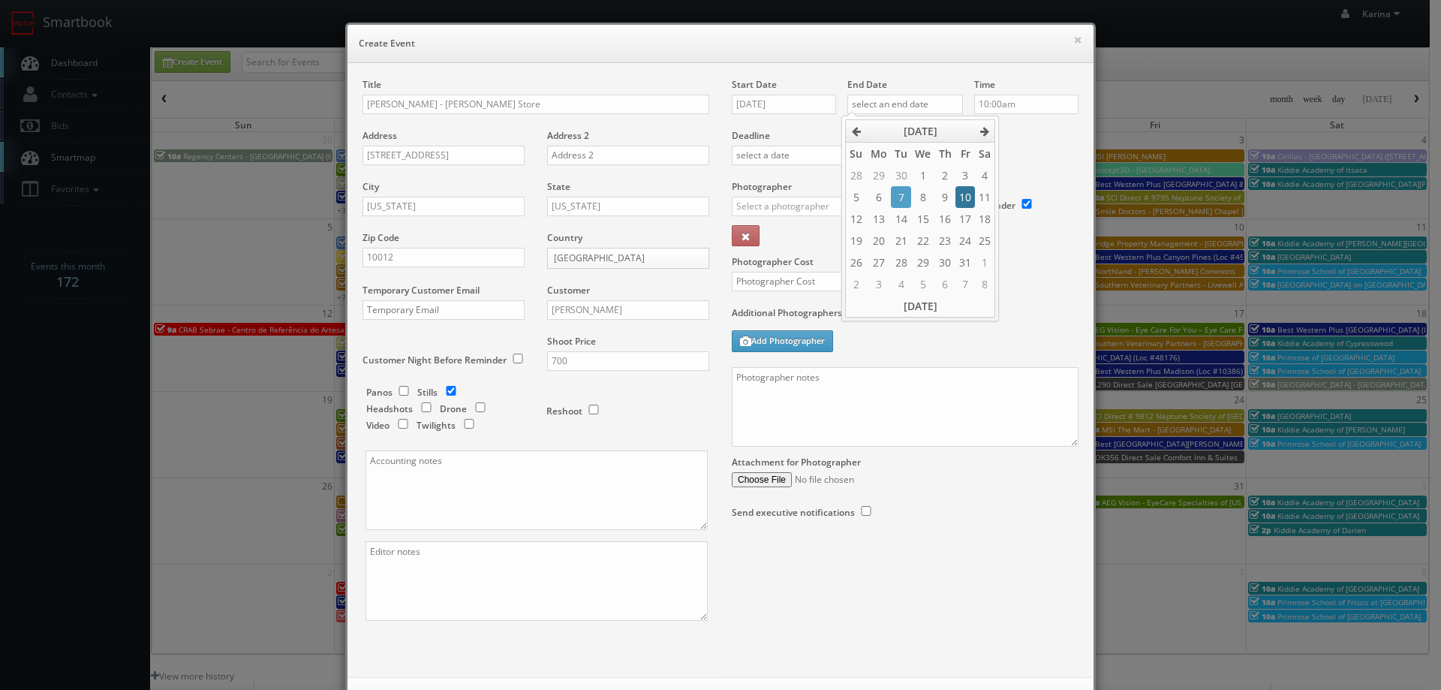
click at [966, 195] on td "10" at bounding box center [965, 197] width 20 height 22
type input "10/10/2025"
click at [1020, 103] on input "10:00am" at bounding box center [1026, 105] width 104 height 20
click at [998, 145] on li "10:00am" at bounding box center [997, 140] width 57 height 17
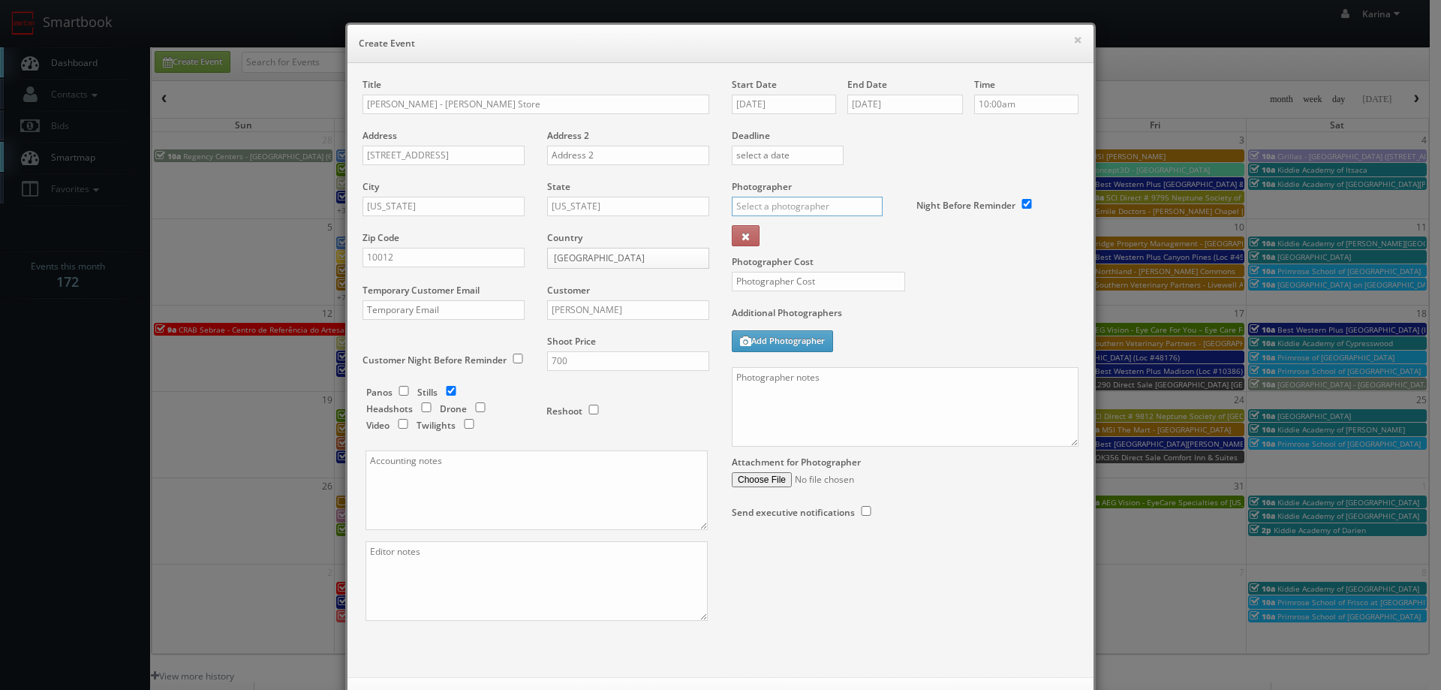
click at [772, 202] on input "text" at bounding box center [807, 207] width 151 height 20
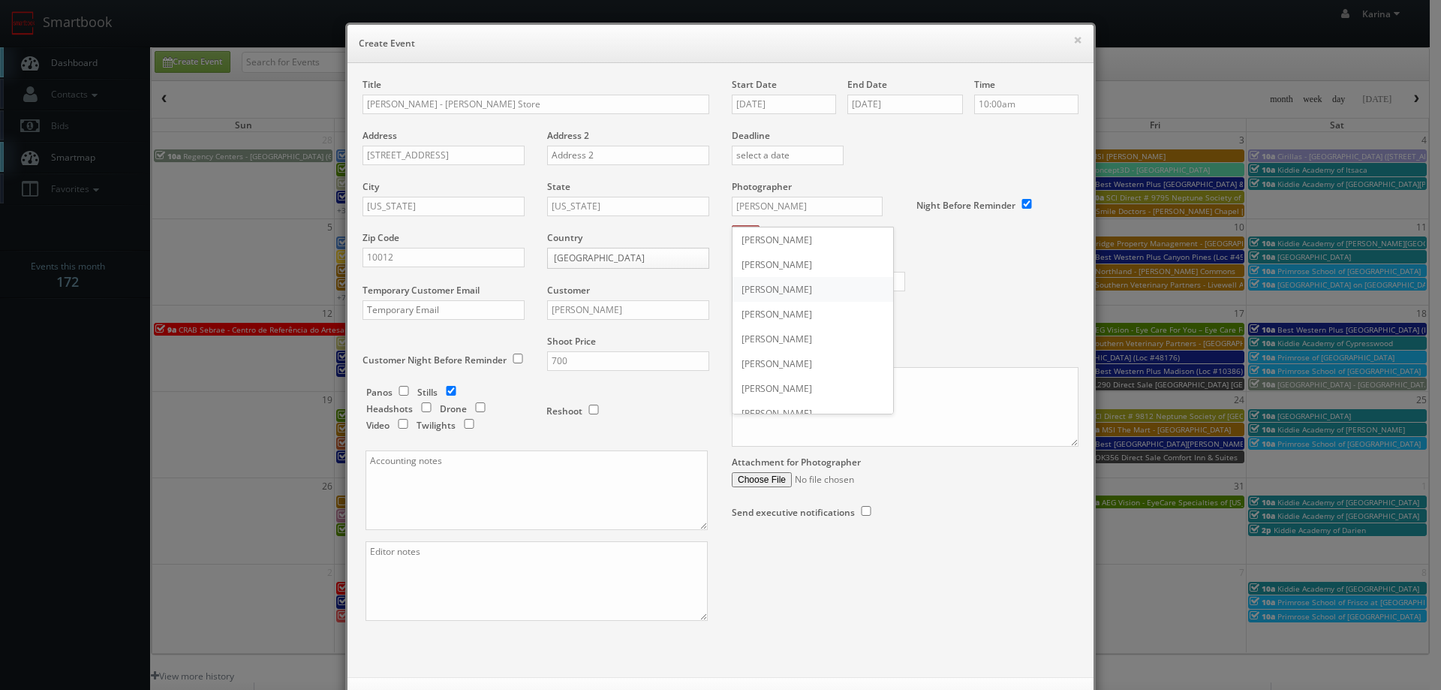
click at [765, 287] on div "John Moore" at bounding box center [813, 289] width 161 height 25
type input "John Moore"
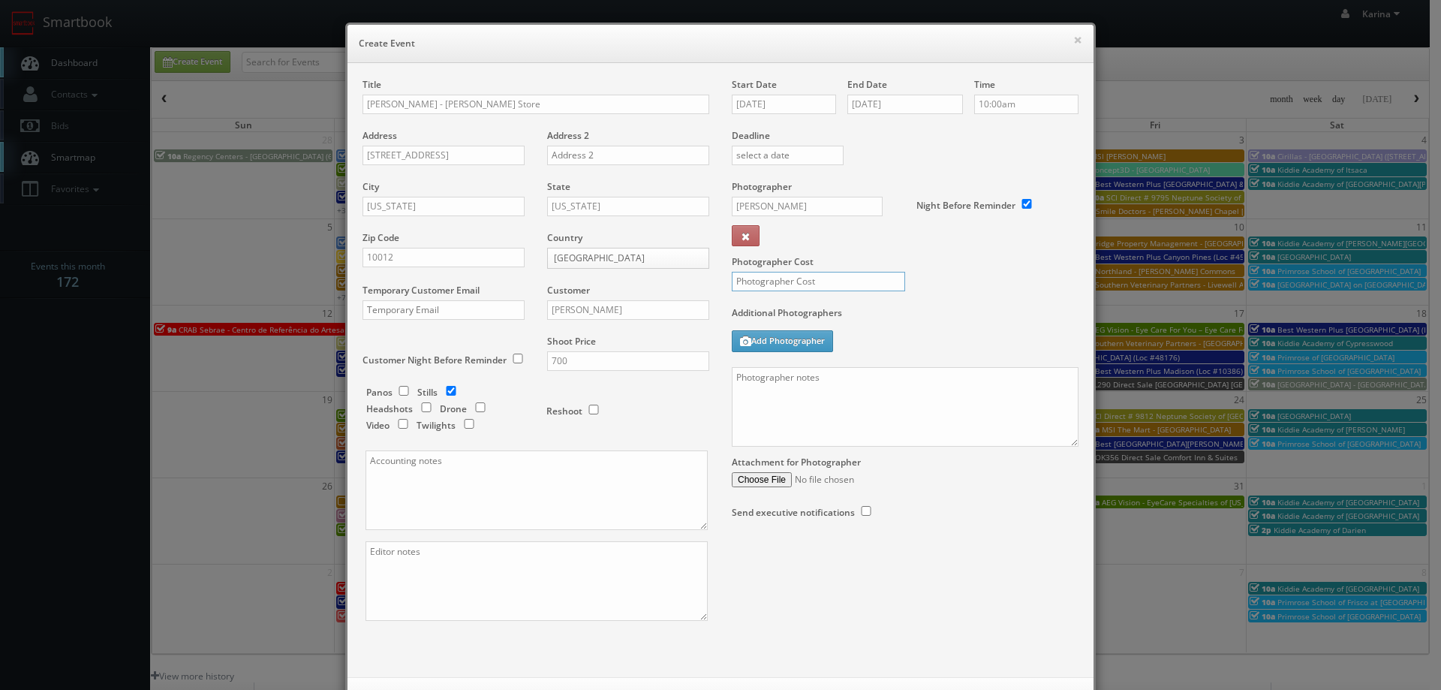
click at [793, 284] on input "text" at bounding box center [818, 282] width 173 height 20
type input "300"
click at [787, 387] on textarea at bounding box center [905, 407] width 347 height 80
paste textarea "Please be sure to capture at least 2 shots of the exteriors, 2 shots of the che…"
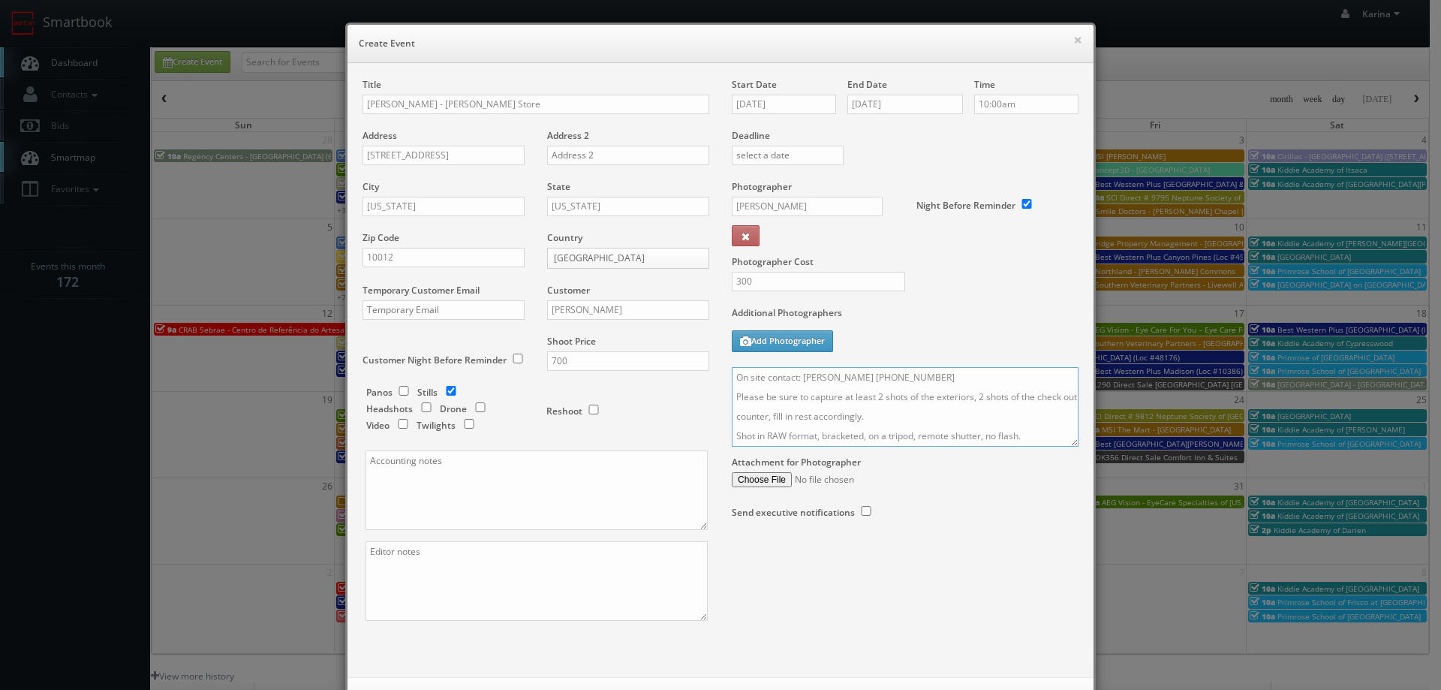
drag, startPoint x: 731, startPoint y: 396, endPoint x: 842, endPoint y: 404, distance: 111.3
click at [736, 398] on textarea "On site contact: Christina Farr 917-783-6933 Please be sure to capture at least…" at bounding box center [905, 407] width 347 height 80
click at [877, 420] on textarea "On site contact: Christina Farr 917-783-6933 We will be delivering 10 images to…" at bounding box center [905, 407] width 347 height 80
drag, startPoint x: 967, startPoint y: 417, endPoint x: 997, endPoint y: 417, distance: 29.3
click at [970, 417] on textarea "On site contact: Christina Farr 917-783-6933 We will be delivering 10 images to…" at bounding box center [905, 407] width 347 height 80
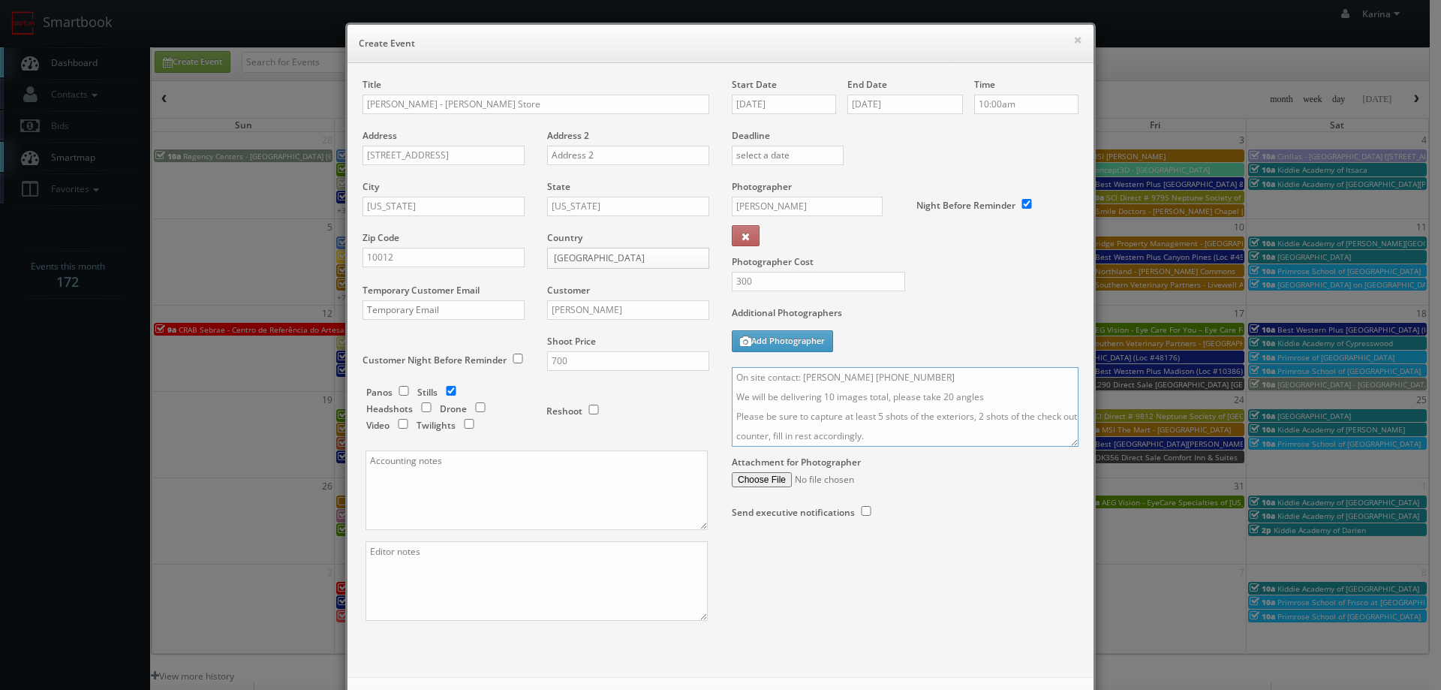
click at [975, 417] on textarea "On site contact: Christina Farr 917-783-6933 We will be delivering 10 images to…" at bounding box center [905, 407] width 347 height 80
click at [968, 417] on textarea "On site contact: Christina Farr 917-783-6933 We will be delivering 10 images to…" at bounding box center [905, 407] width 347 height 80
type textarea "On site contact: Christina Farr 917-783-6933 We will be delivering 10 images to…"
click at [752, 274] on input "300" at bounding box center [818, 282] width 173 height 20
click at [761, 281] on input "300" at bounding box center [818, 282] width 173 height 20
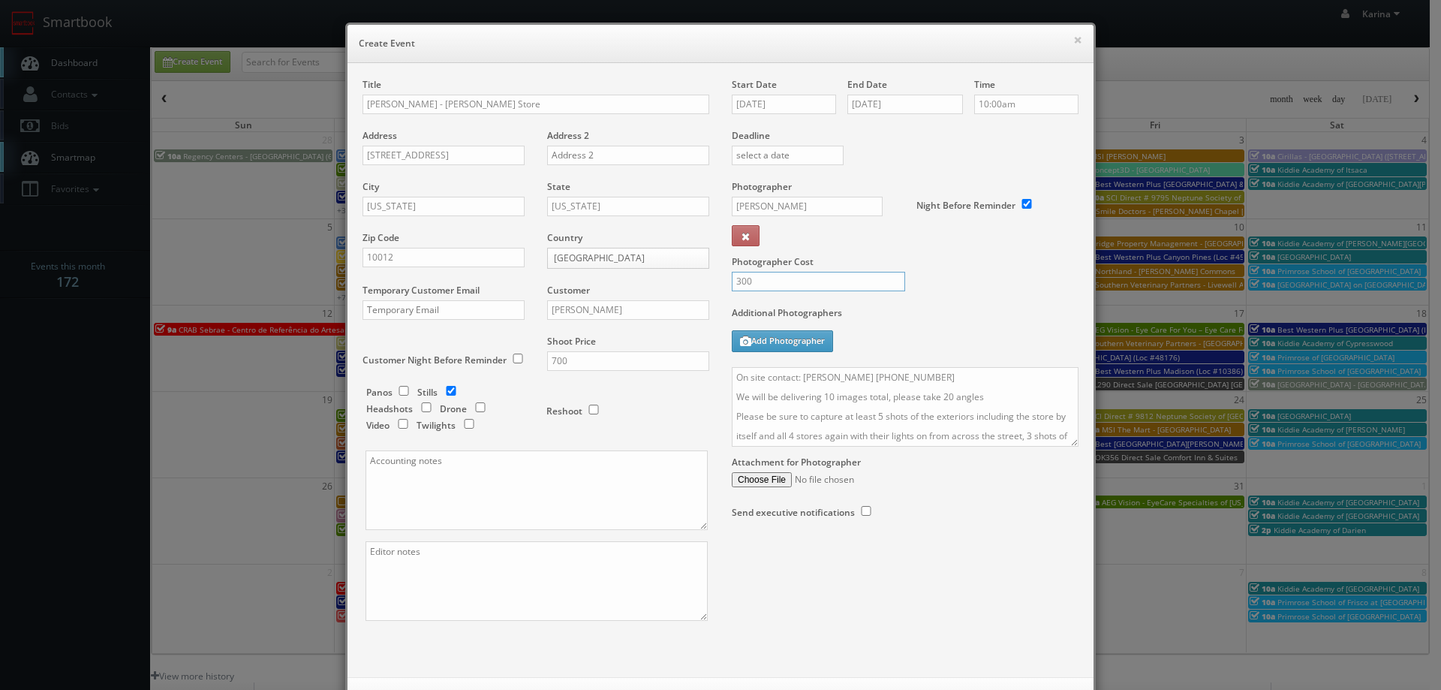
drag, startPoint x: 761, startPoint y: 281, endPoint x: 750, endPoint y: 283, distance: 11.4
click at [750, 283] on input "300" at bounding box center [818, 282] width 173 height 20
drag, startPoint x: 782, startPoint y: 284, endPoint x: 720, endPoint y: 287, distance: 62.3
click at [721, 287] on div "300" at bounding box center [813, 289] width 185 height 35
type input "2"
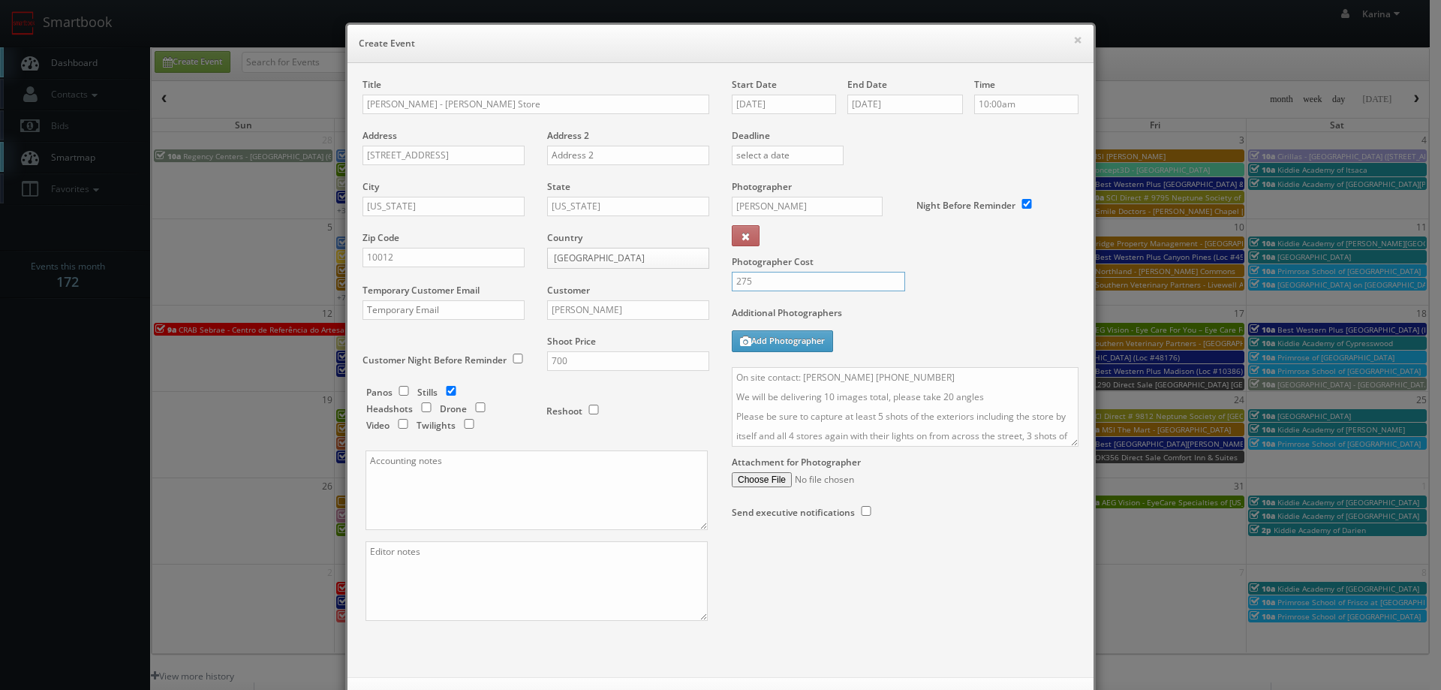
type input "275"
click at [885, 319] on label "Additional Photographers" at bounding box center [905, 316] width 347 height 20
click at [787, 289] on input "275" at bounding box center [818, 282] width 173 height 20
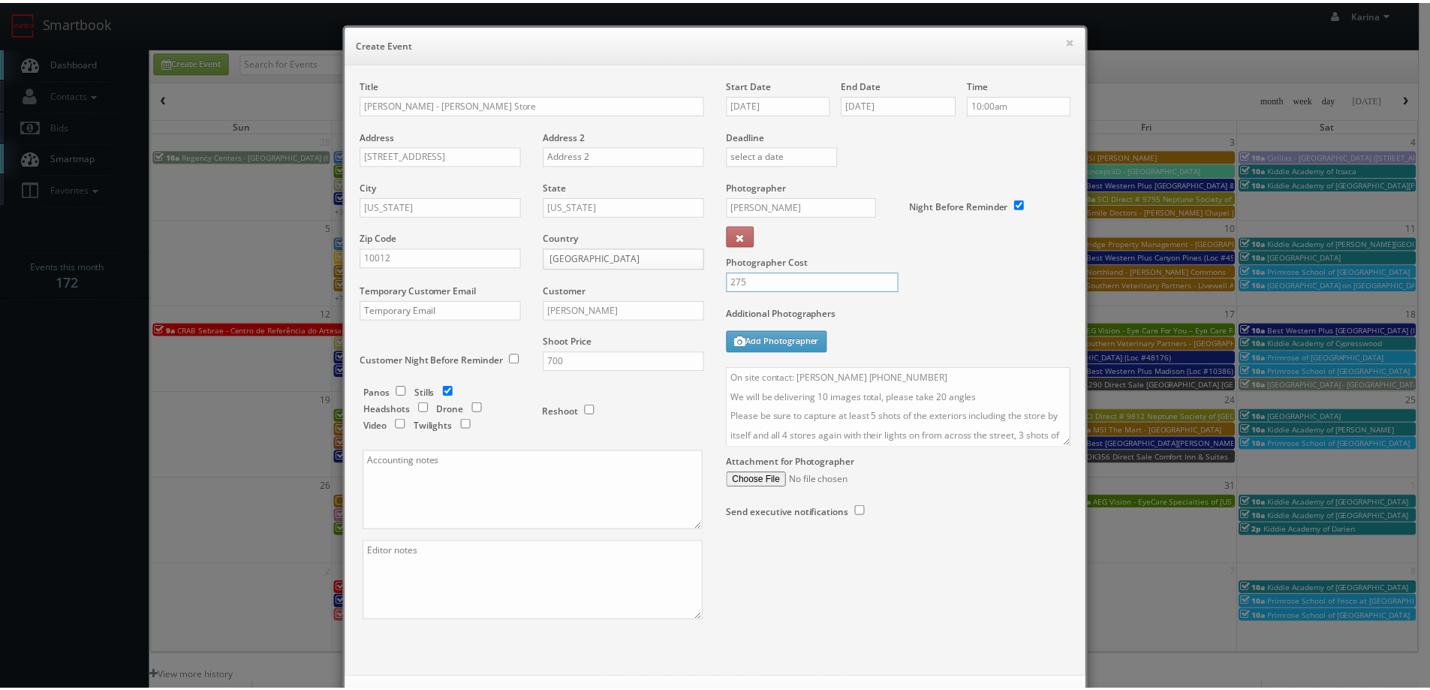
scroll to position [65, 0]
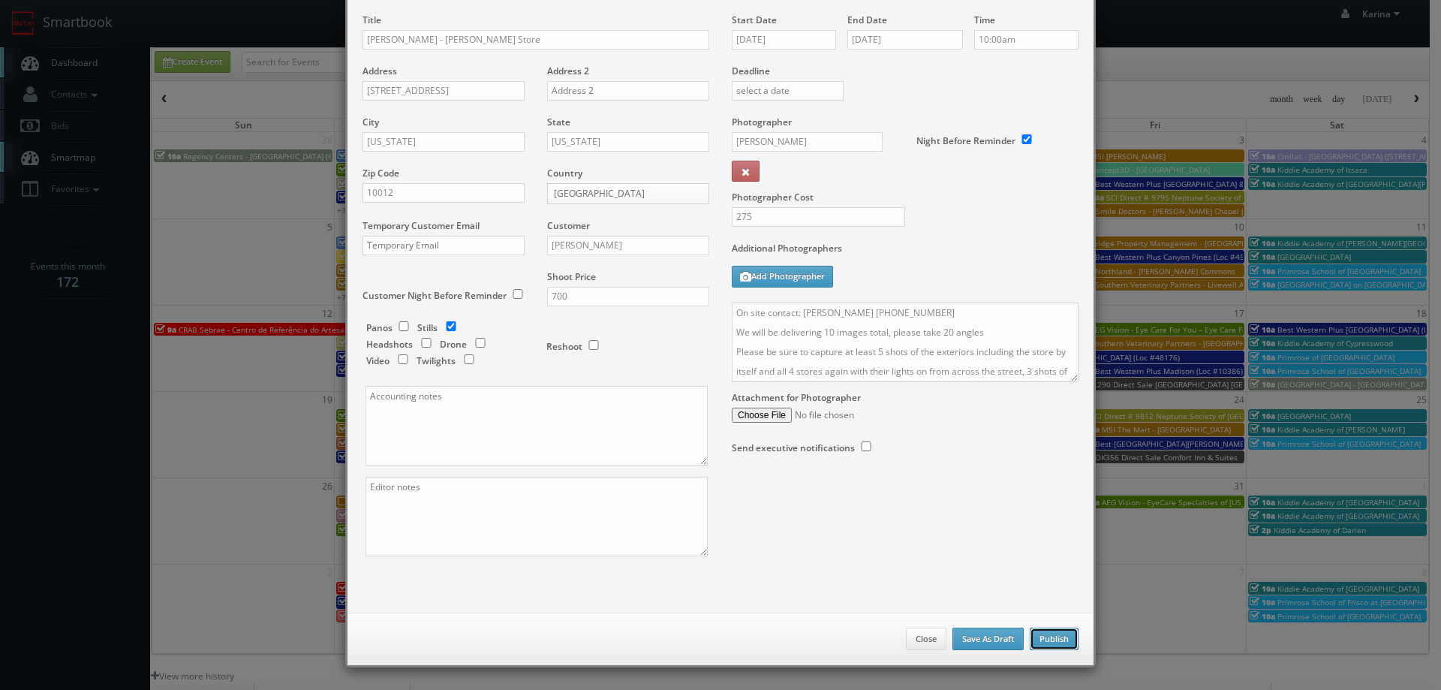
click at [1045, 639] on button "Publish" at bounding box center [1054, 638] width 49 height 23
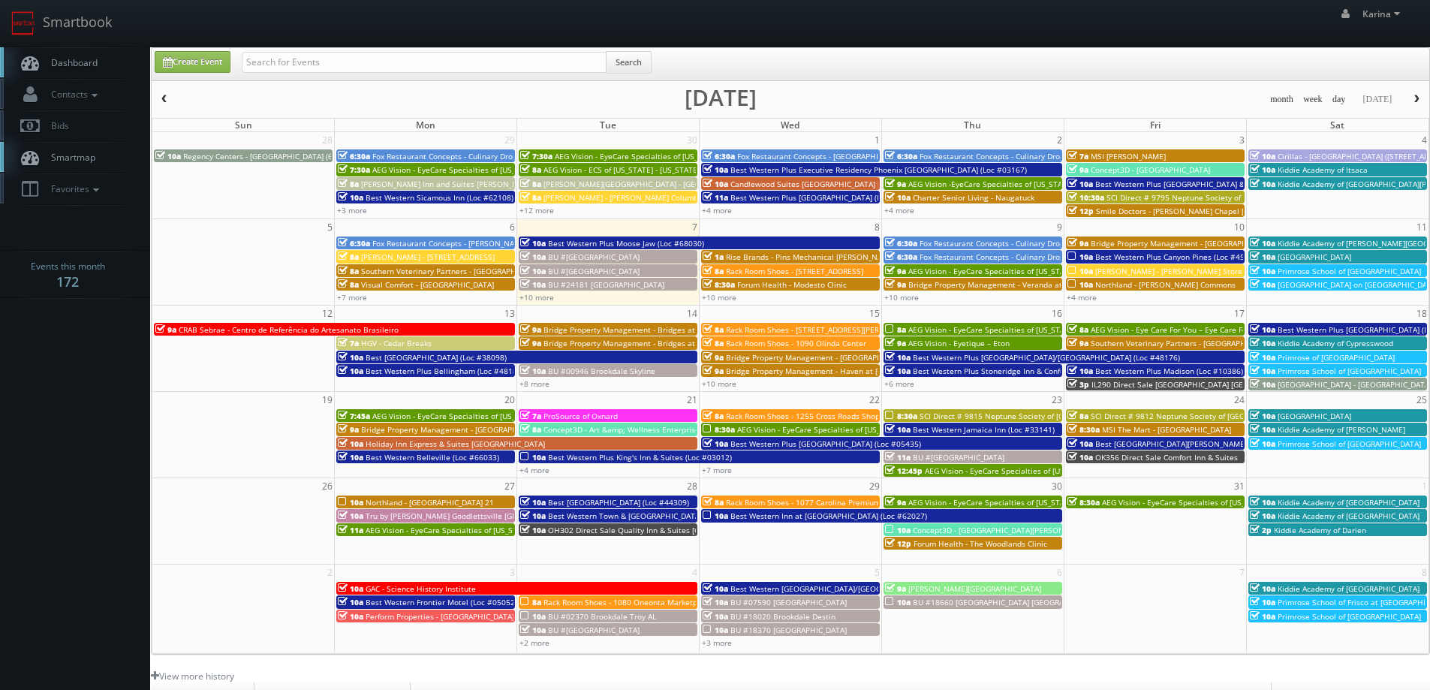
click at [87, 68] on span "Dashboard" at bounding box center [71, 62] width 54 height 13
click at [420, 259] on span "[PERSON_NAME] - [STREET_ADDRESS]" at bounding box center [428, 256] width 134 height 11
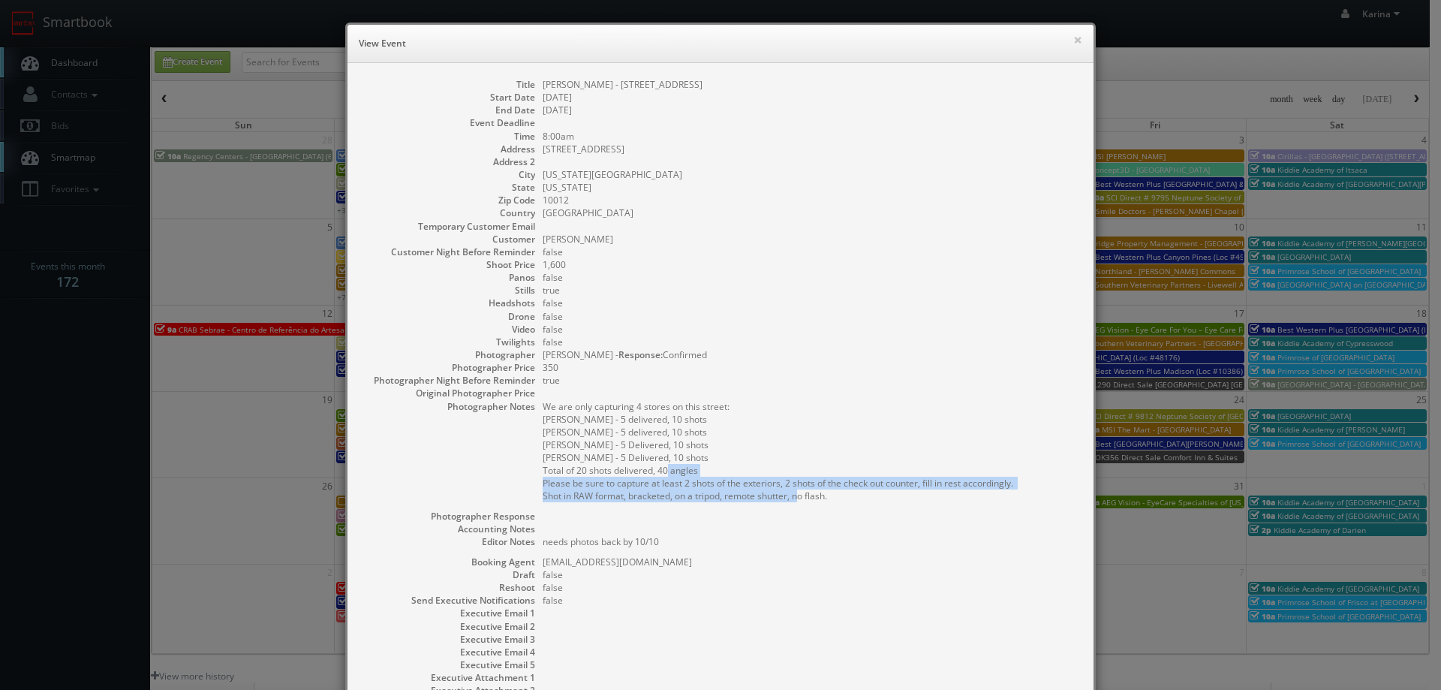
drag, startPoint x: 842, startPoint y: 497, endPoint x: 538, endPoint y: 487, distance: 304.1
click at [543, 487] on pre "We are only capturing 4 stores on this street: [PERSON_NAME] - 5 delivered, 10 …" at bounding box center [811, 451] width 536 height 102
copy pre "Please be sure to capture at least 2 shots of the exteriors, 2 shots of the che…"
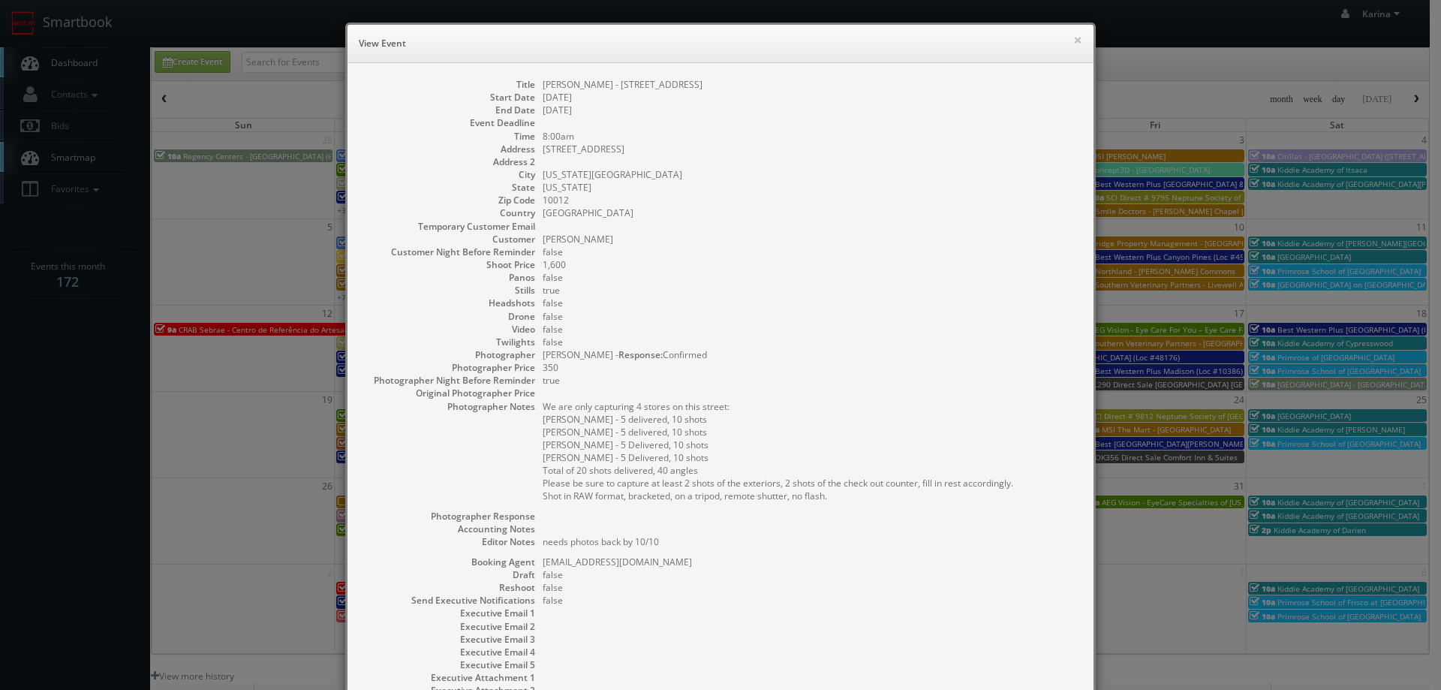
click at [660, 173] on dd "[US_STATE][GEOGRAPHIC_DATA]" at bounding box center [811, 174] width 536 height 13
click at [1073, 36] on button "×" at bounding box center [1077, 40] width 9 height 11
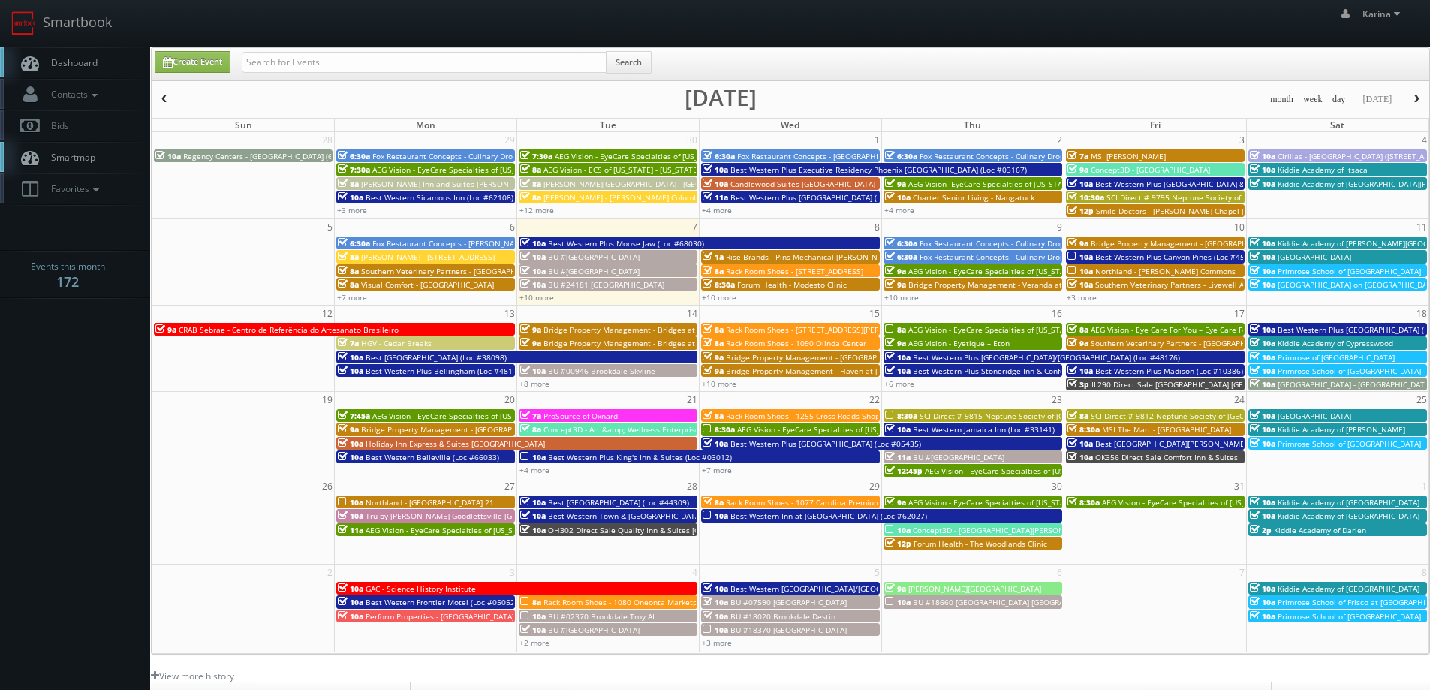
click at [77, 63] on span "Dashboard" at bounding box center [71, 62] width 54 height 13
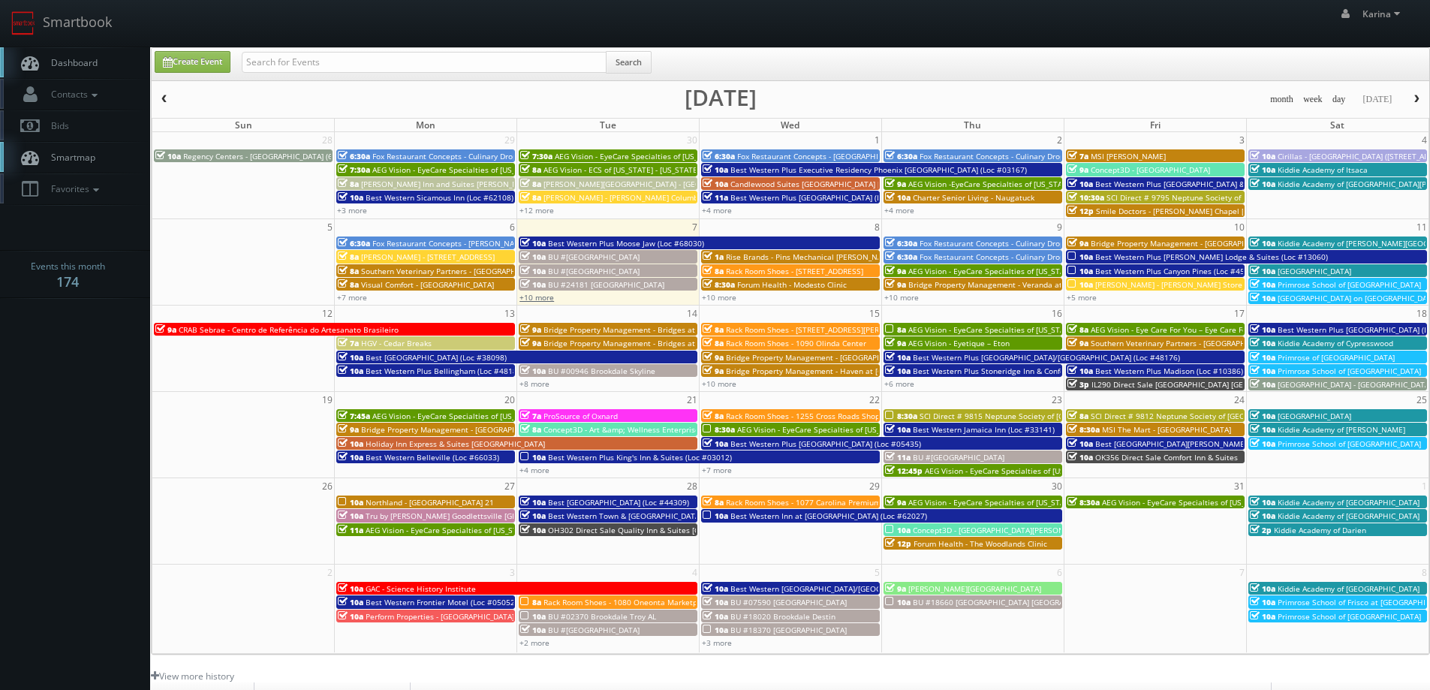
click at [547, 298] on link "+10 more" at bounding box center [536, 297] width 35 height 11
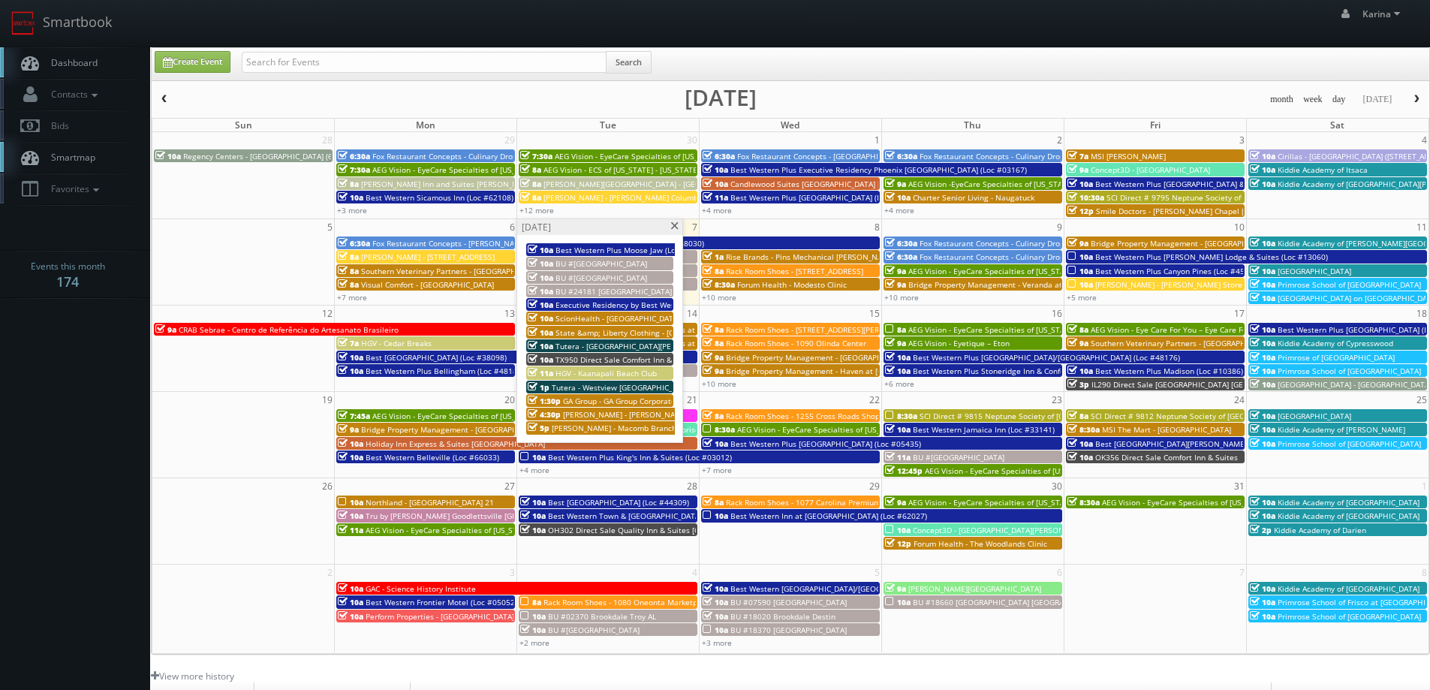
click at [626, 292] on span "BU #24181 [GEOGRAPHIC_DATA]" at bounding box center [613, 291] width 116 height 11
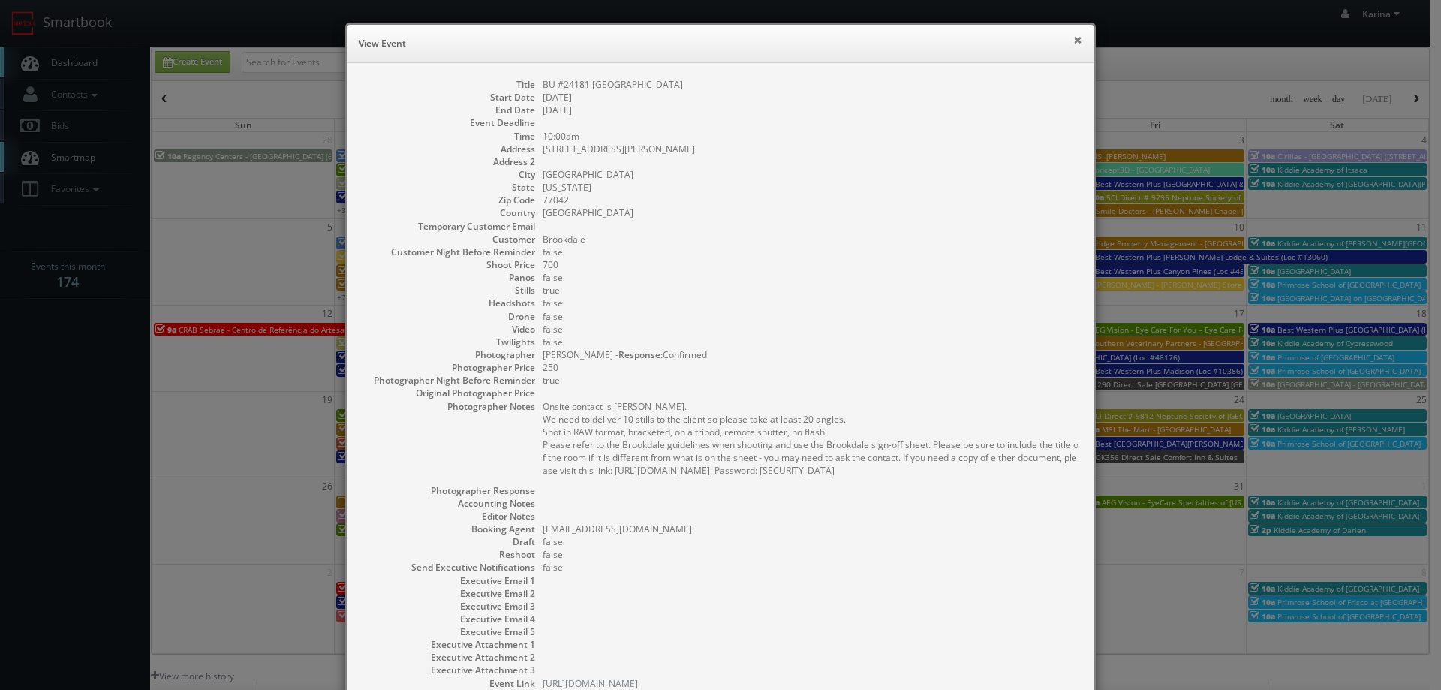
click at [1073, 39] on button "×" at bounding box center [1077, 40] width 9 height 11
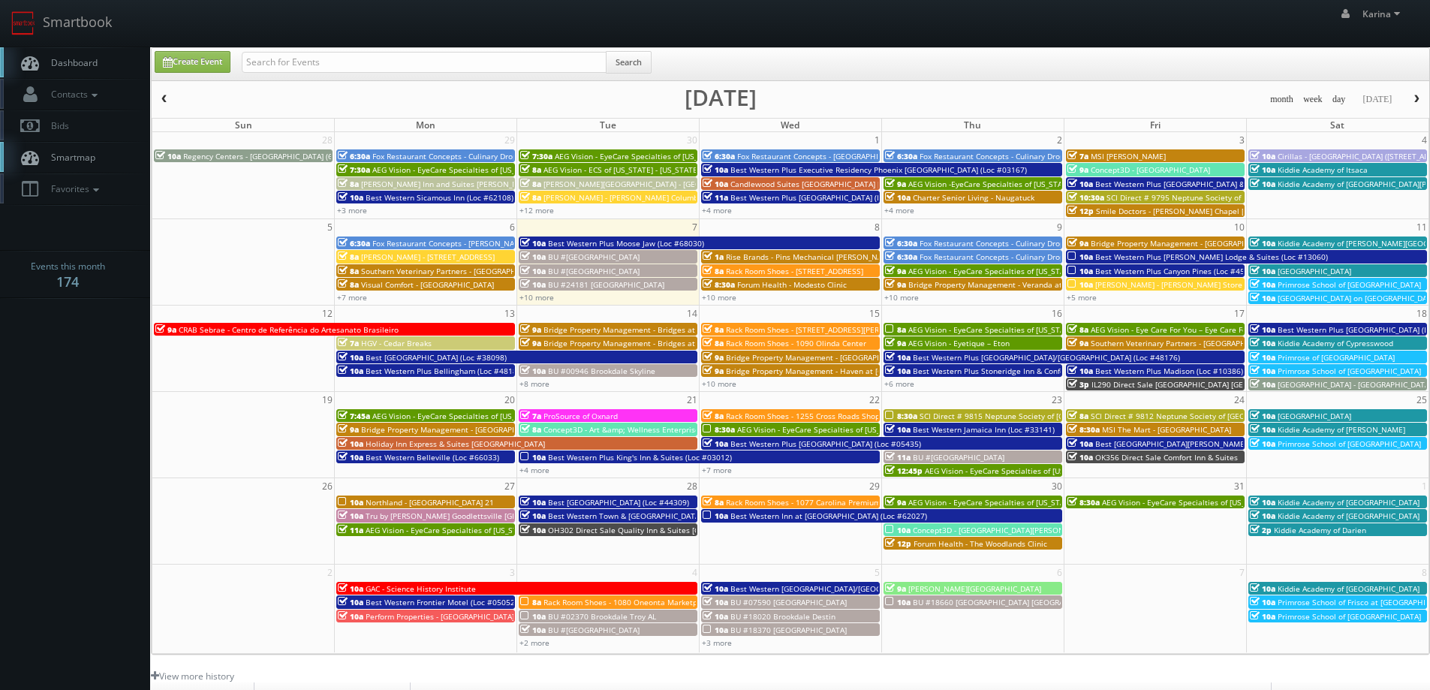
click at [733, 284] on span "8:30a" at bounding box center [719, 284] width 32 height 11
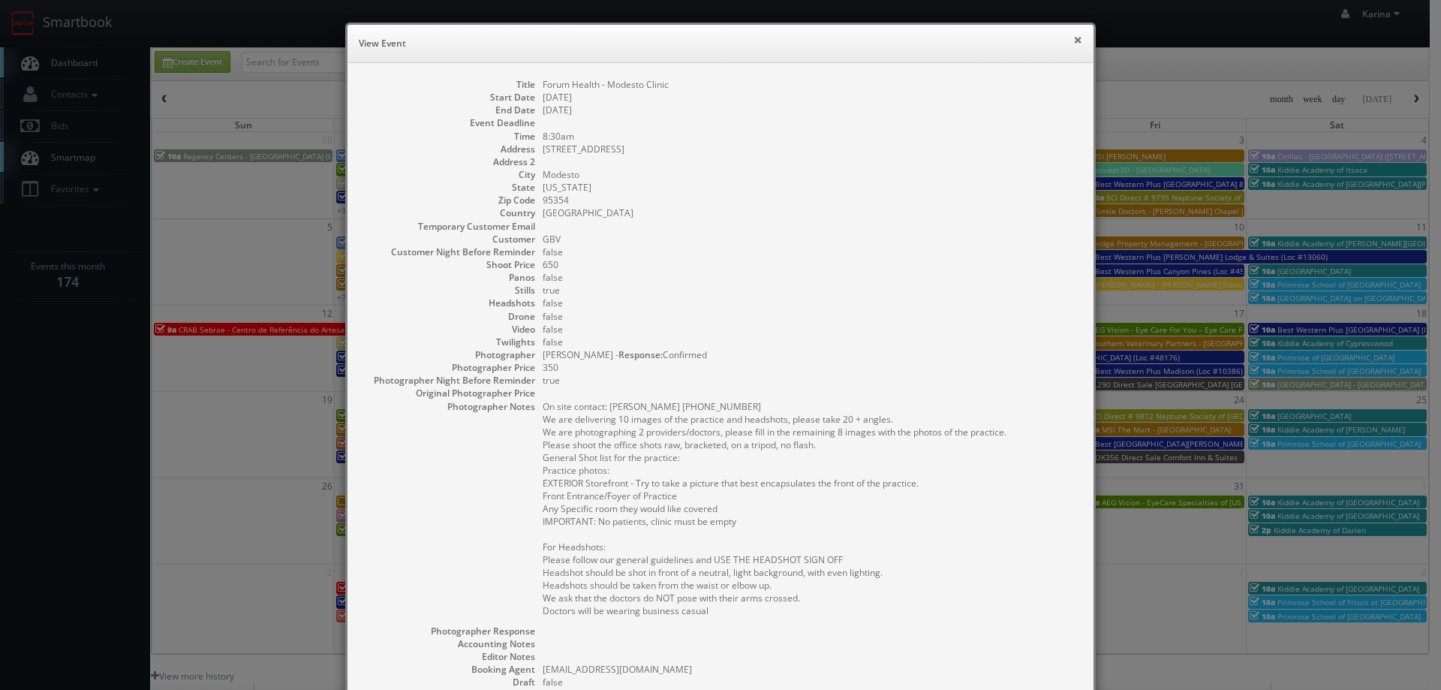
click at [1073, 37] on button "×" at bounding box center [1077, 40] width 9 height 11
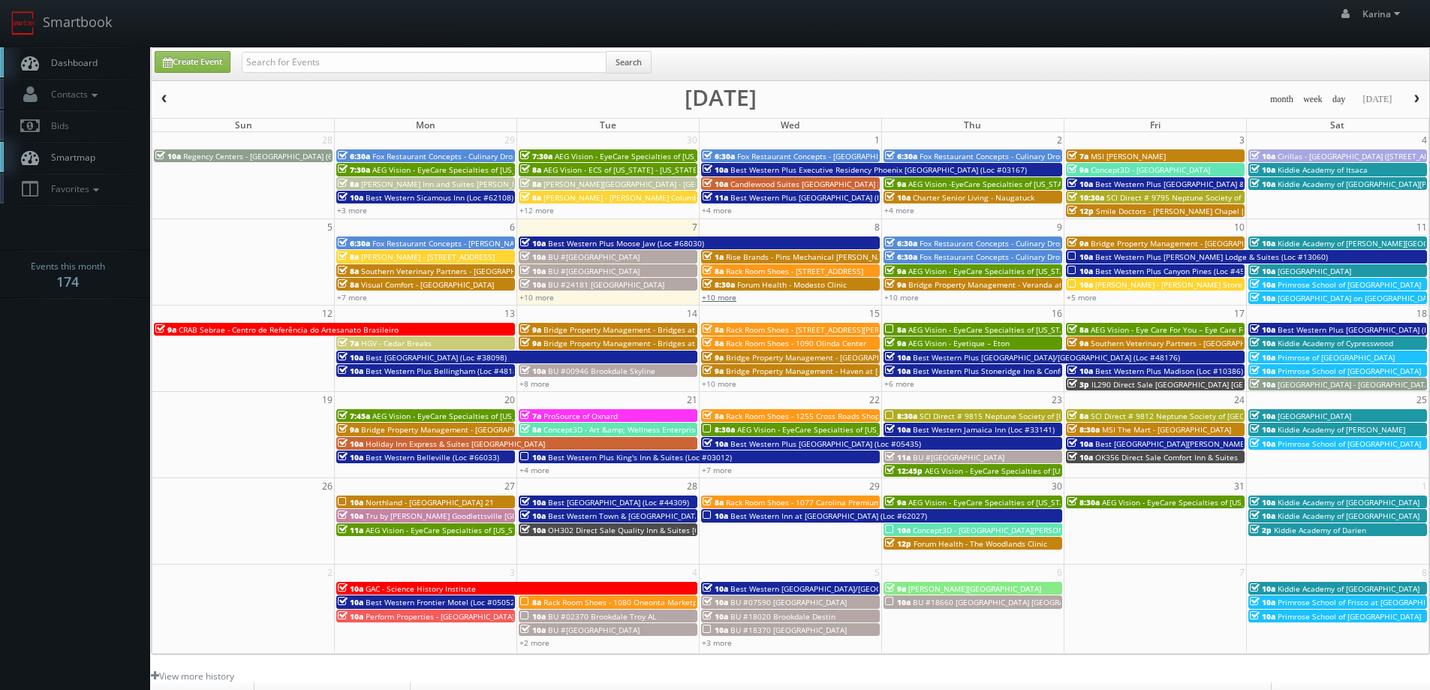
click at [713, 302] on link "+10 more" at bounding box center [719, 297] width 35 height 11
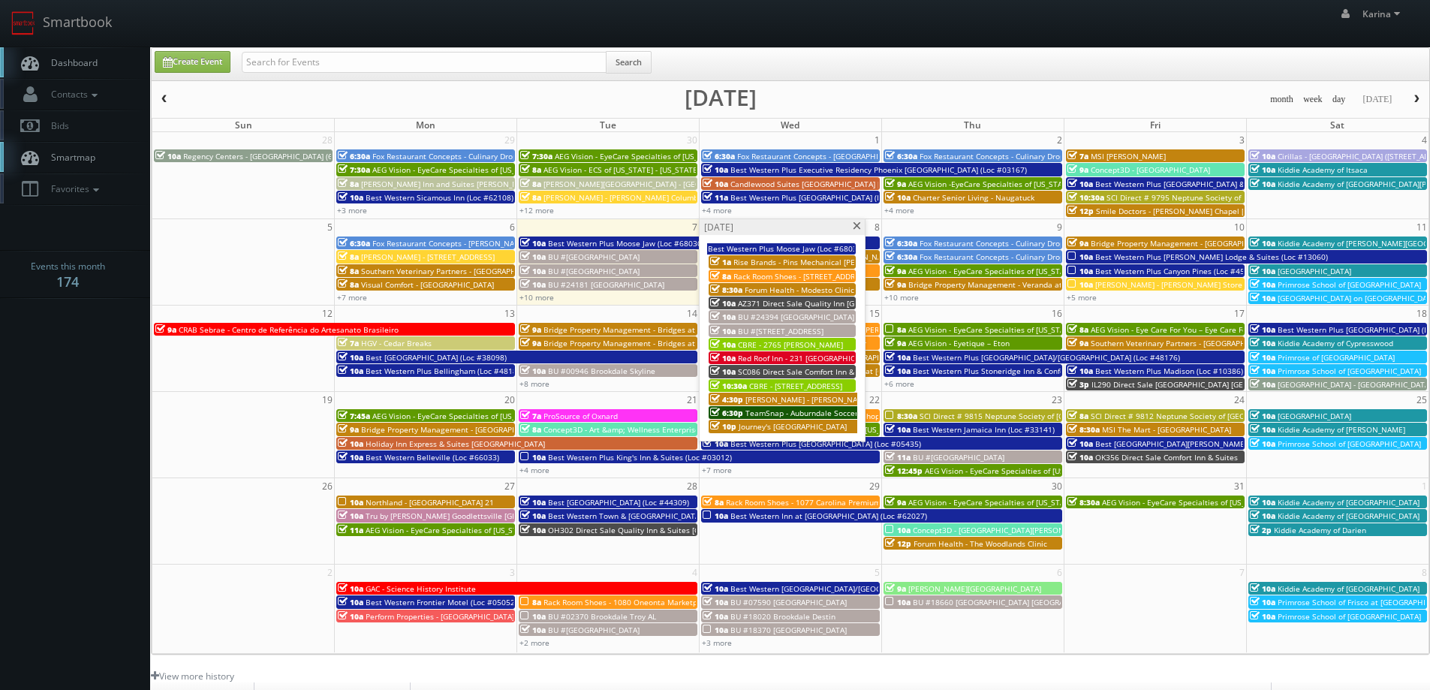
click at [759, 427] on span "Journey's [GEOGRAPHIC_DATA]" at bounding box center [793, 426] width 108 height 11
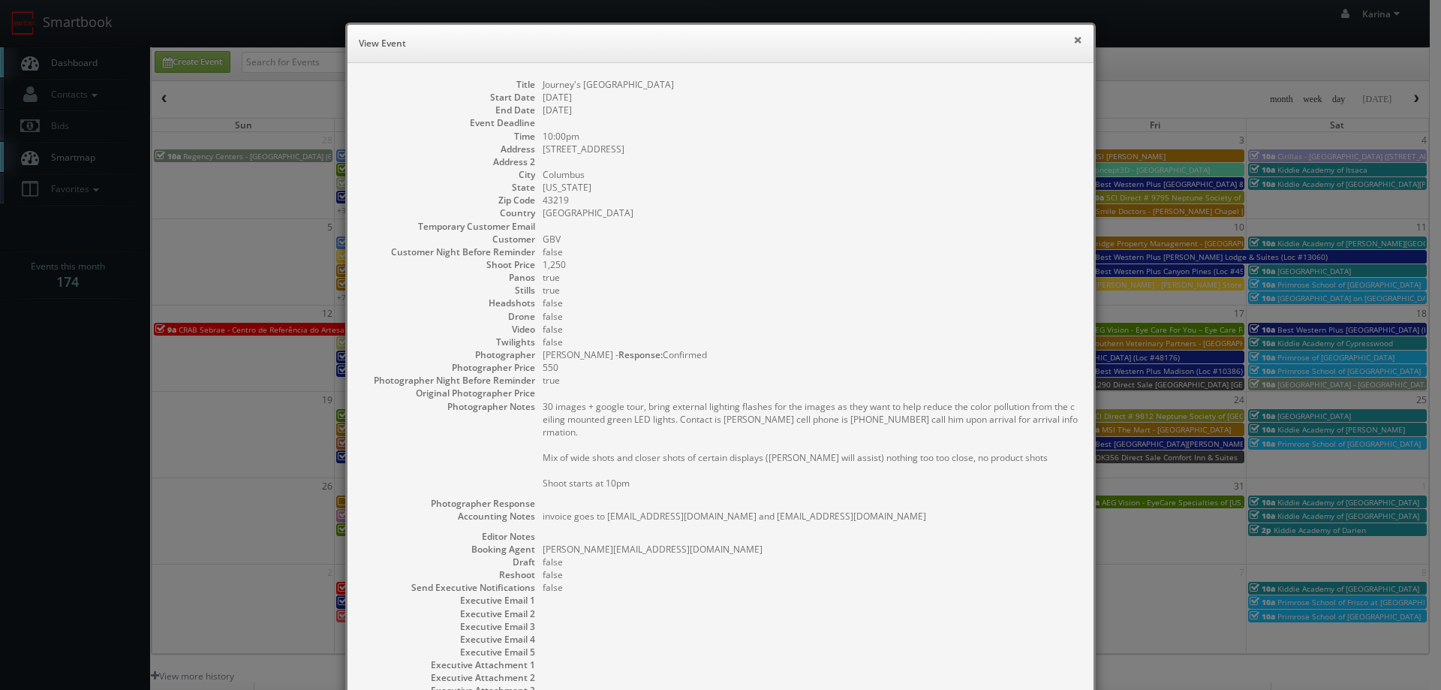
click at [1073, 38] on button "×" at bounding box center [1077, 40] width 9 height 11
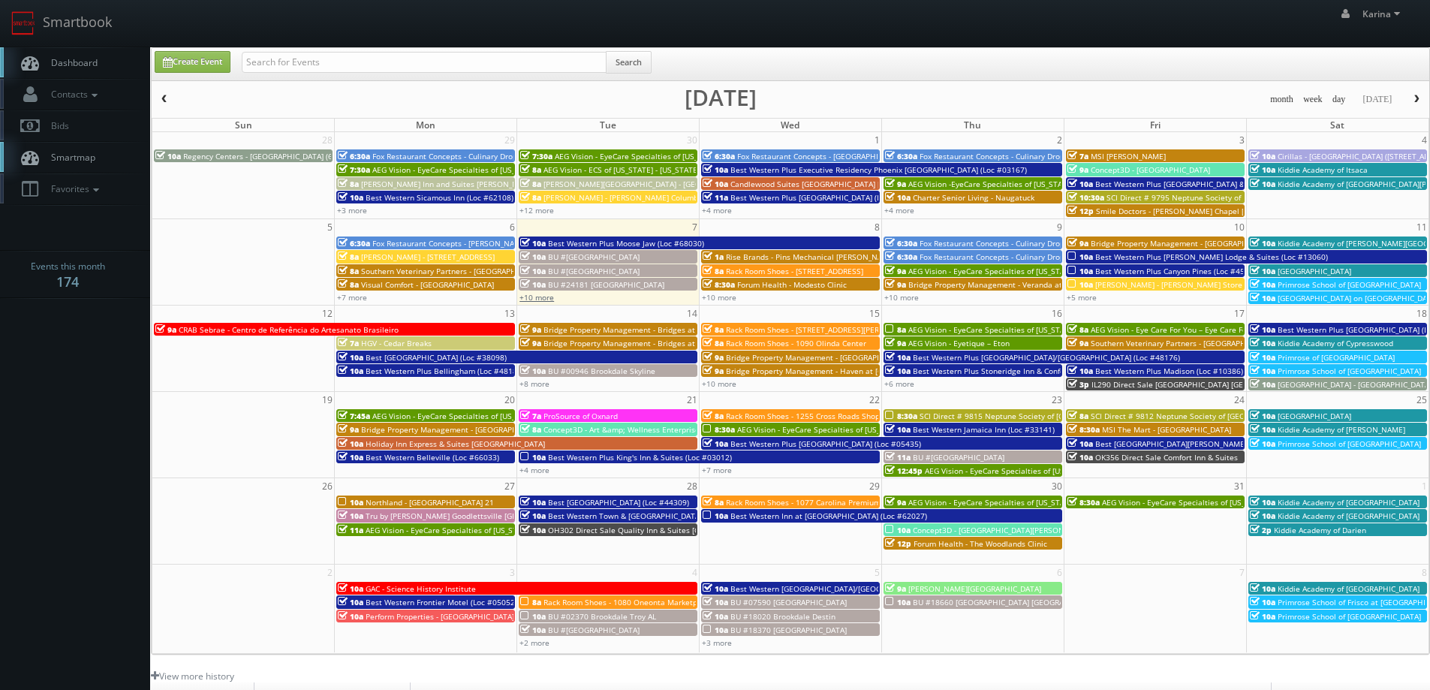
click at [552, 301] on link "+10 more" at bounding box center [536, 297] width 35 height 11
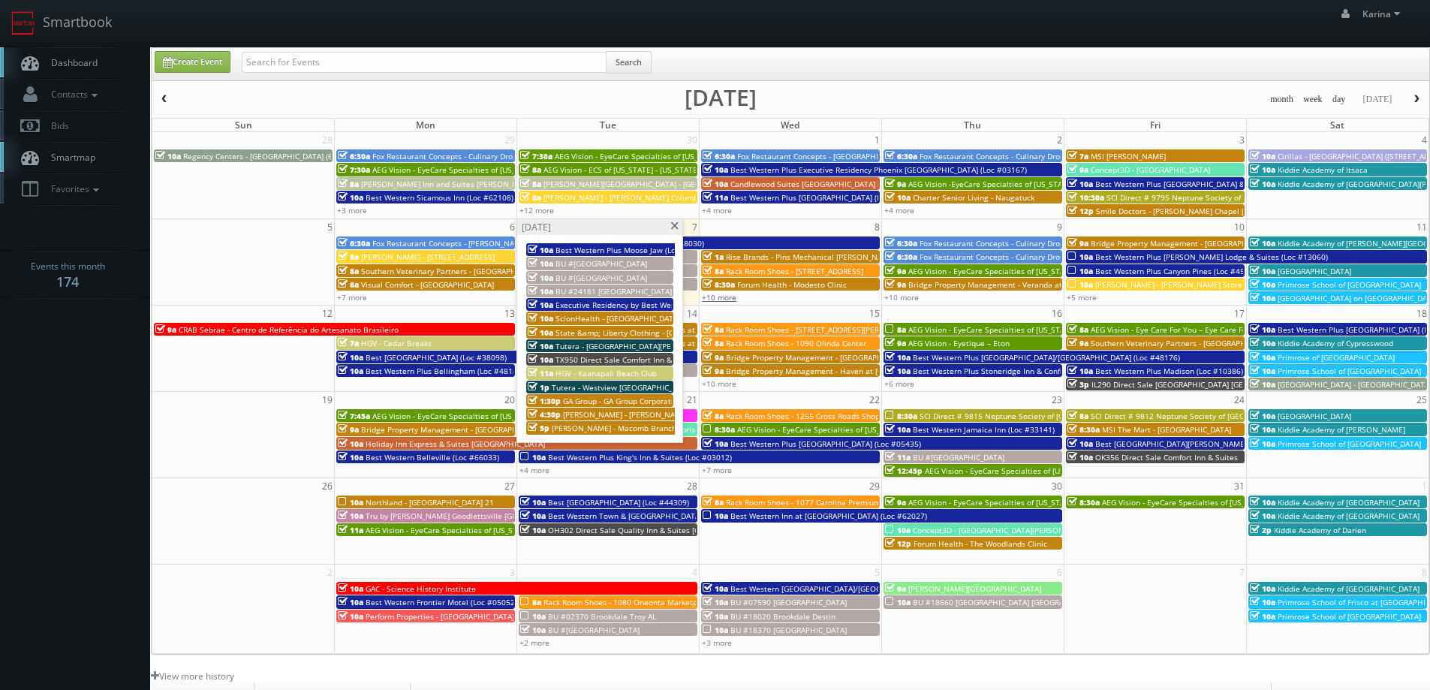
click at [733, 299] on link "+10 more" at bounding box center [719, 297] width 35 height 11
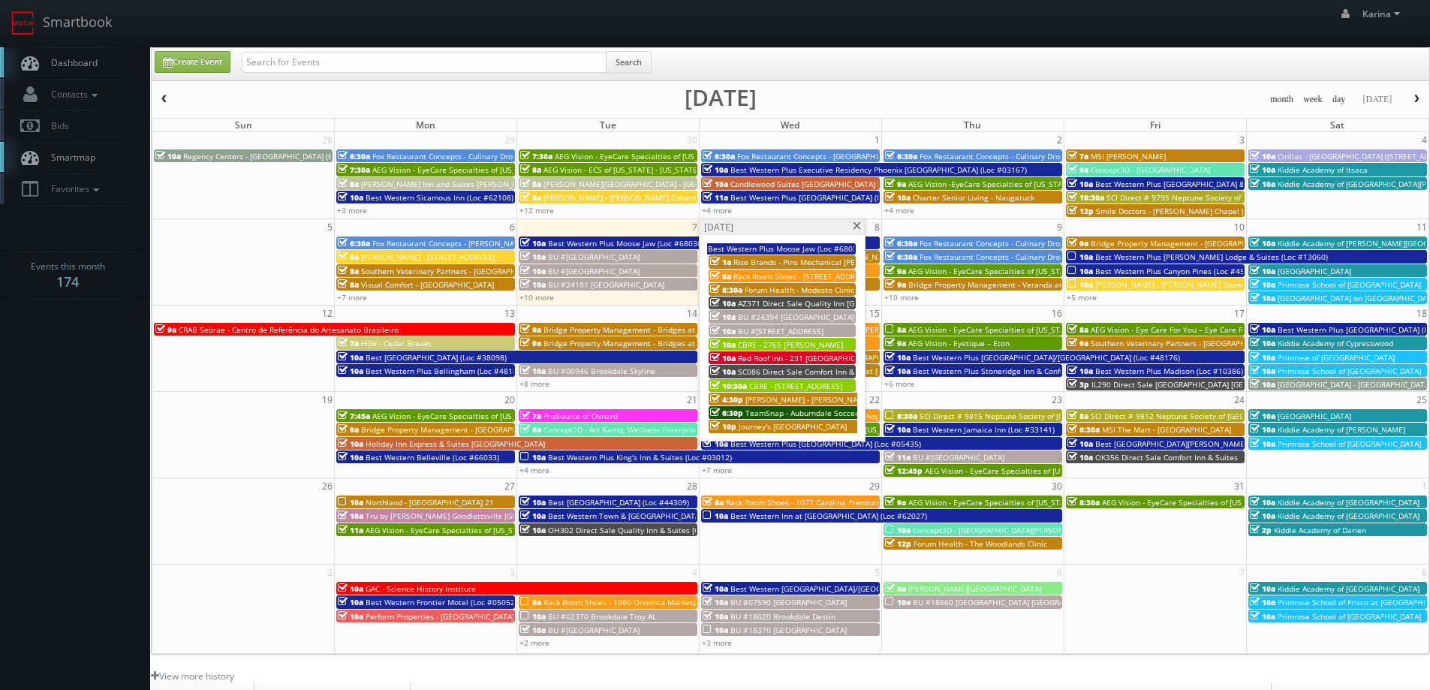
click at [50, 65] on span "Dashboard" at bounding box center [71, 62] width 54 height 13
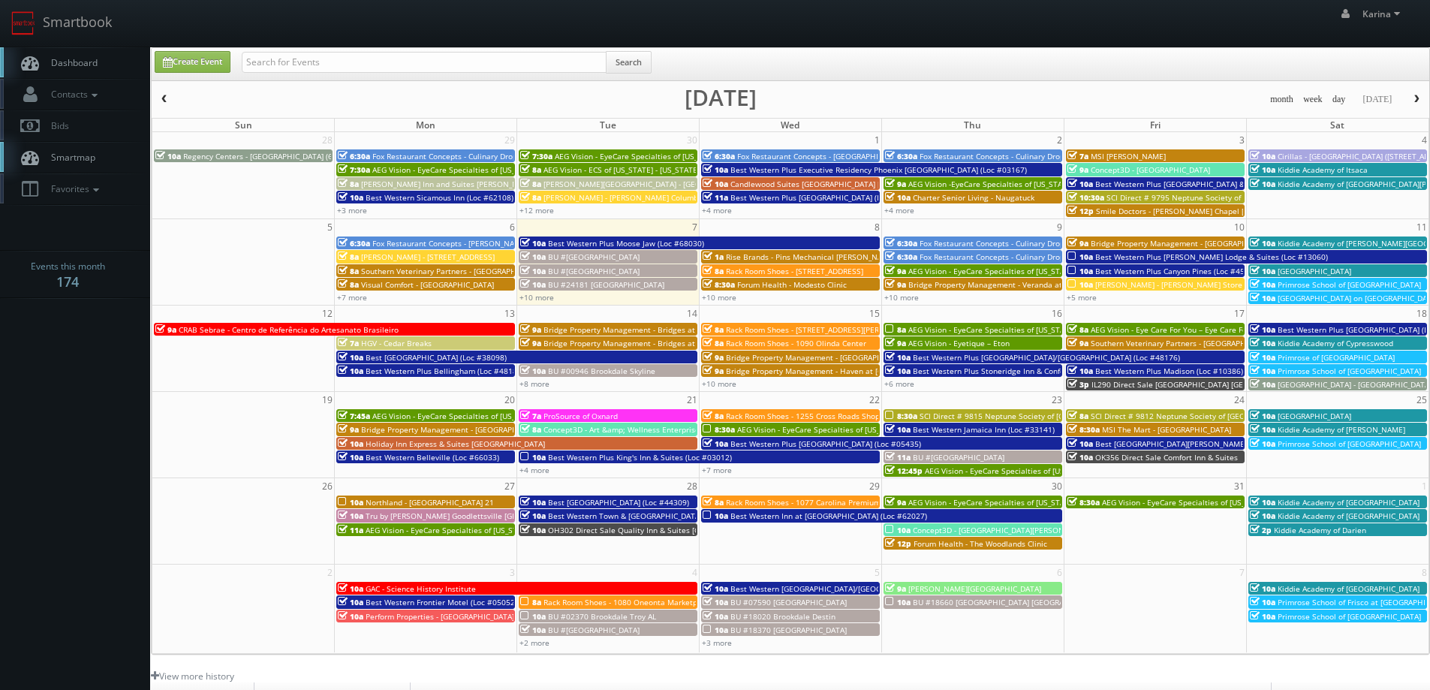
click at [101, 69] on link "Dashboard" at bounding box center [75, 62] width 150 height 31
